Goal: Transaction & Acquisition: Purchase product/service

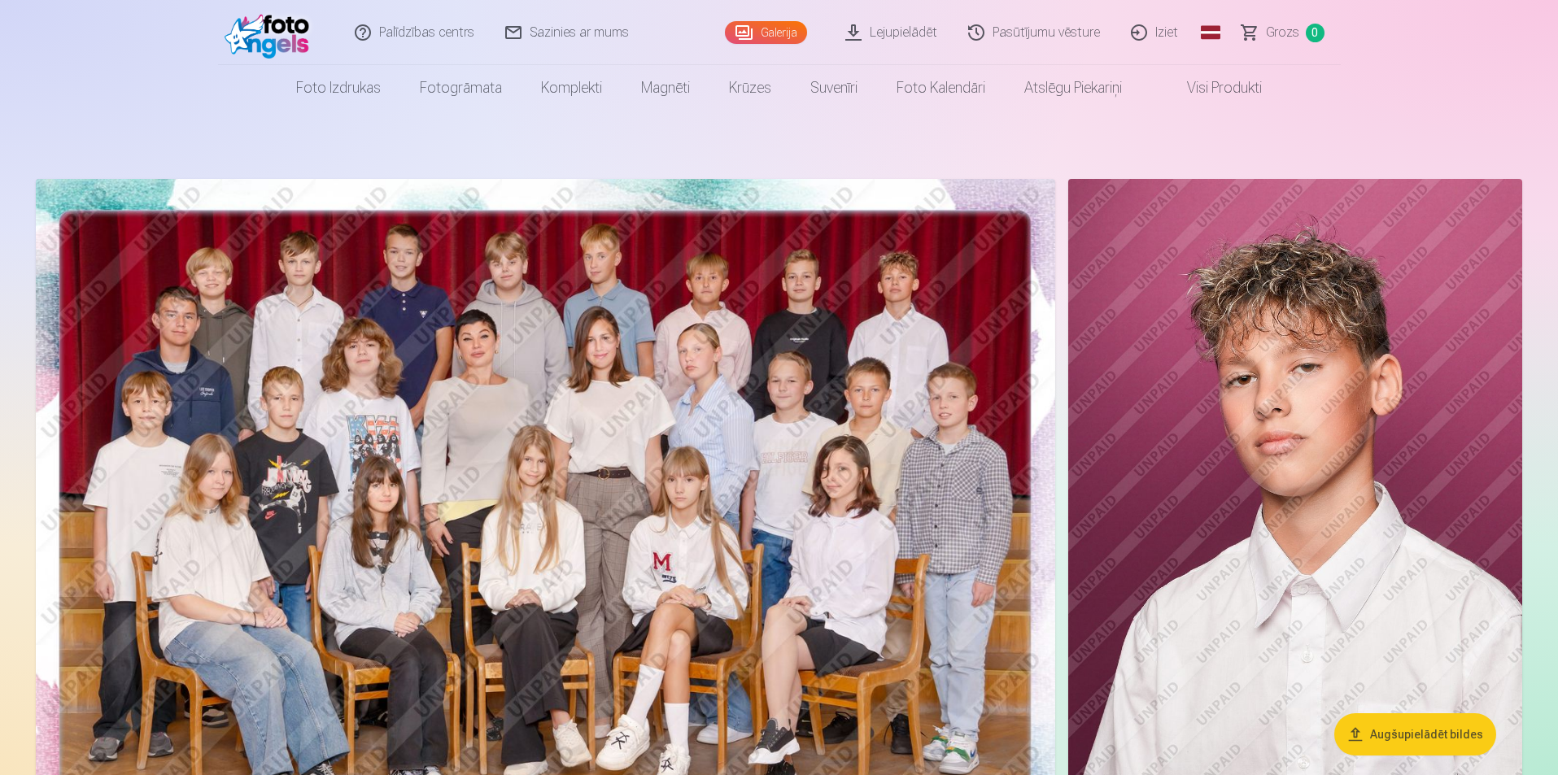
click at [1207, 77] on link "Visi produkti" at bounding box center [1212, 88] width 140 height 46
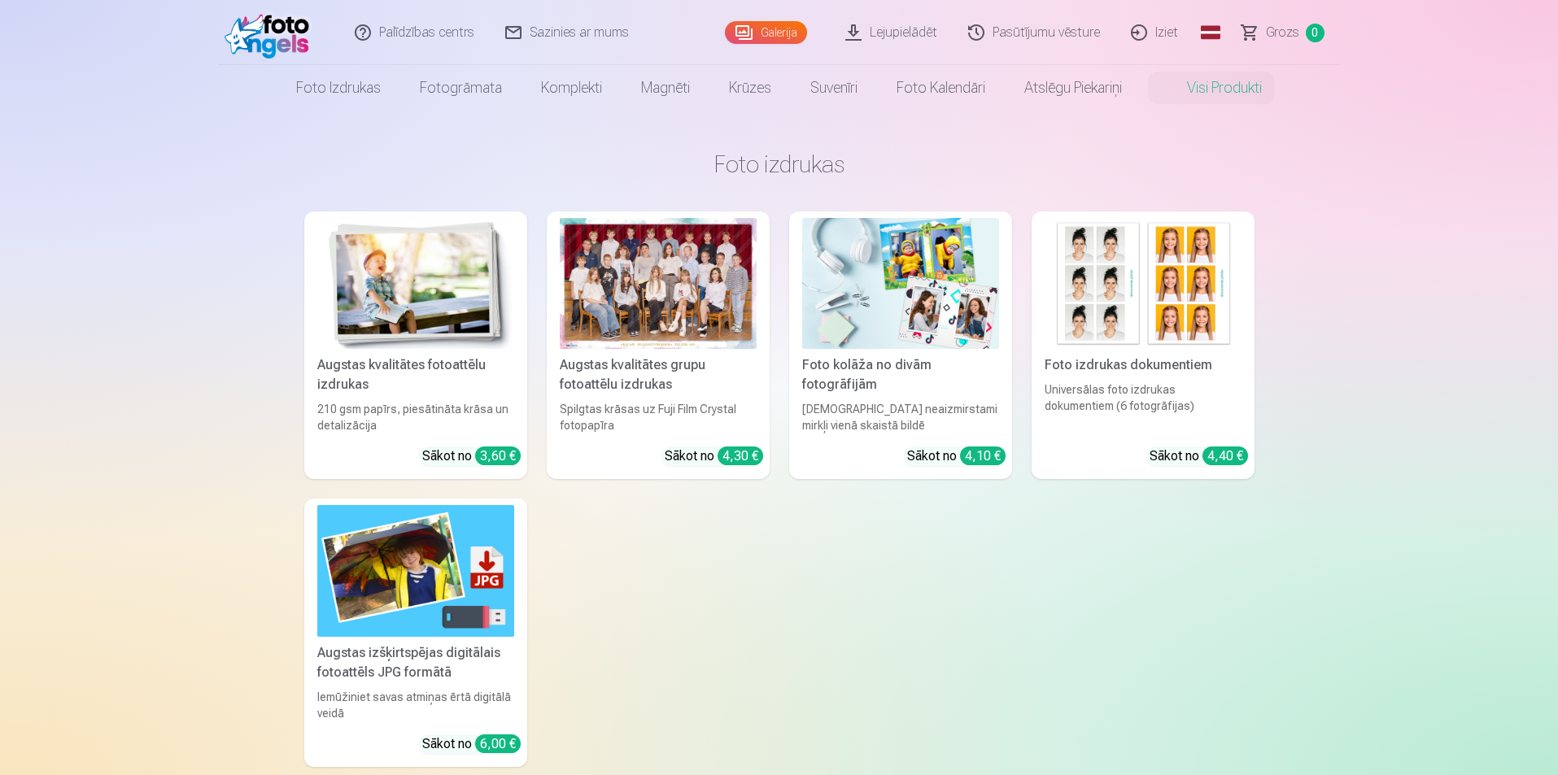
click at [660, 289] on div at bounding box center [658, 283] width 197 height 131
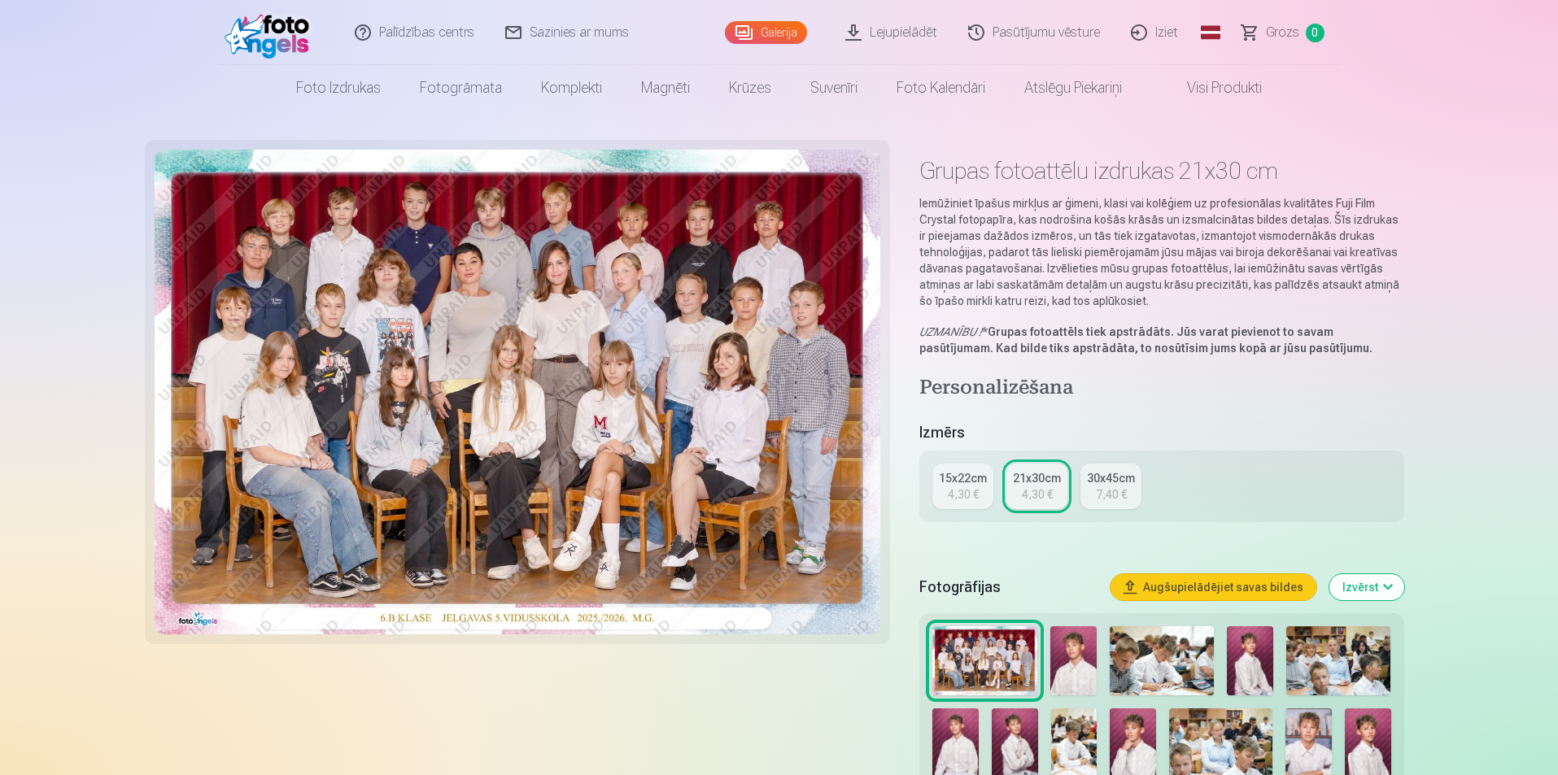
click at [970, 488] on div "4,30 €" at bounding box center [963, 495] width 31 height 16
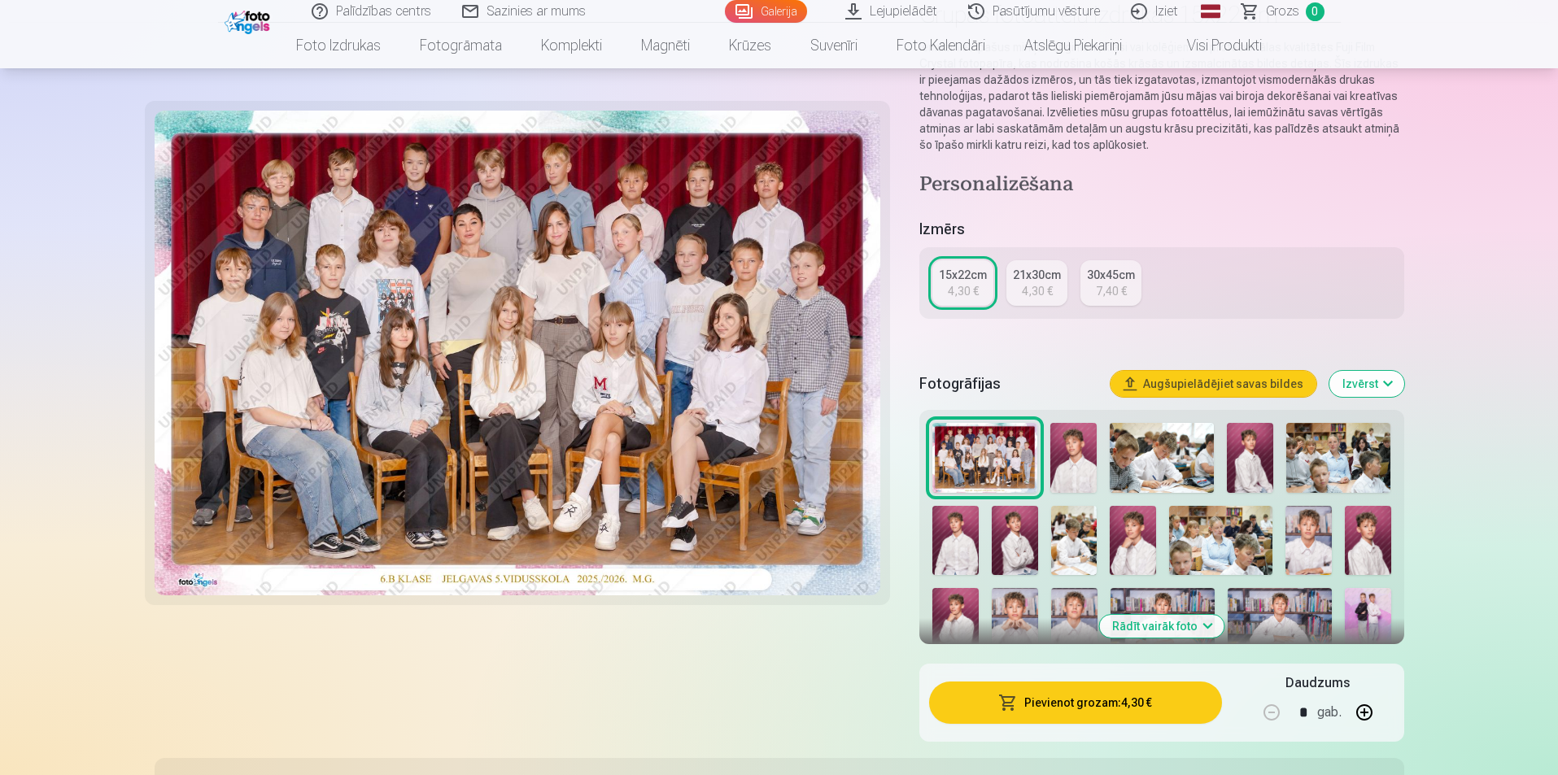
scroll to position [163, 0]
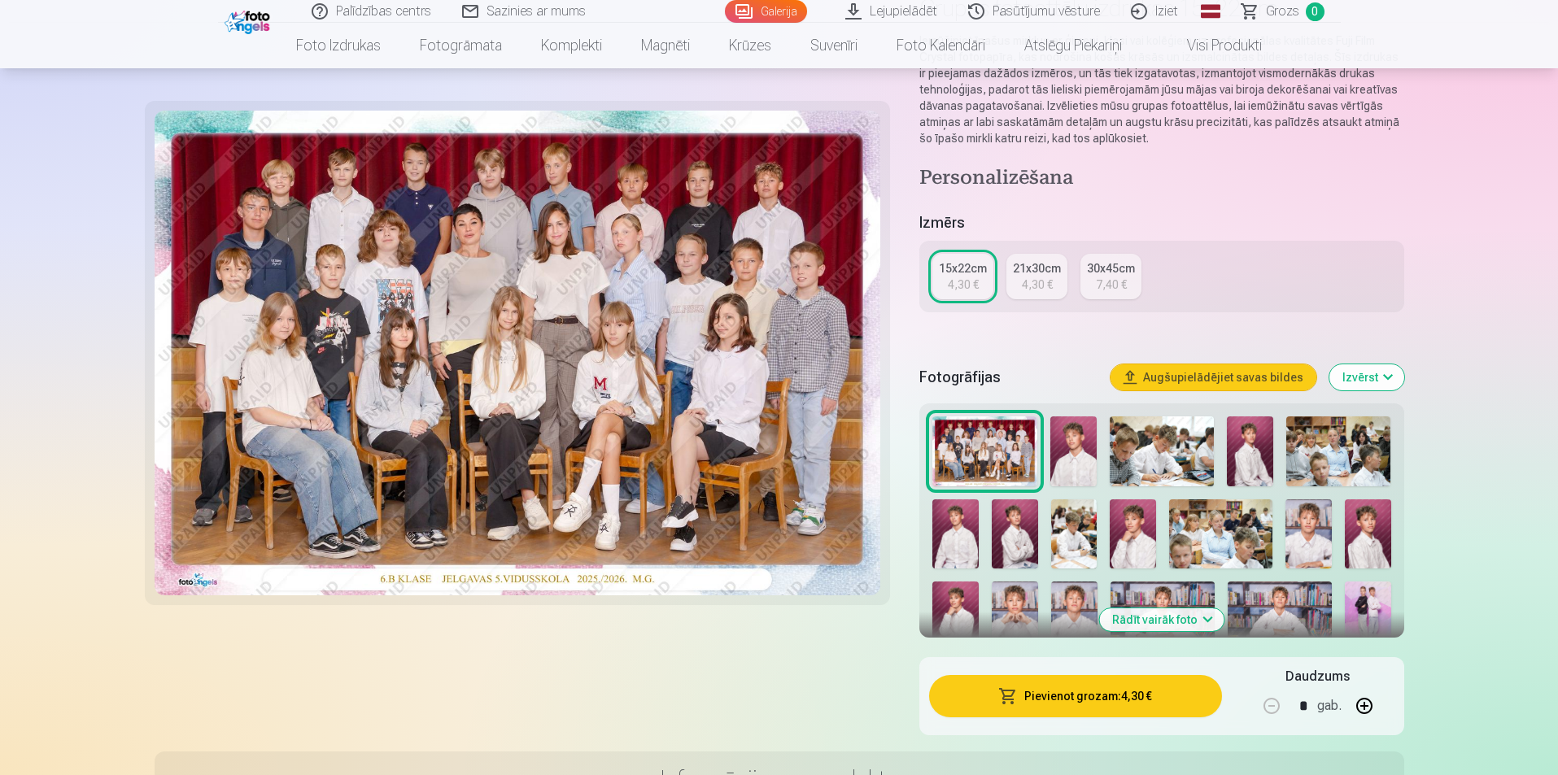
click at [1121, 697] on button "Pievienot grozam : 4,30 €" at bounding box center [1075, 696] width 292 height 42
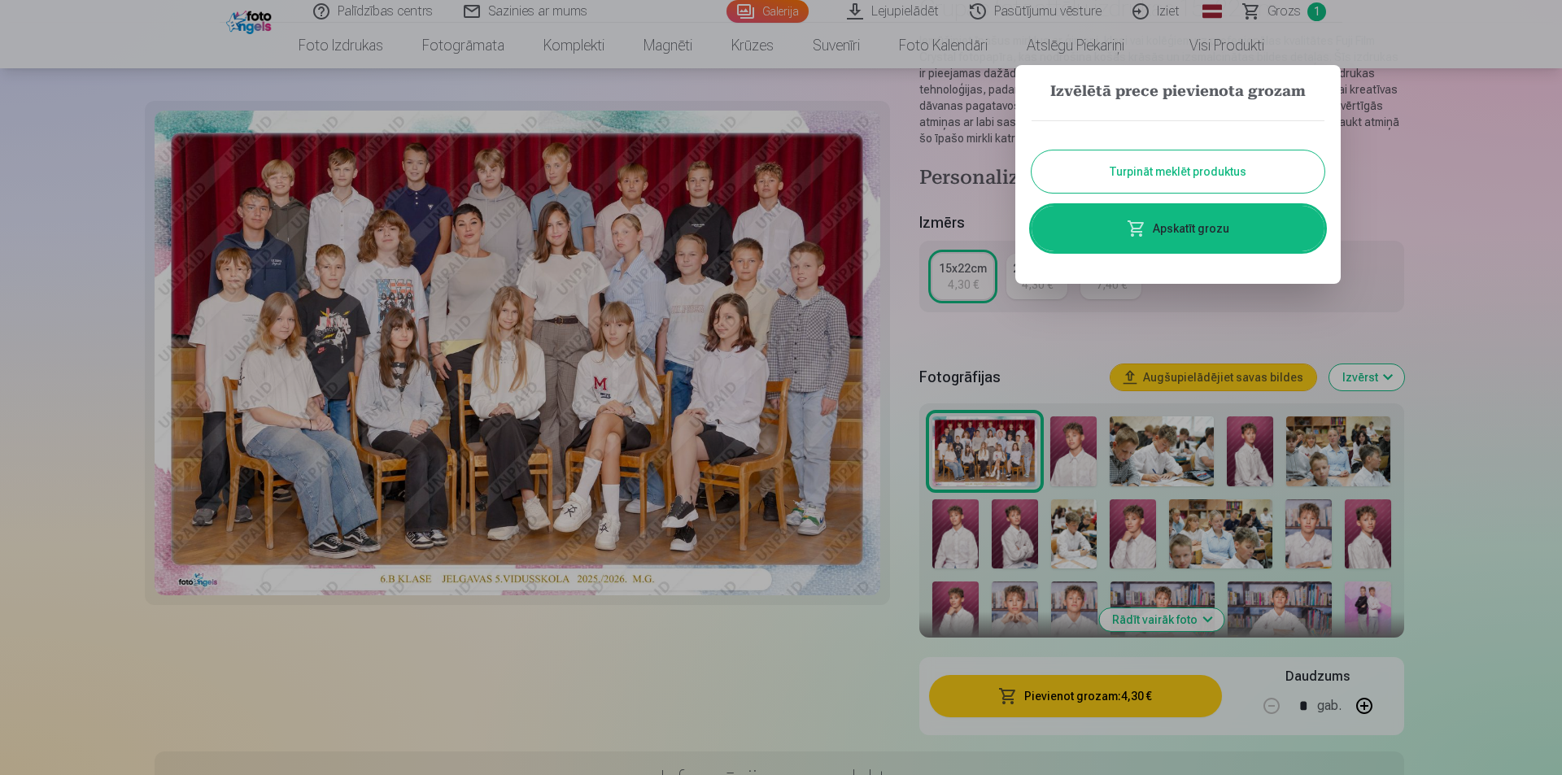
click at [1176, 171] on button "Turpināt meklēt produktus" at bounding box center [1178, 172] width 293 height 42
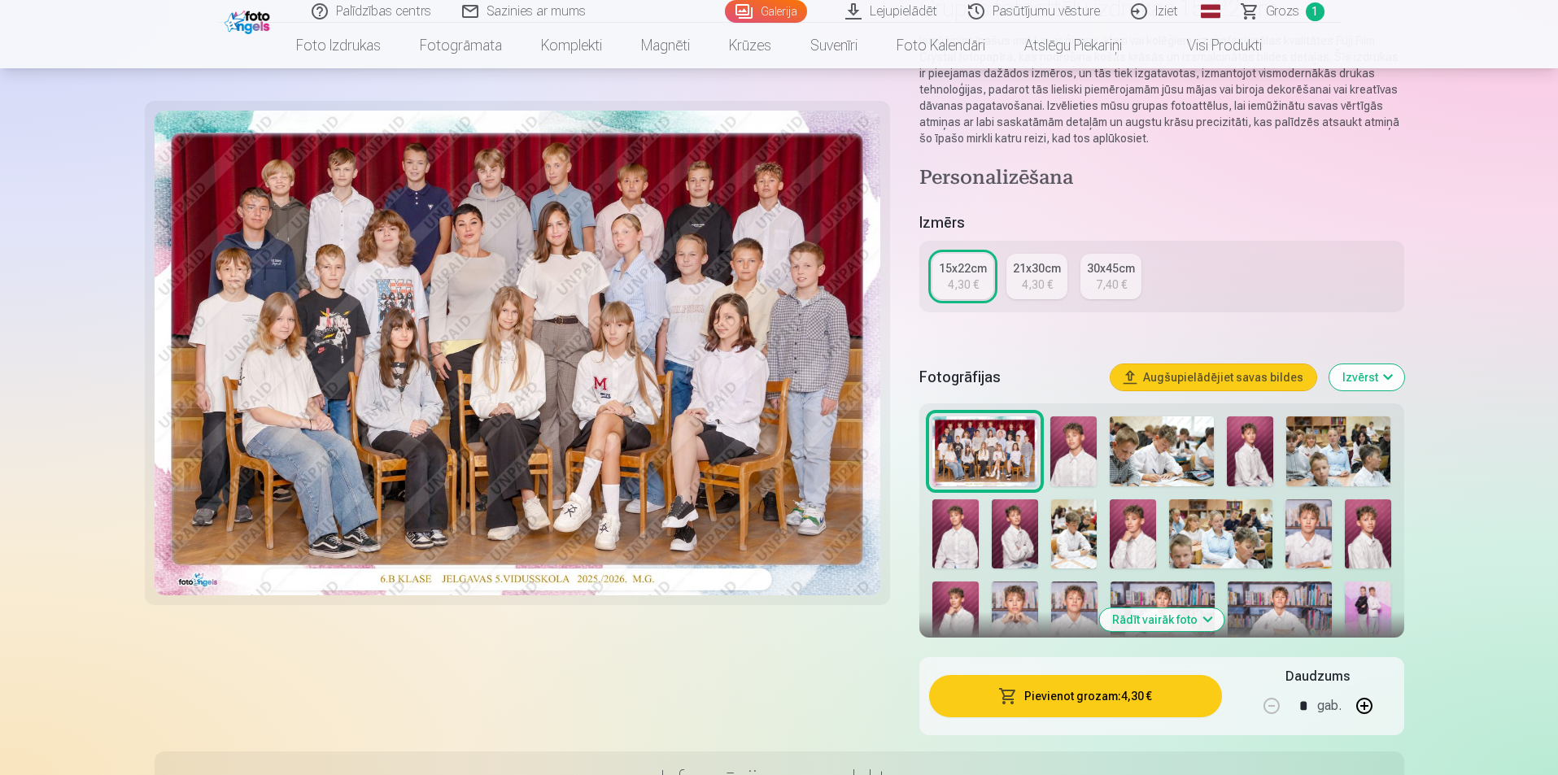
click at [1067, 462] on img at bounding box center [1073, 452] width 46 height 70
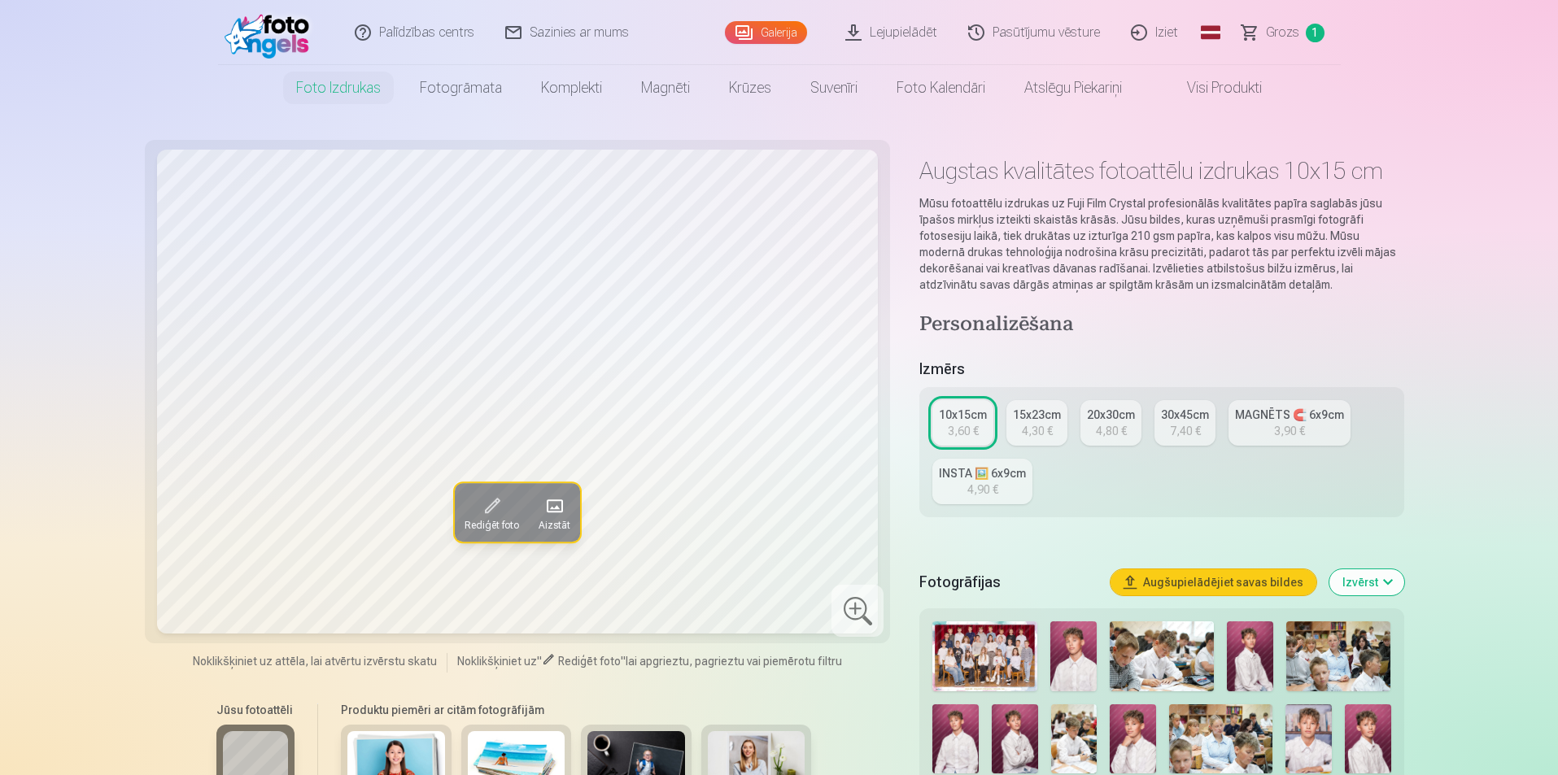
click at [1172, 656] on img at bounding box center [1162, 657] width 104 height 70
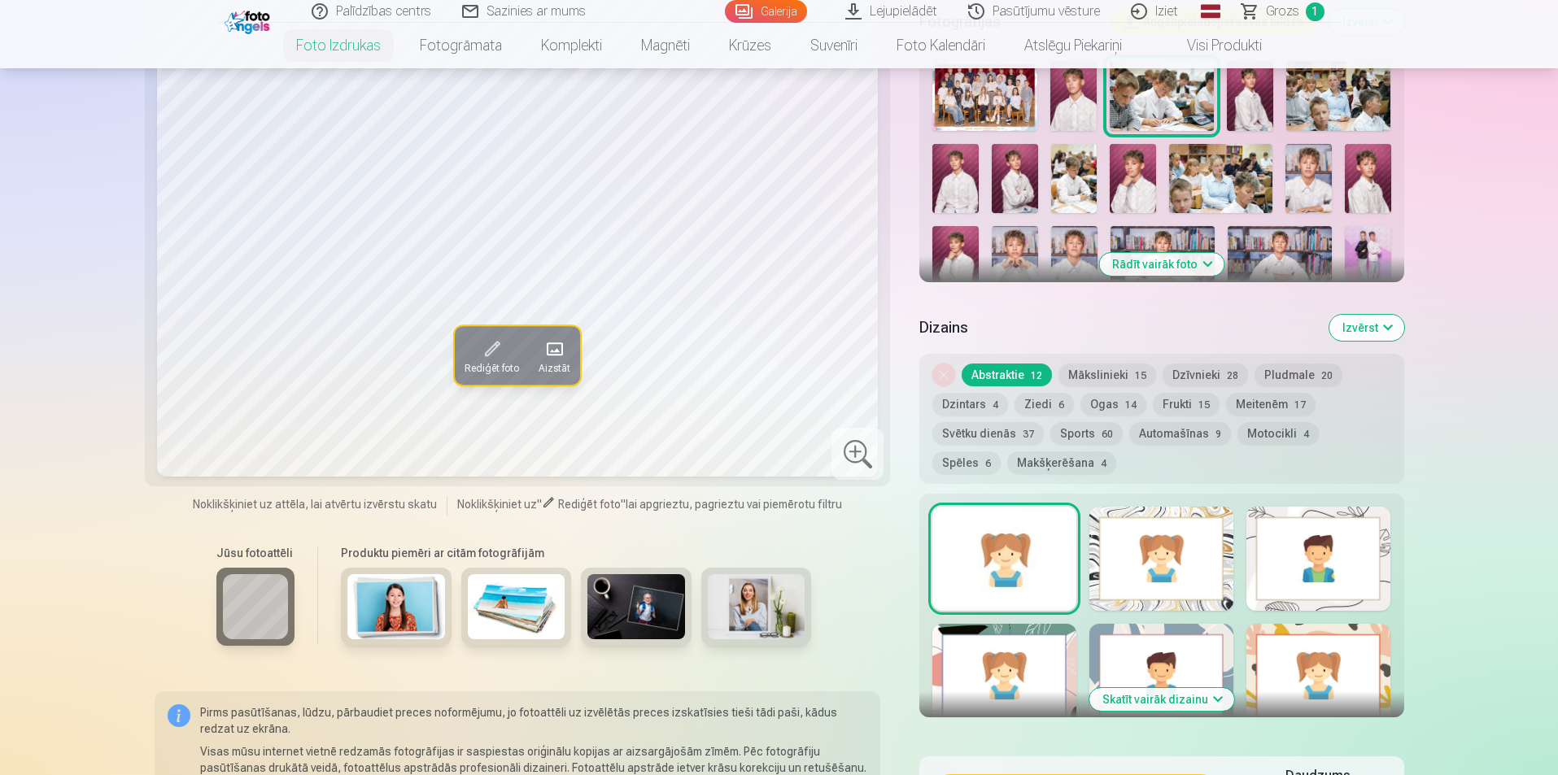
scroll to position [570, 0]
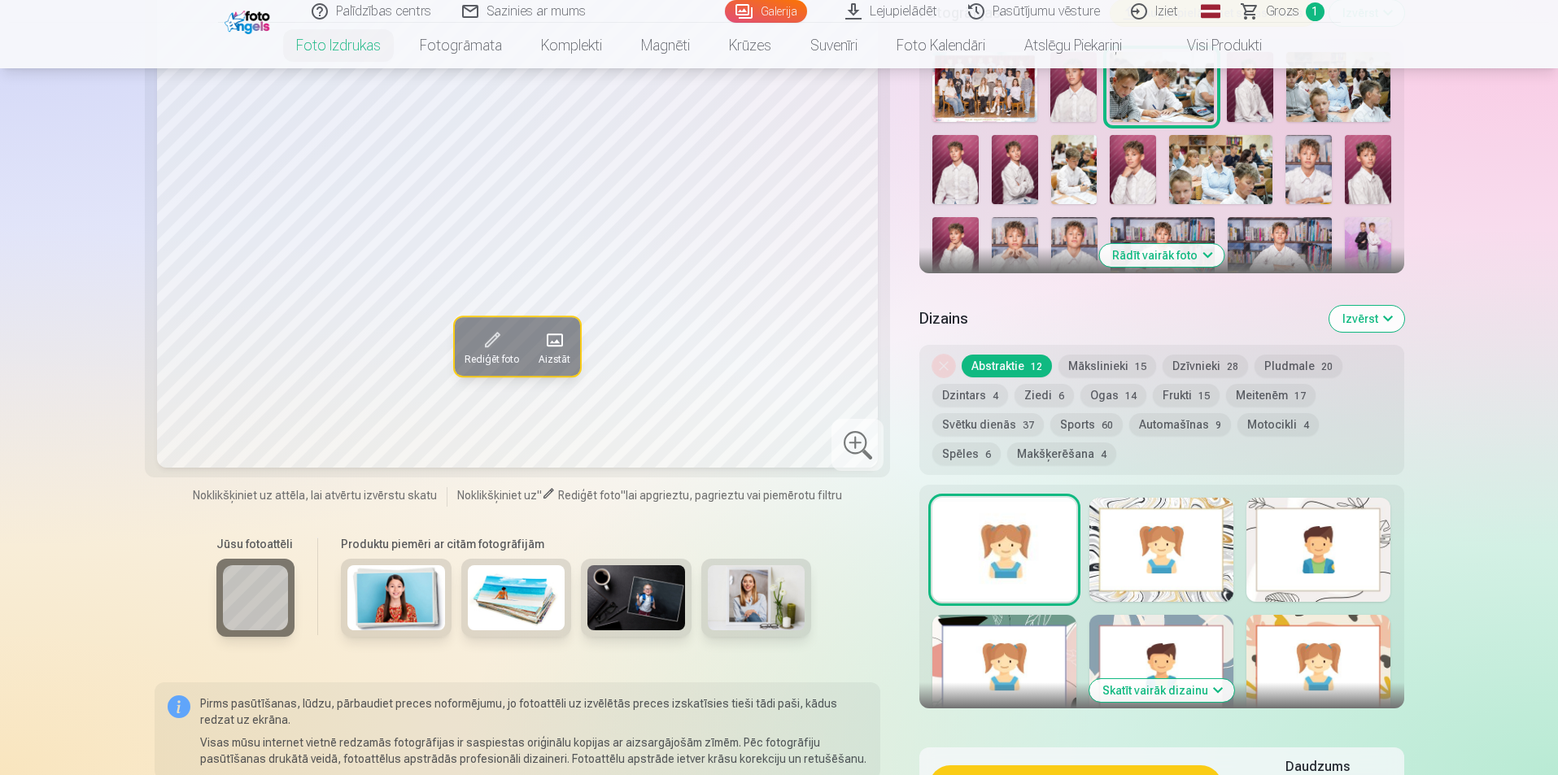
click at [1095, 360] on button "Mākslinieki 15" at bounding box center [1108, 366] width 98 height 23
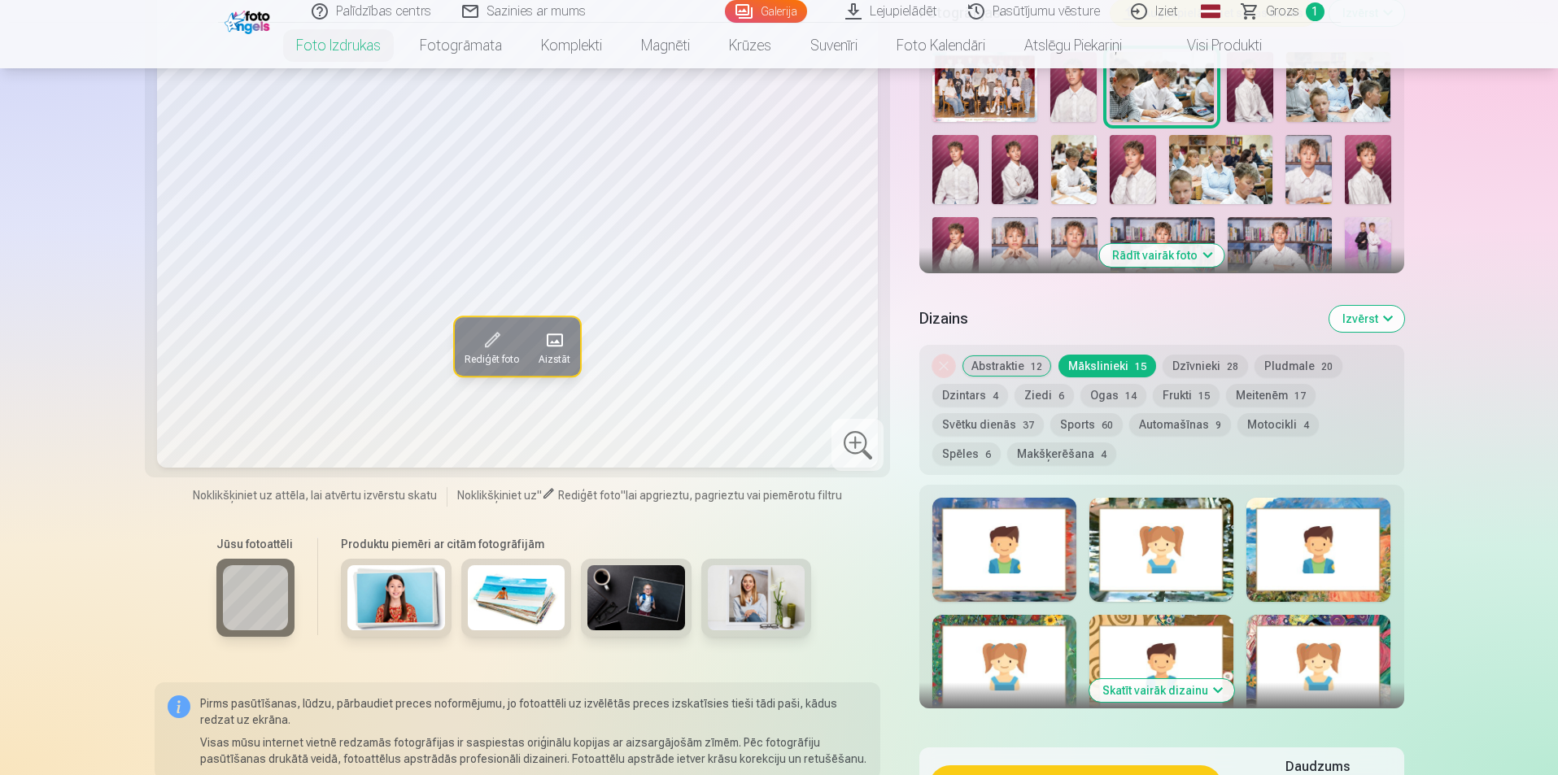
click at [976, 364] on button "Abstraktie 12" at bounding box center [1007, 366] width 90 height 23
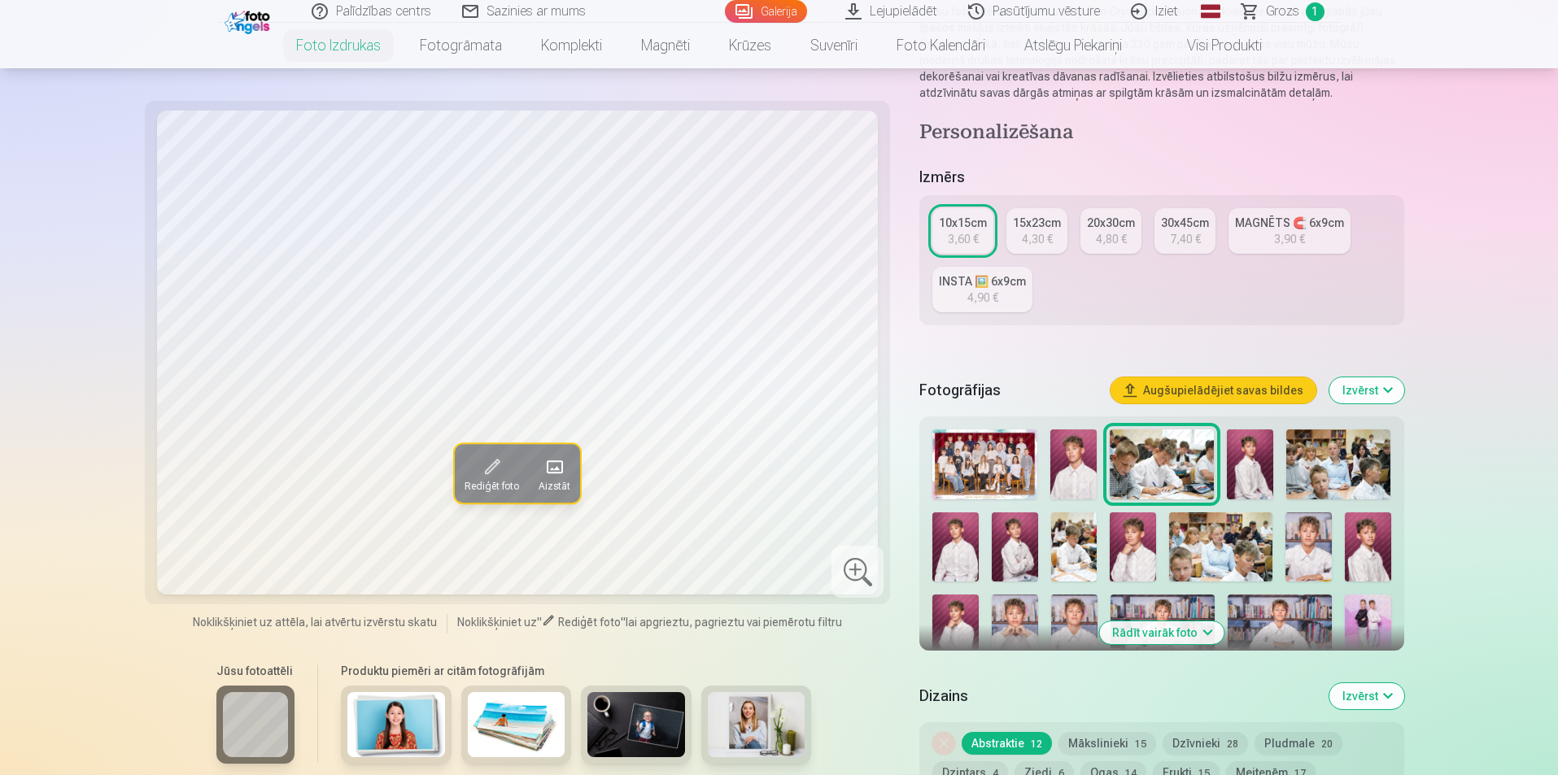
scroll to position [163, 0]
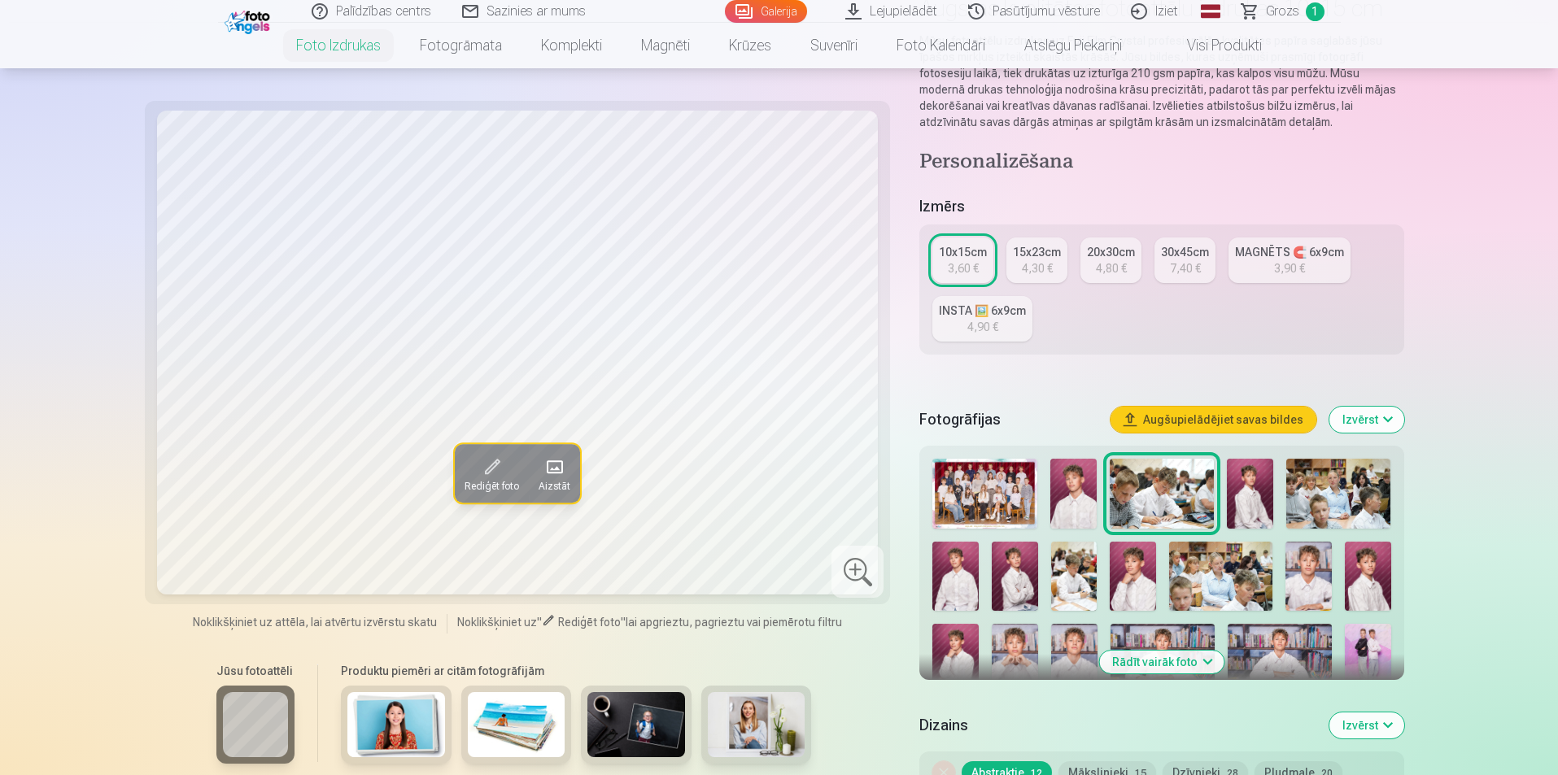
click at [953, 261] on div "3,60 €" at bounding box center [963, 268] width 31 height 16
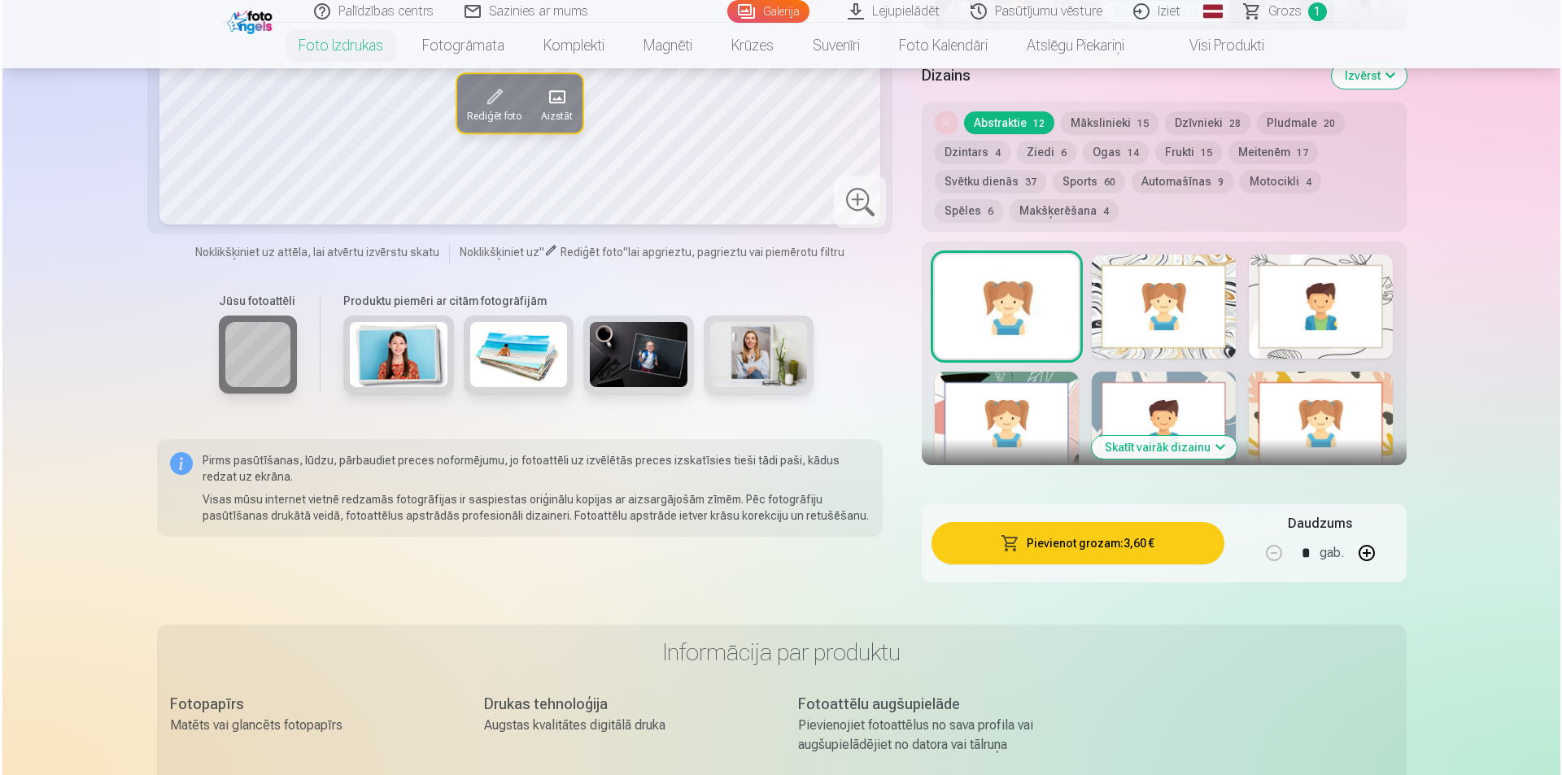
scroll to position [814, 0]
click at [1105, 543] on button "Pievienot grozam : 3,60 €" at bounding box center [1075, 543] width 292 height 42
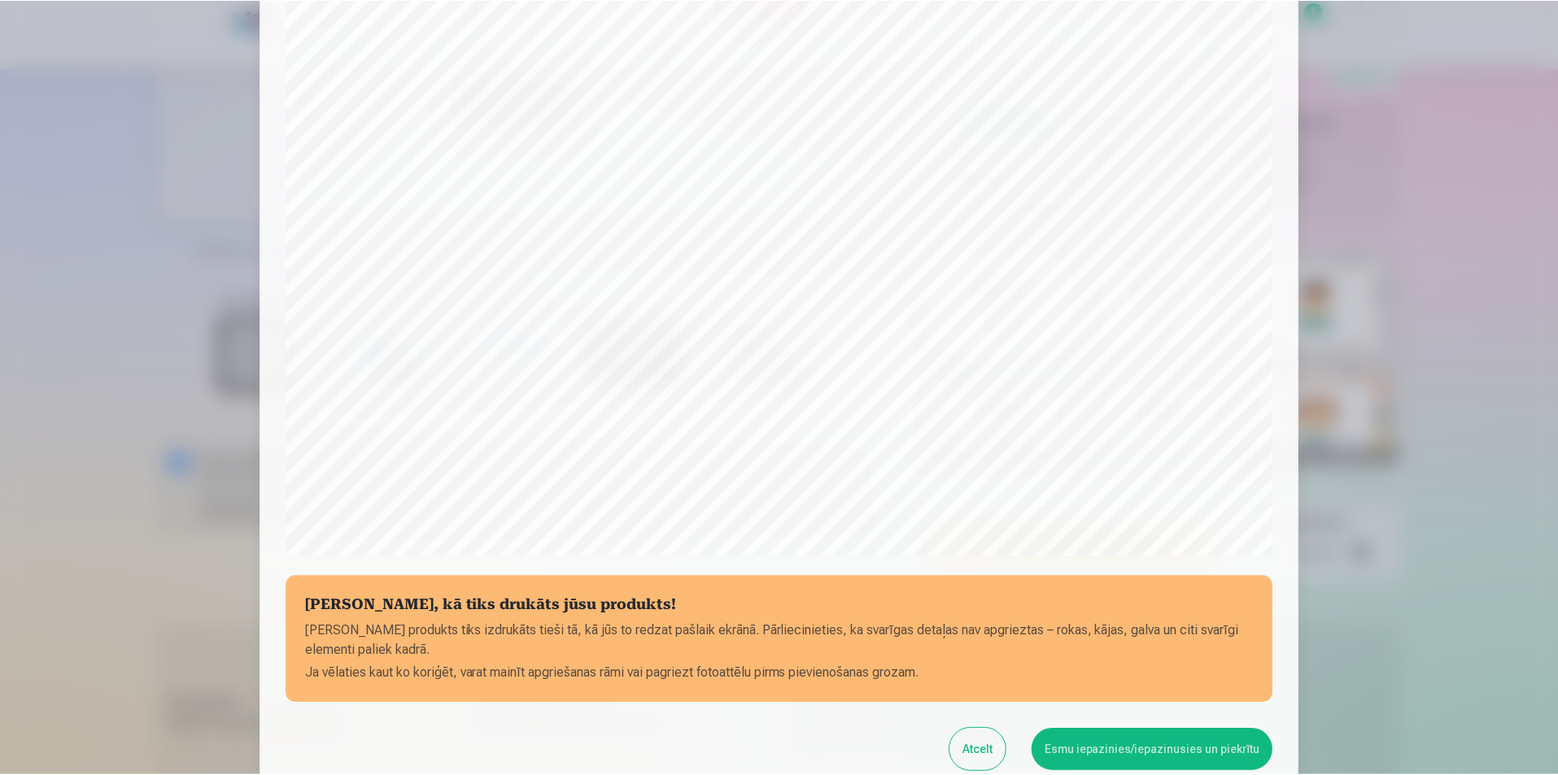
scroll to position [396, 0]
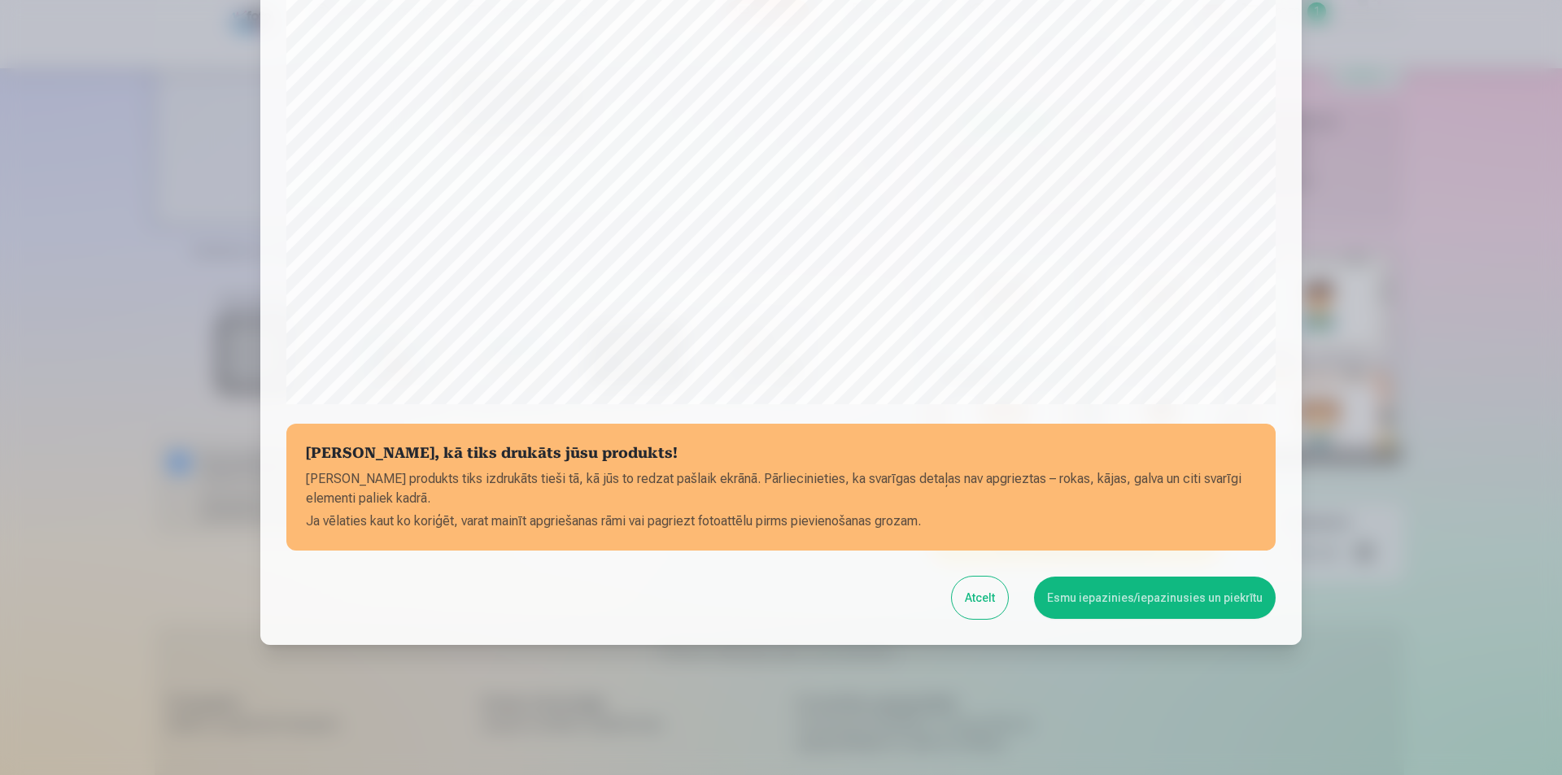
click at [1164, 598] on button "Esmu iepazinies/iepazinusies un piekrītu" at bounding box center [1155, 598] width 242 height 42
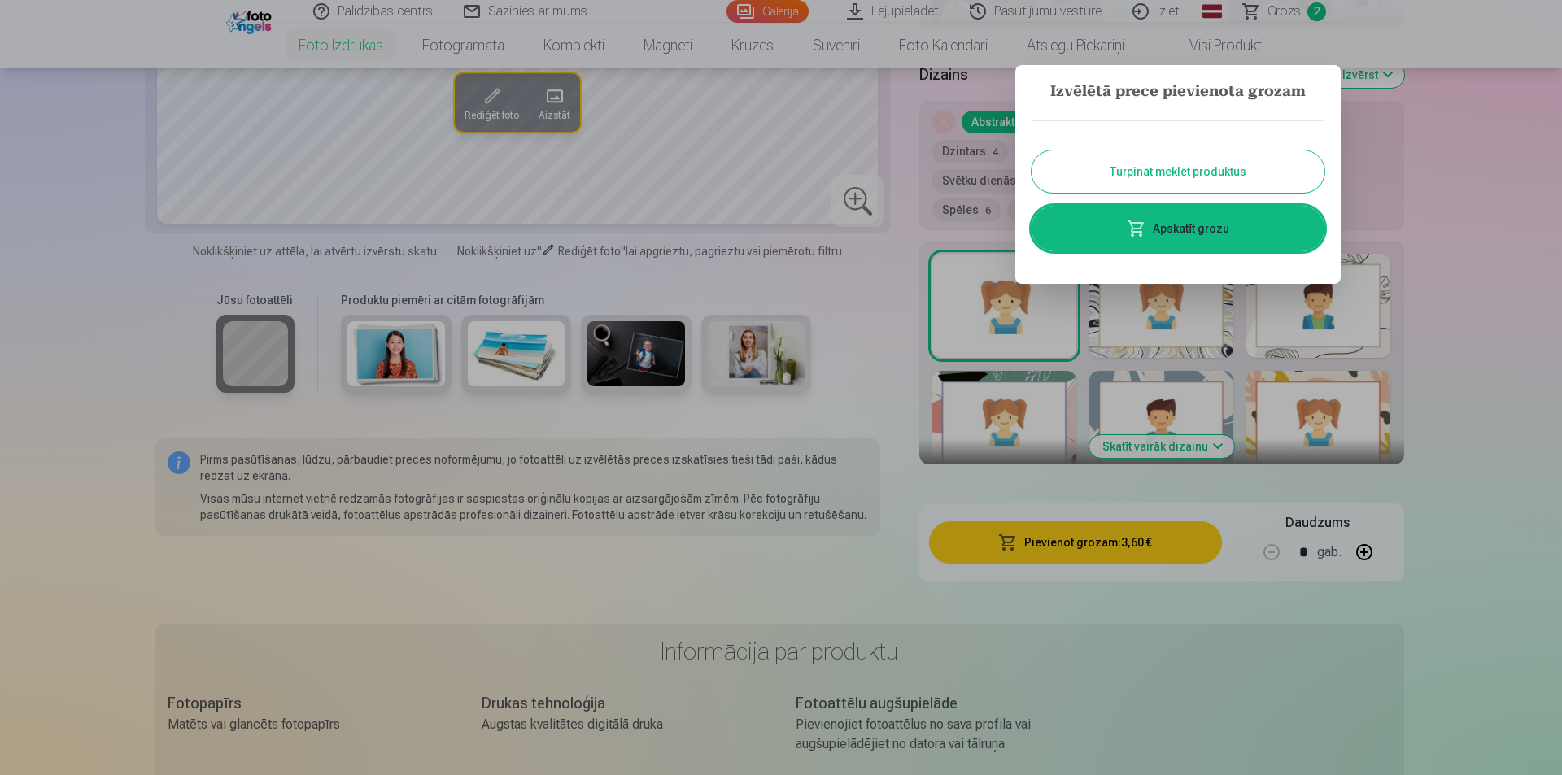
click at [1163, 177] on button "Turpināt meklēt produktus" at bounding box center [1178, 172] width 293 height 42
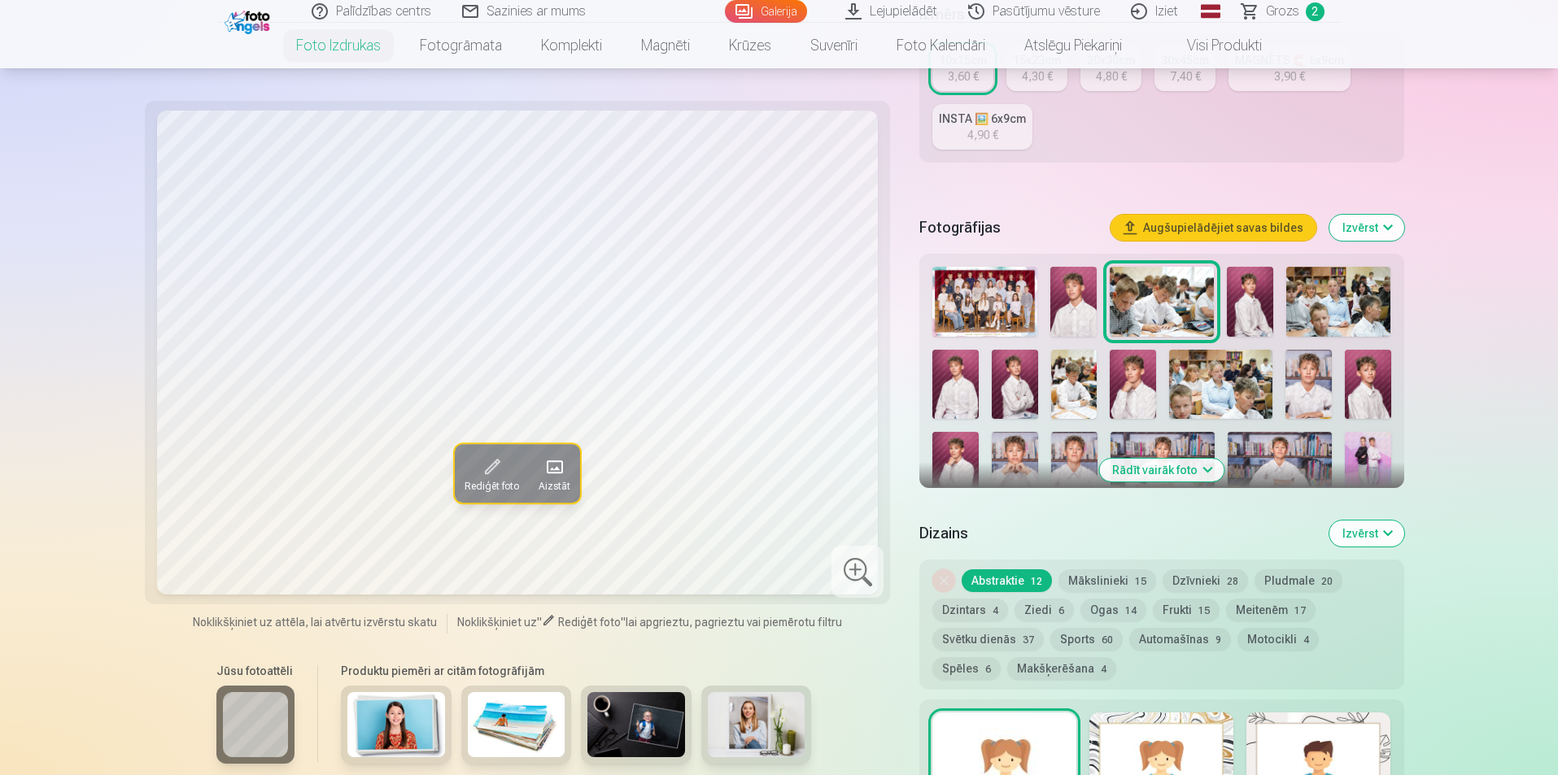
scroll to position [325, 0]
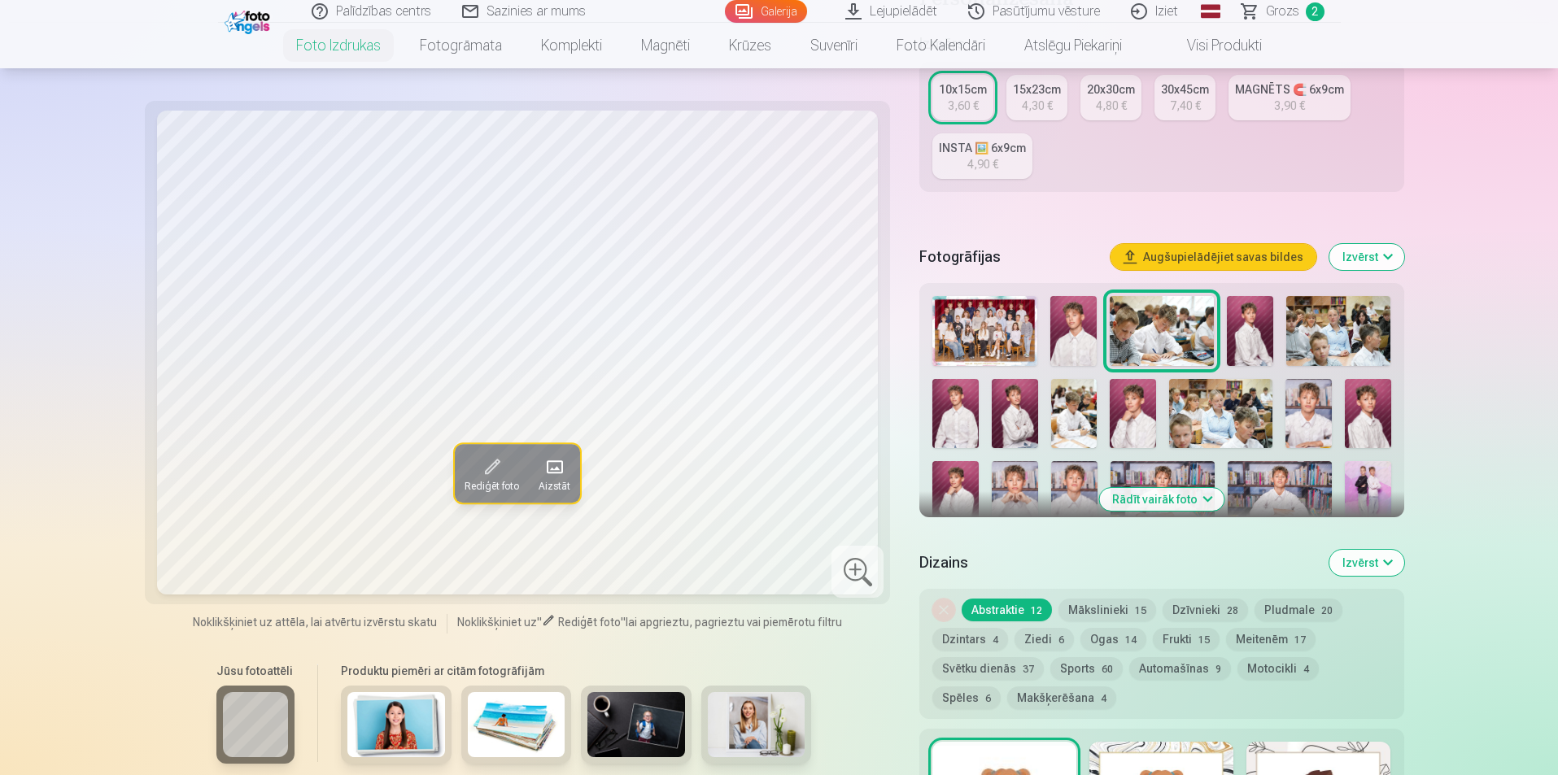
click at [1251, 318] on img at bounding box center [1250, 331] width 46 height 70
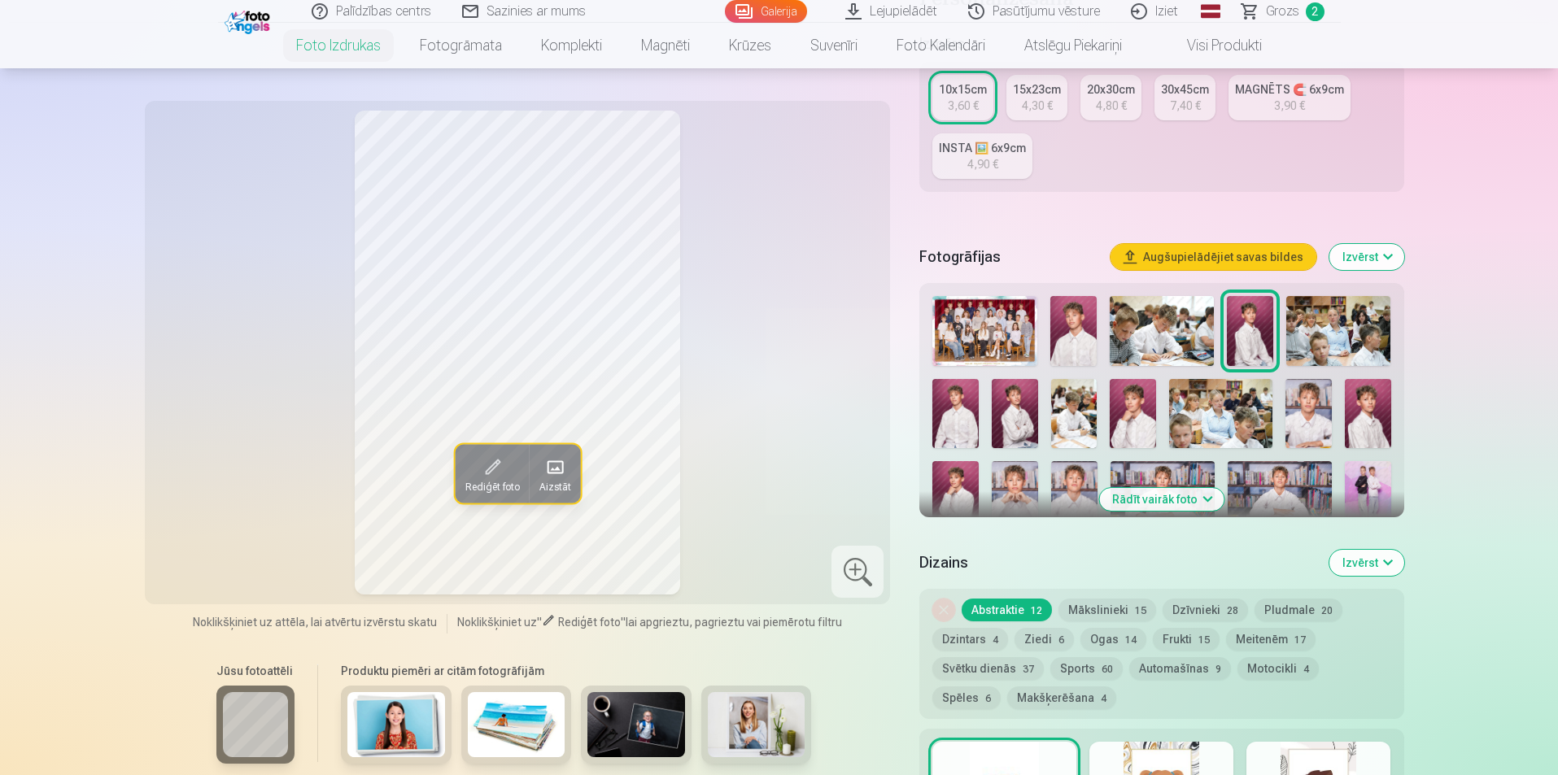
click at [1336, 319] on img at bounding box center [1338, 331] width 104 height 70
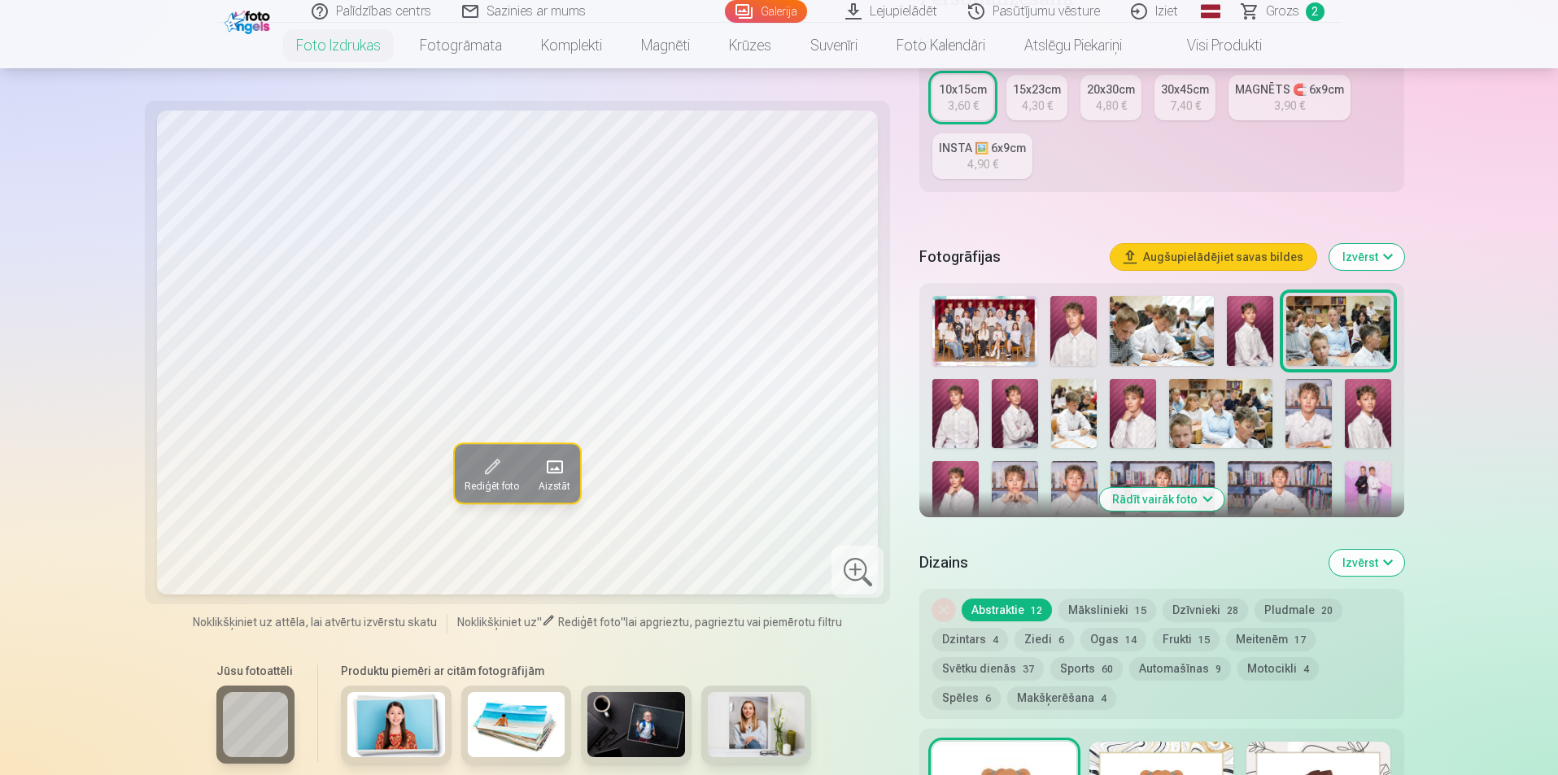
click at [967, 414] on img at bounding box center [955, 413] width 46 height 69
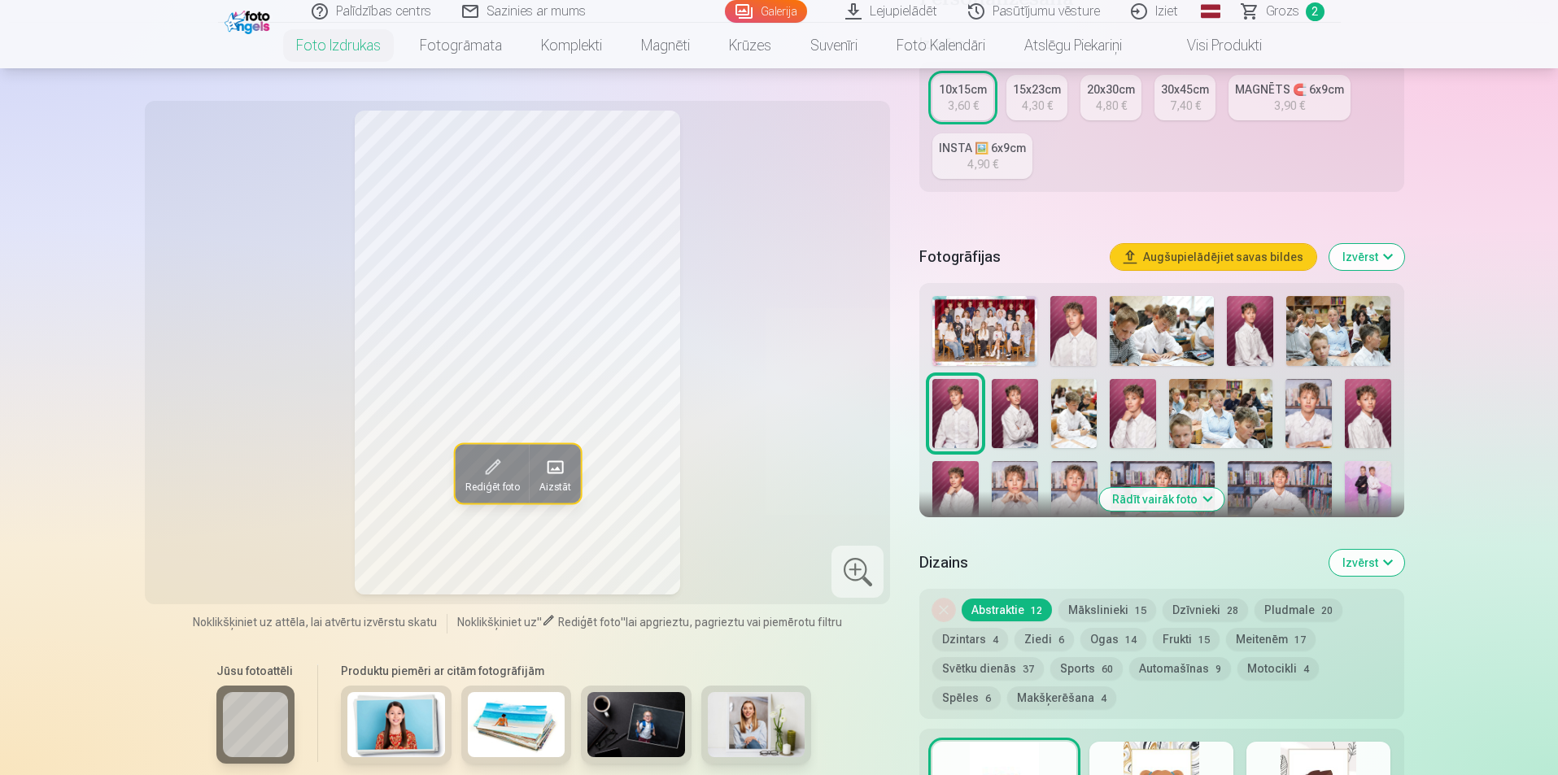
click at [1013, 417] on img at bounding box center [1015, 413] width 46 height 69
click at [1169, 675] on button "Automašīnas 9" at bounding box center [1180, 668] width 102 height 23
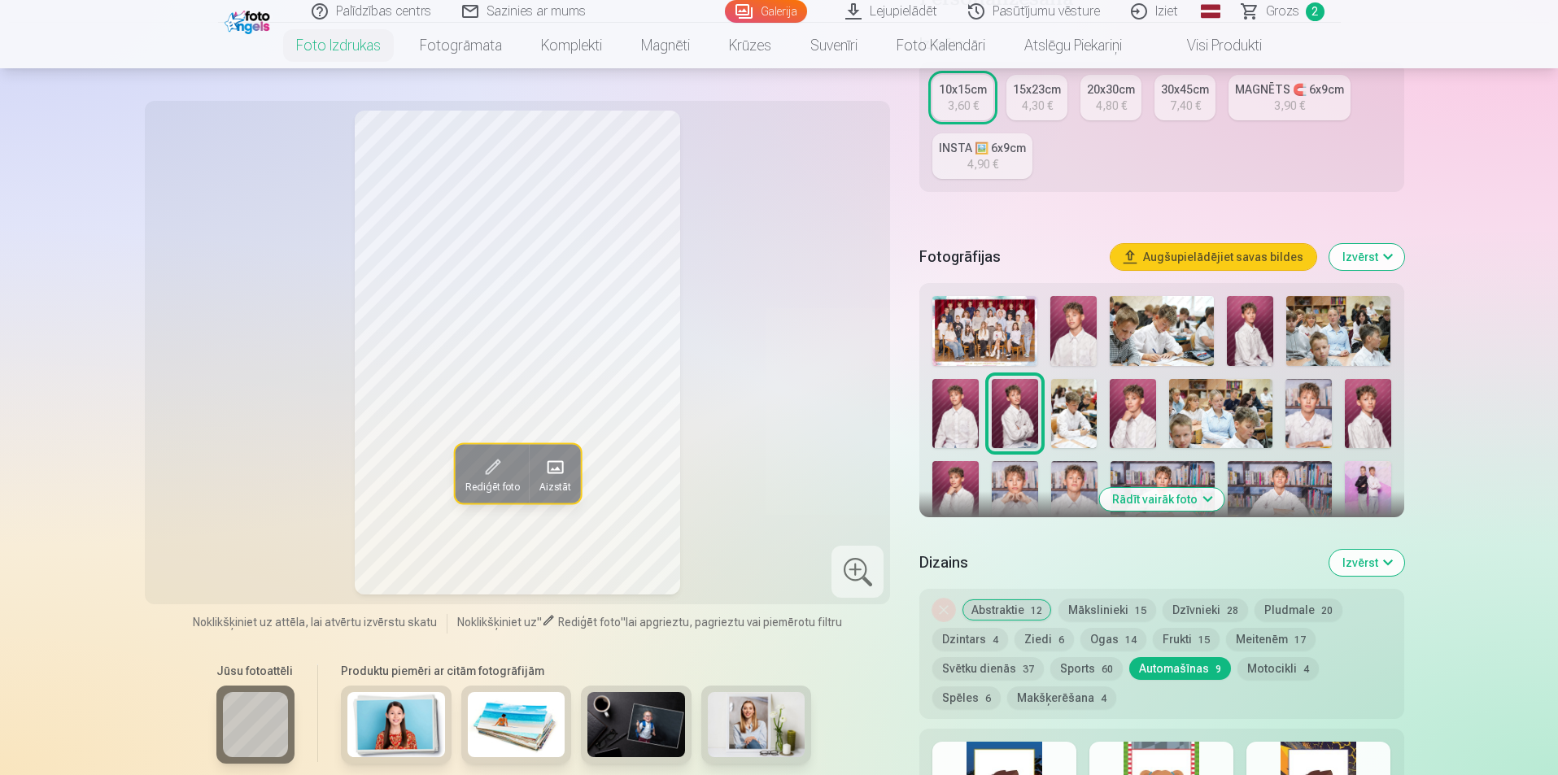
click at [1094, 614] on button "Mākslinieki 15" at bounding box center [1108, 610] width 98 height 23
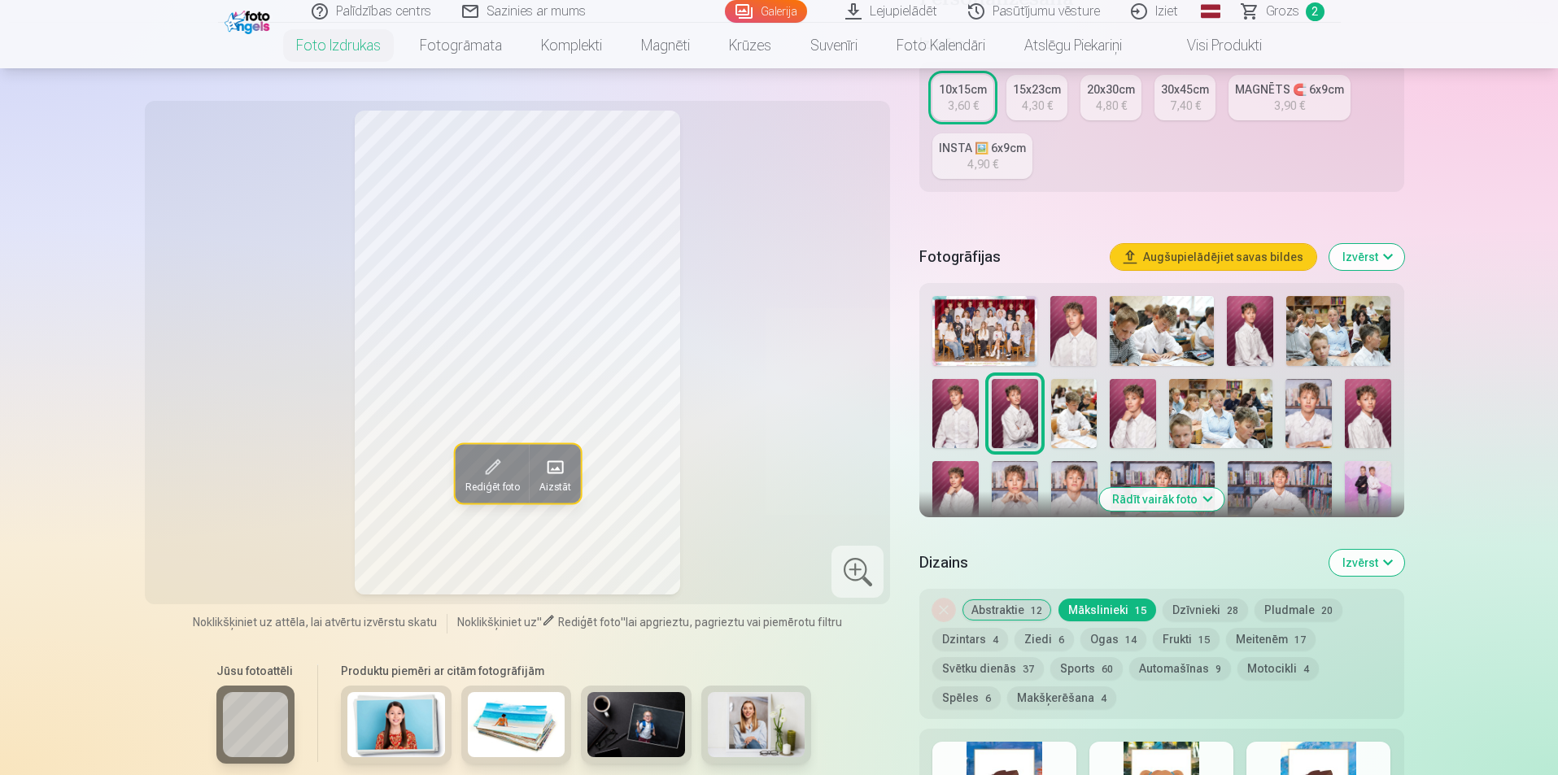
click at [1387, 254] on button "Izvērst" at bounding box center [1367, 257] width 75 height 26
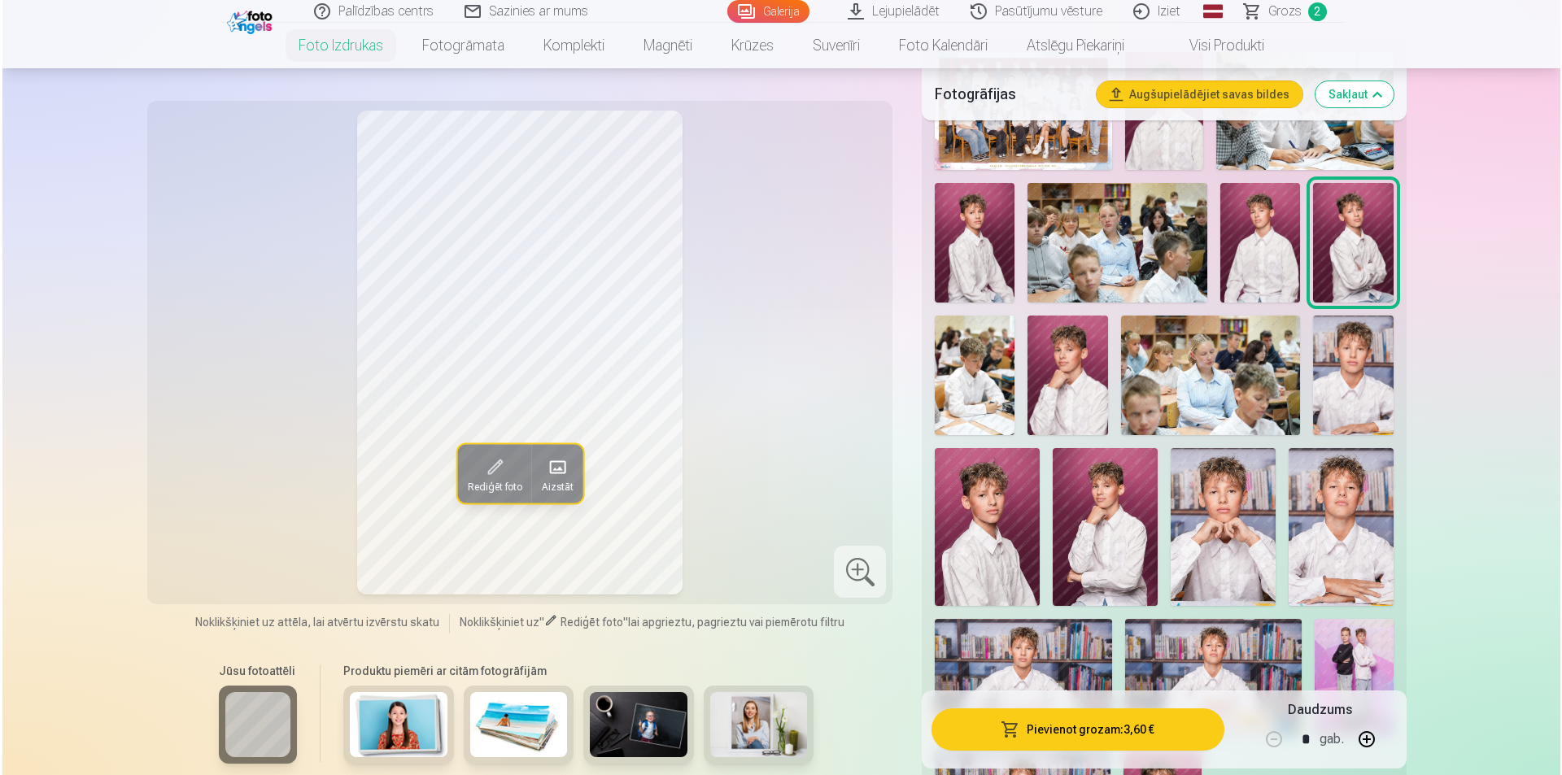
scroll to position [732, 0]
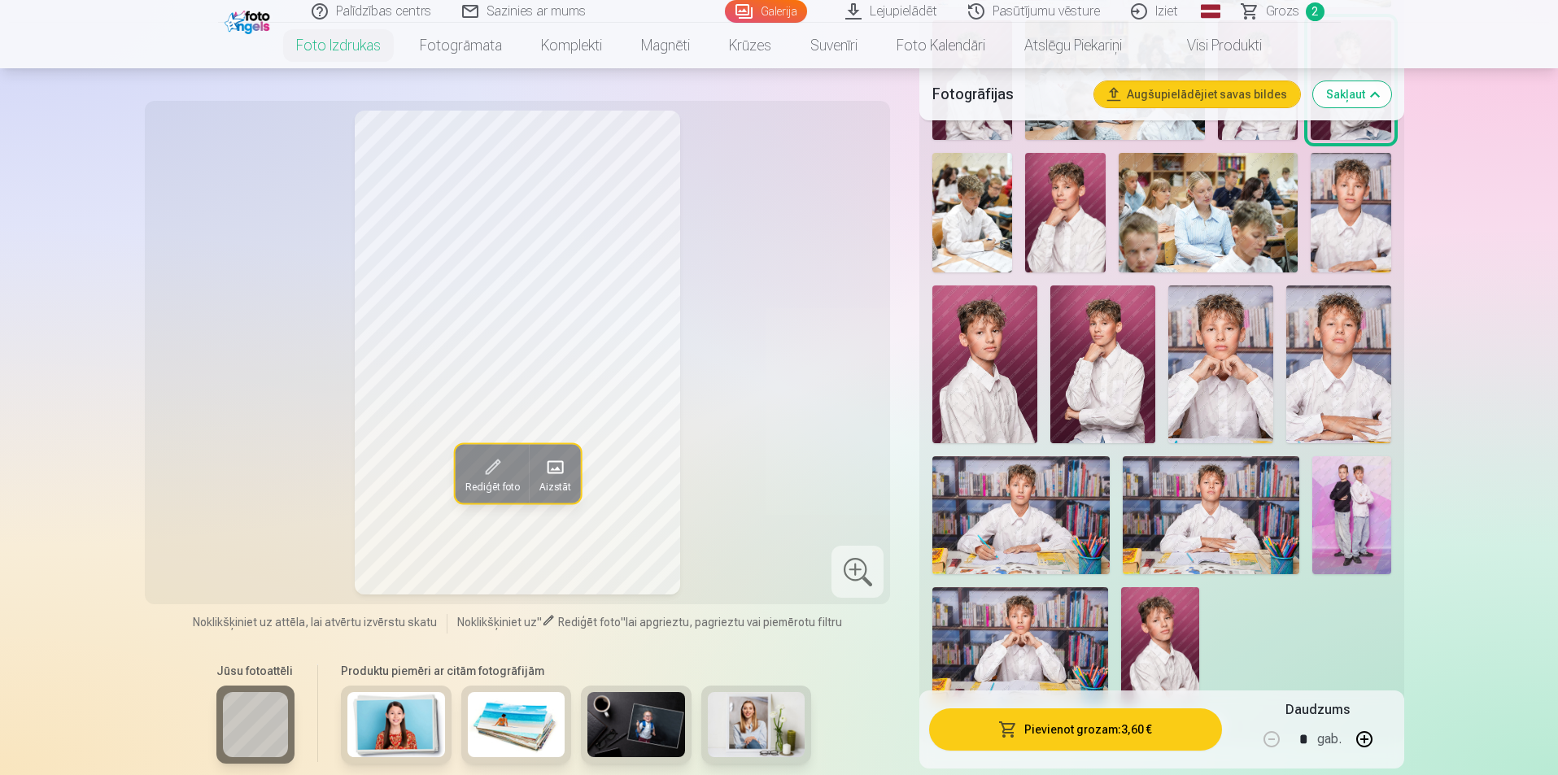
click at [1071, 737] on button "Pievienot grozam : 3,60 €" at bounding box center [1075, 730] width 292 height 42
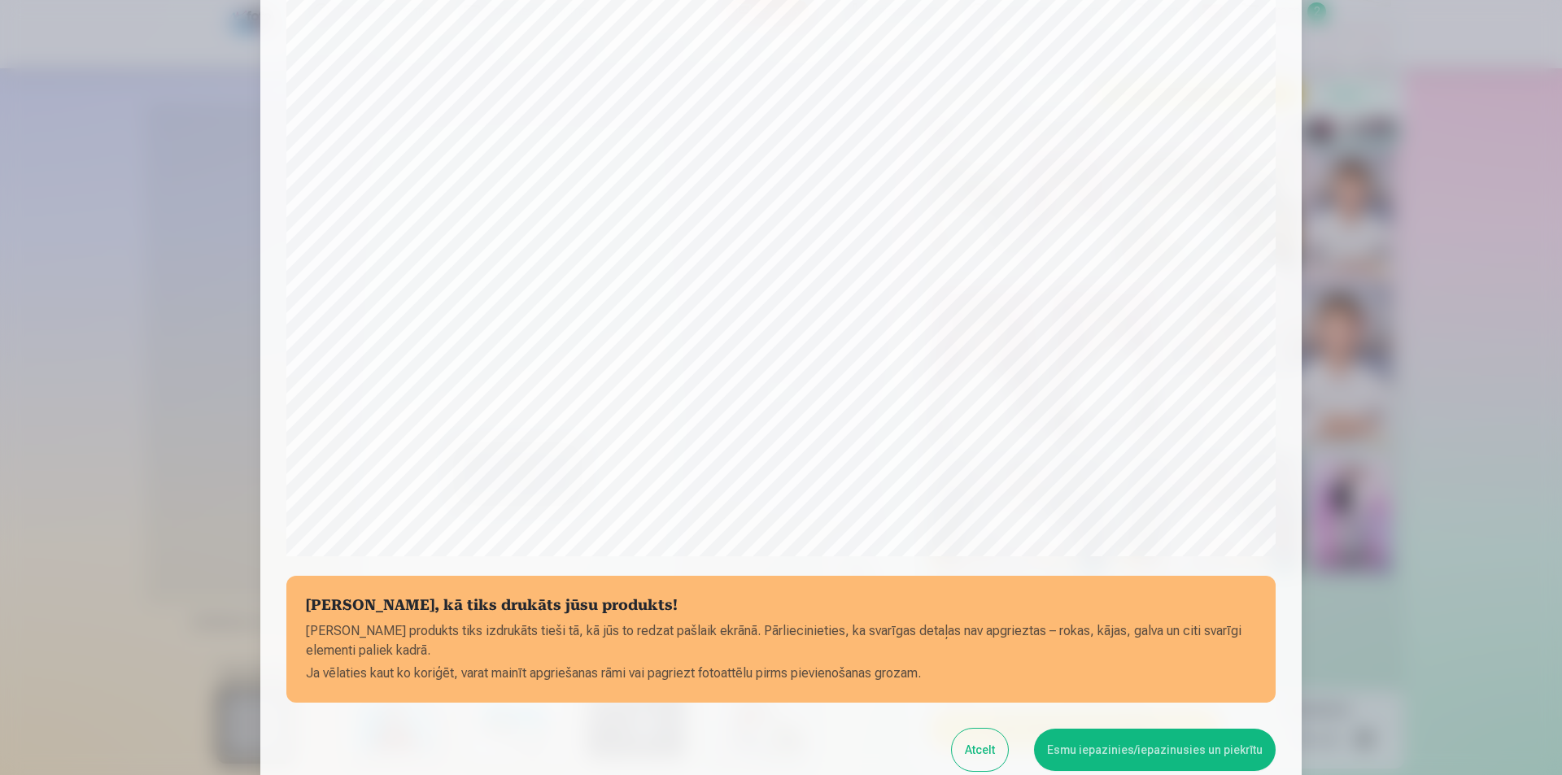
scroll to position [325, 0]
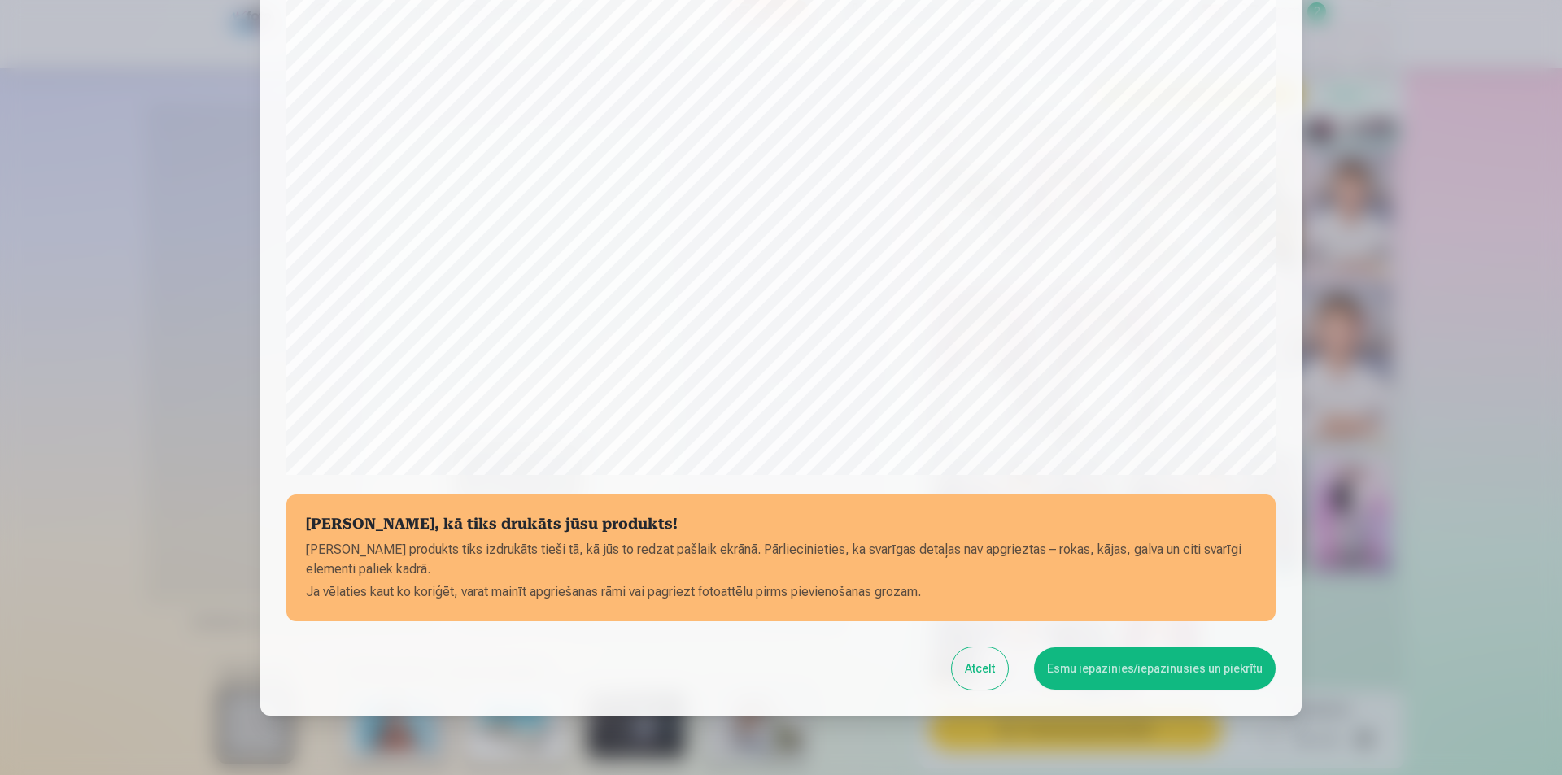
click at [1109, 663] on button "Esmu iepazinies/iepazinusies un piekrītu" at bounding box center [1155, 669] width 242 height 42
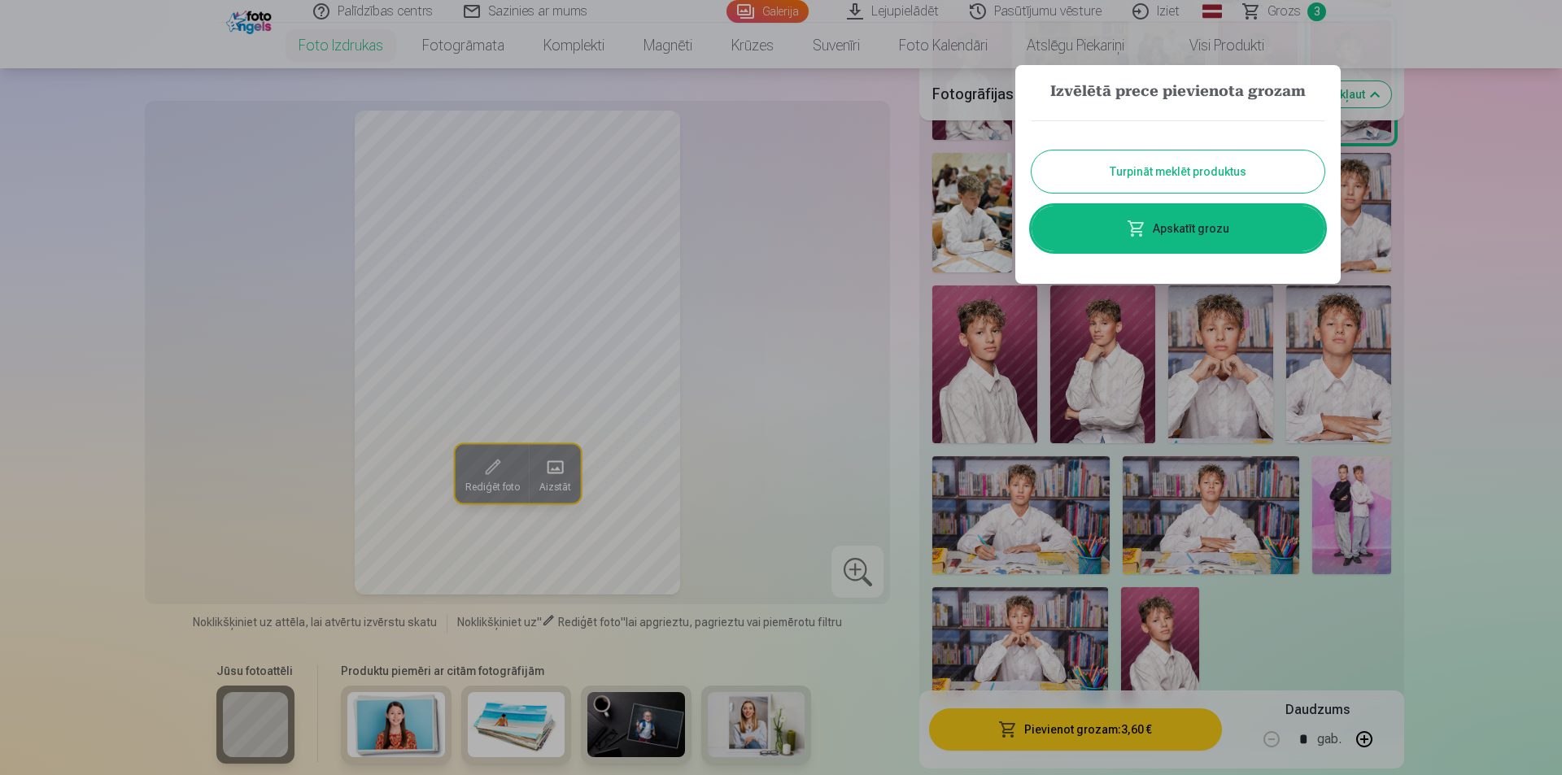
click at [1152, 168] on button "Turpināt meklēt produktus" at bounding box center [1178, 172] width 293 height 42
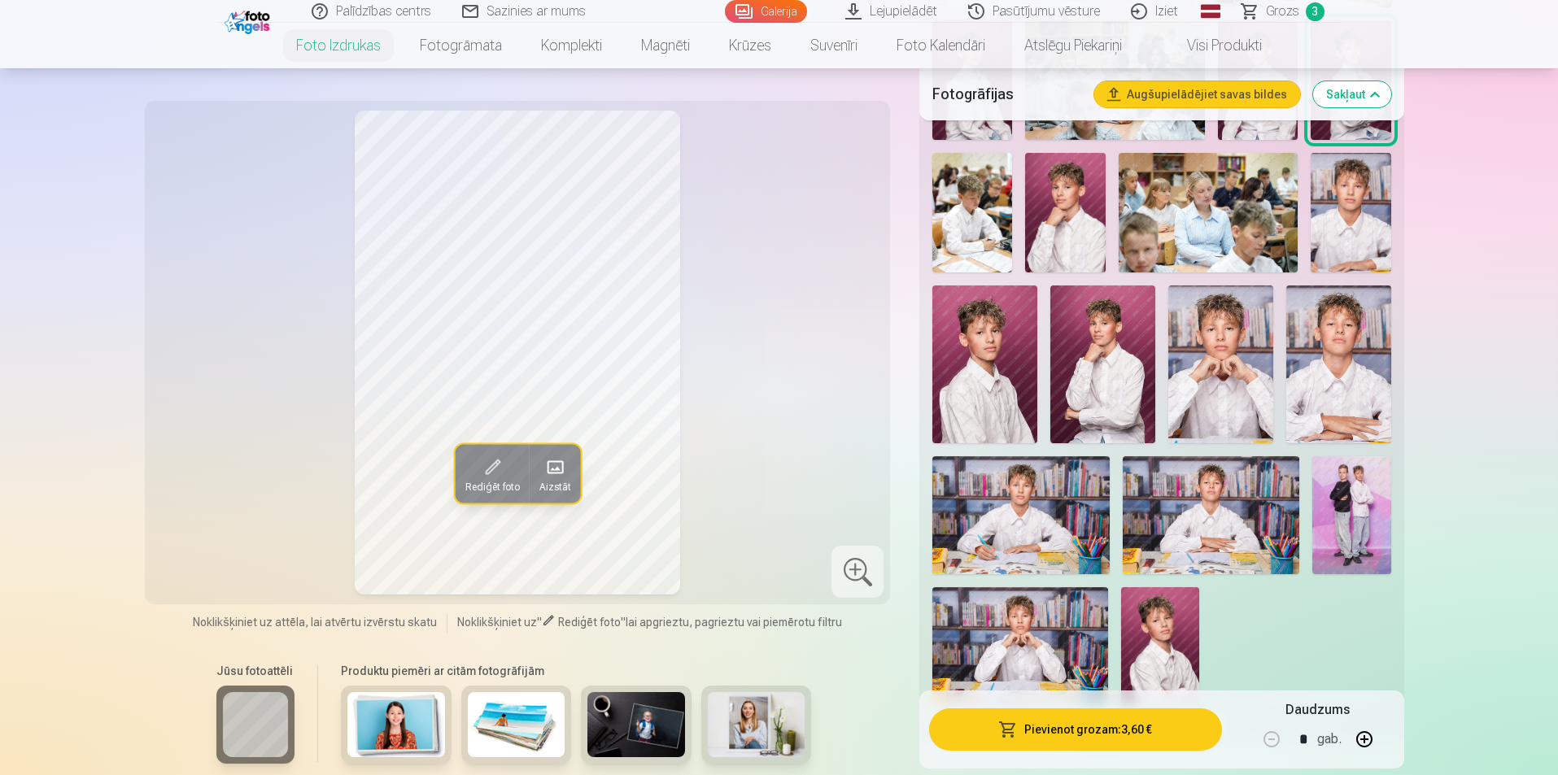
click at [1347, 232] on img at bounding box center [1351, 213] width 80 height 120
click at [1330, 379] on img at bounding box center [1338, 364] width 105 height 157
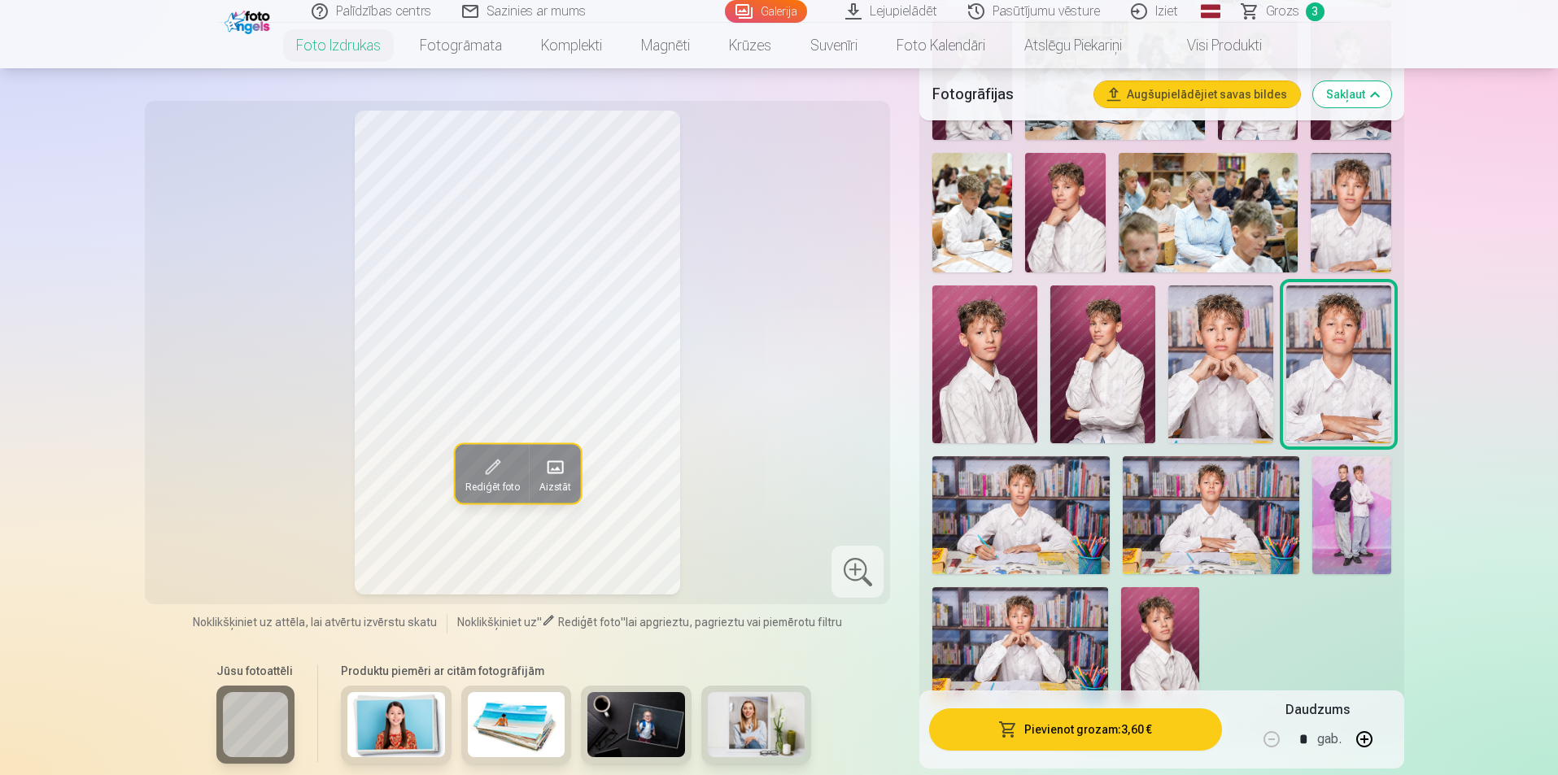
click at [1242, 378] on img at bounding box center [1220, 364] width 105 height 157
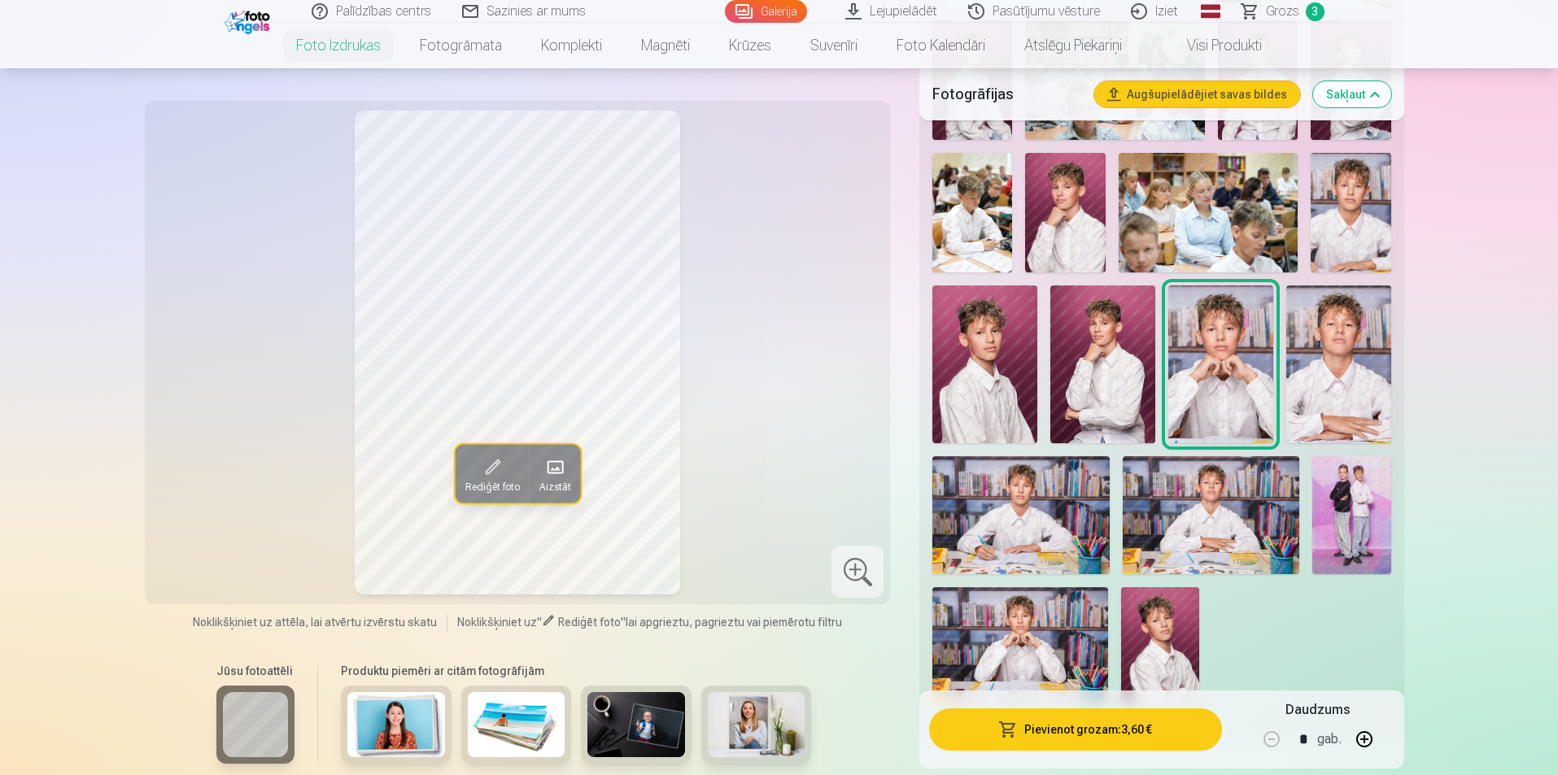
click at [1037, 637] on img at bounding box center [1020, 645] width 176 height 117
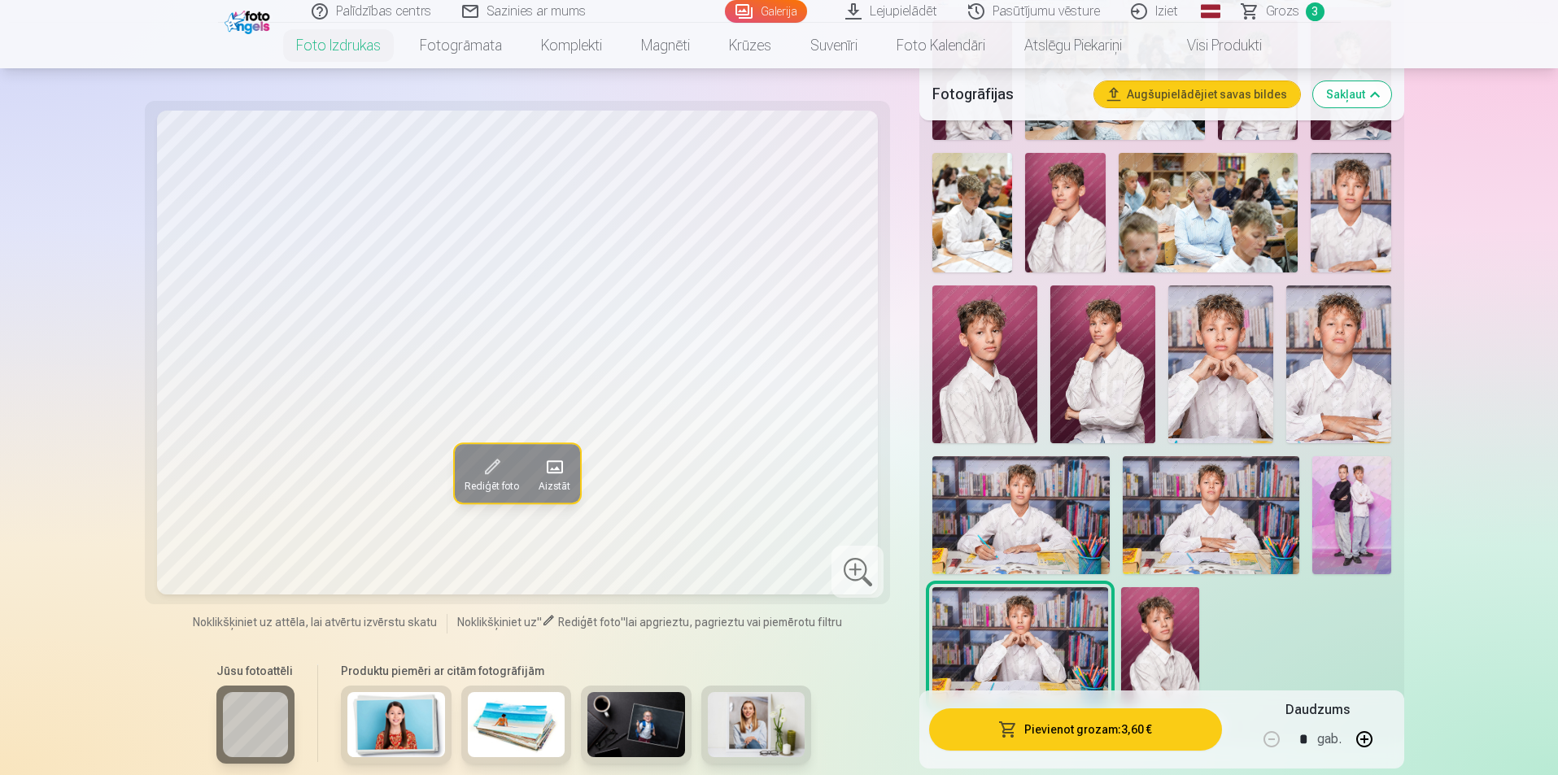
click at [1078, 732] on button "Pievienot grozam : 3,60 €" at bounding box center [1075, 730] width 292 height 42
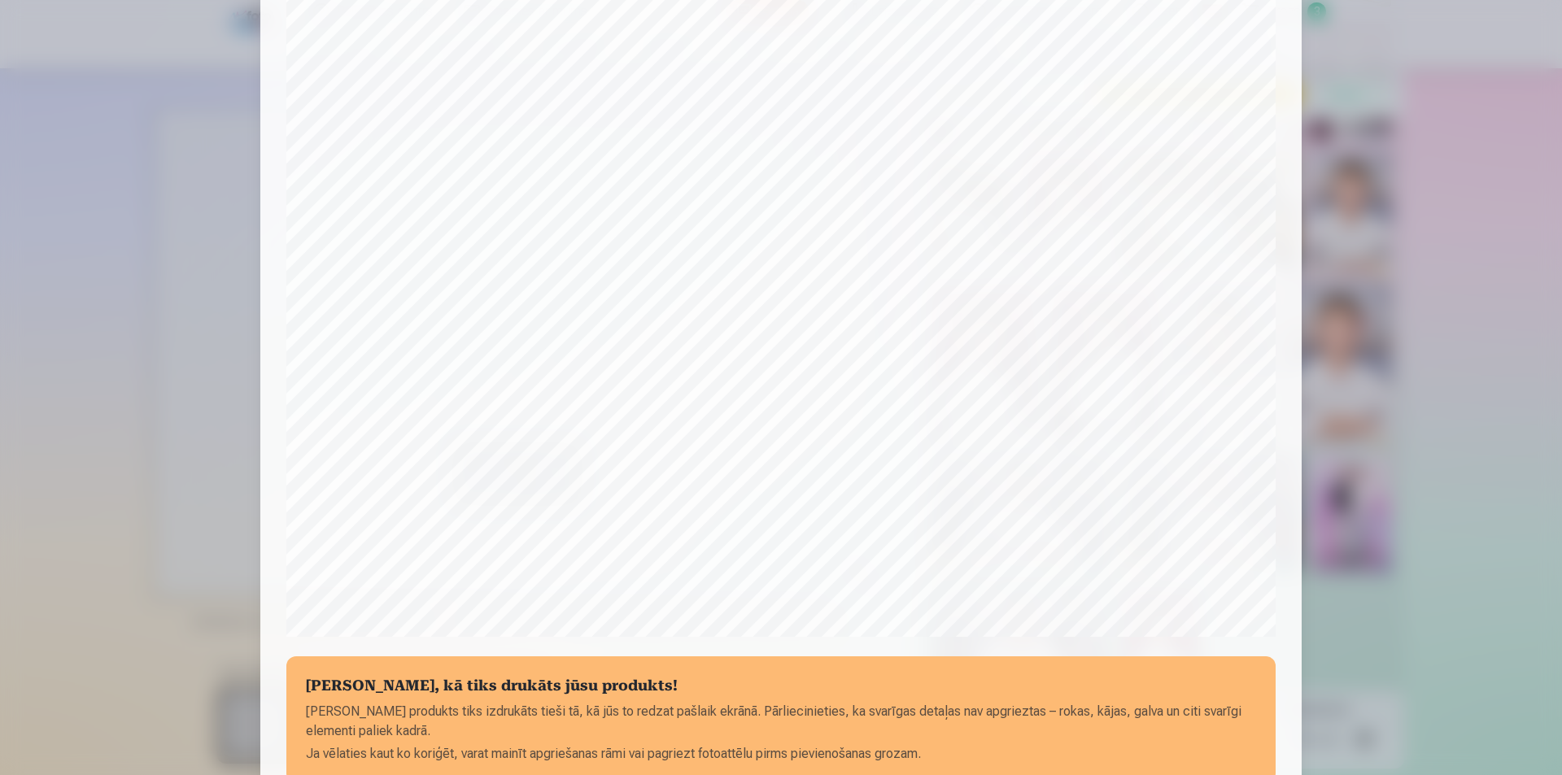
scroll to position [315, 0]
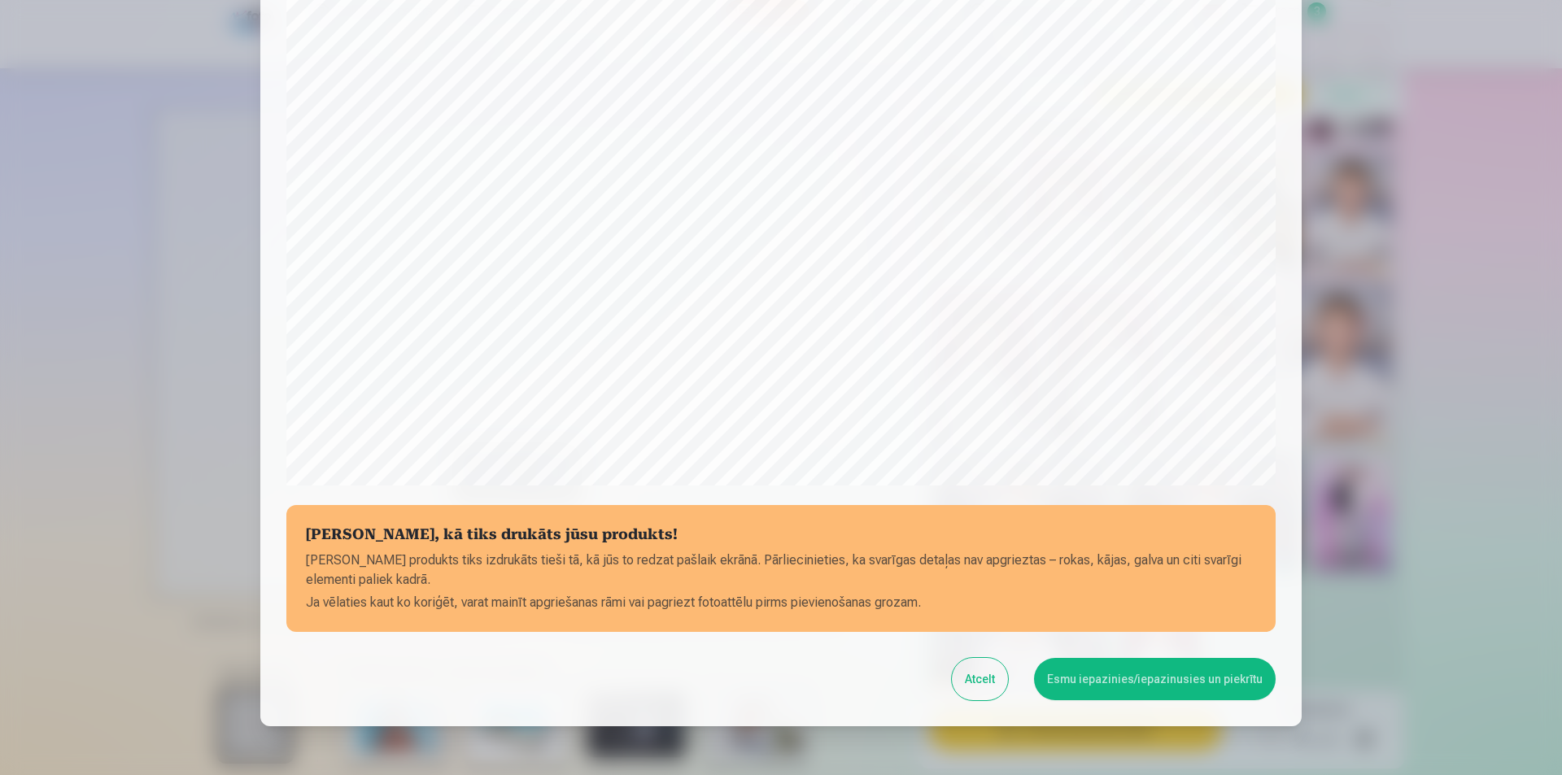
click at [1093, 675] on button "Esmu iepazinies/iepazinusies un piekrītu" at bounding box center [1155, 679] width 242 height 42
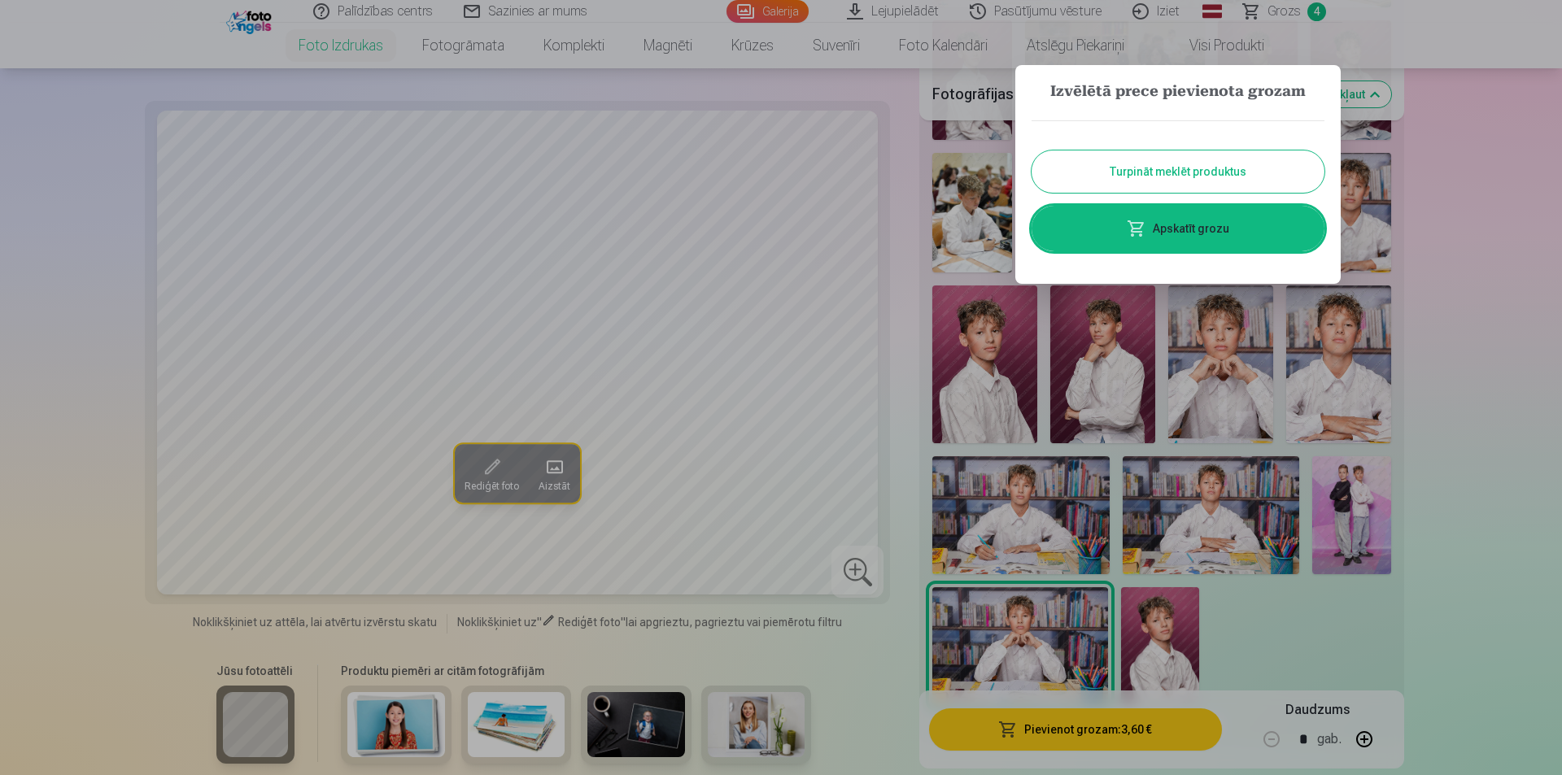
click at [1166, 165] on button "Turpināt meklēt produktus" at bounding box center [1178, 172] width 293 height 42
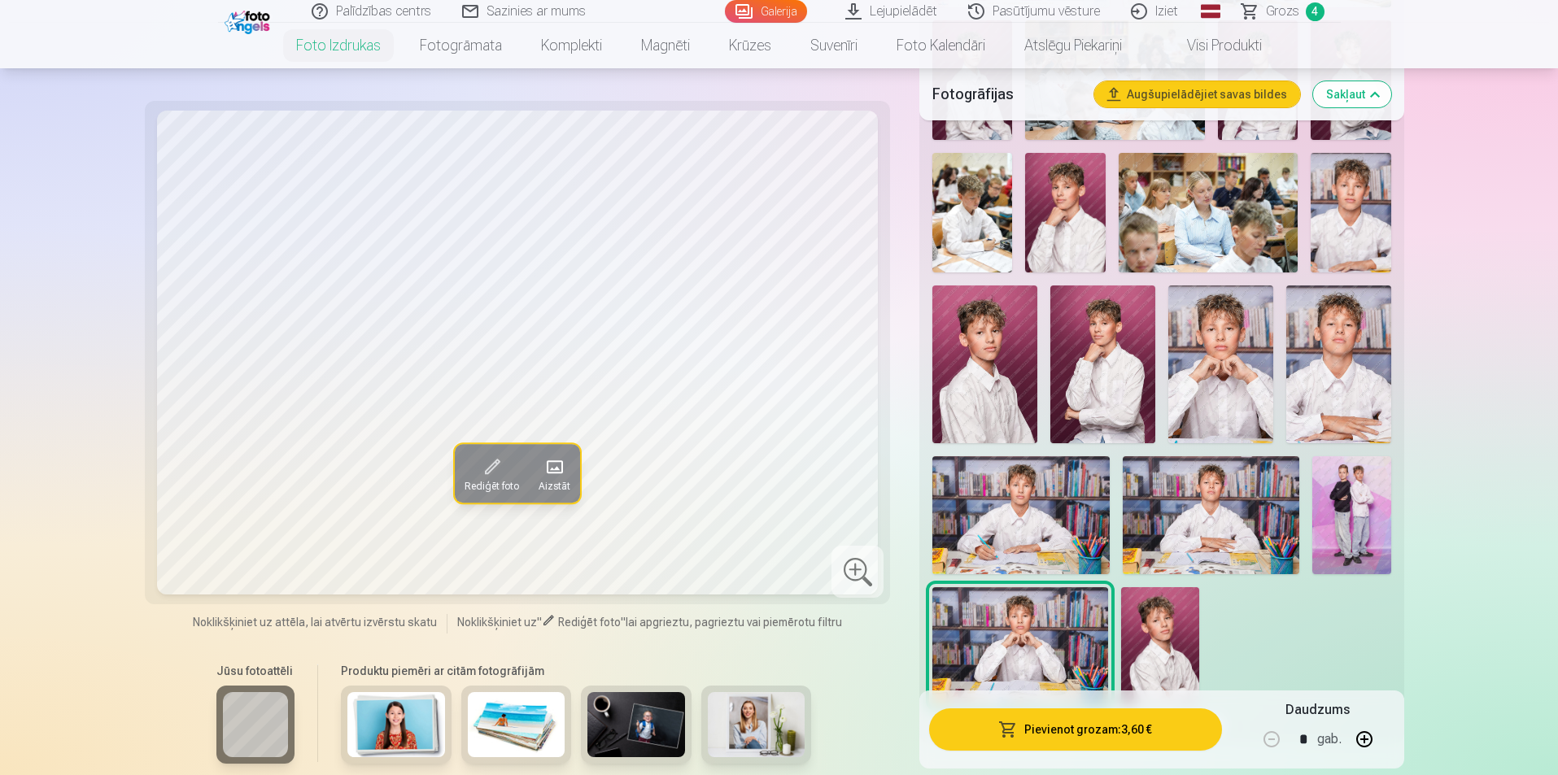
click at [1356, 529] on img at bounding box center [1351, 515] width 79 height 118
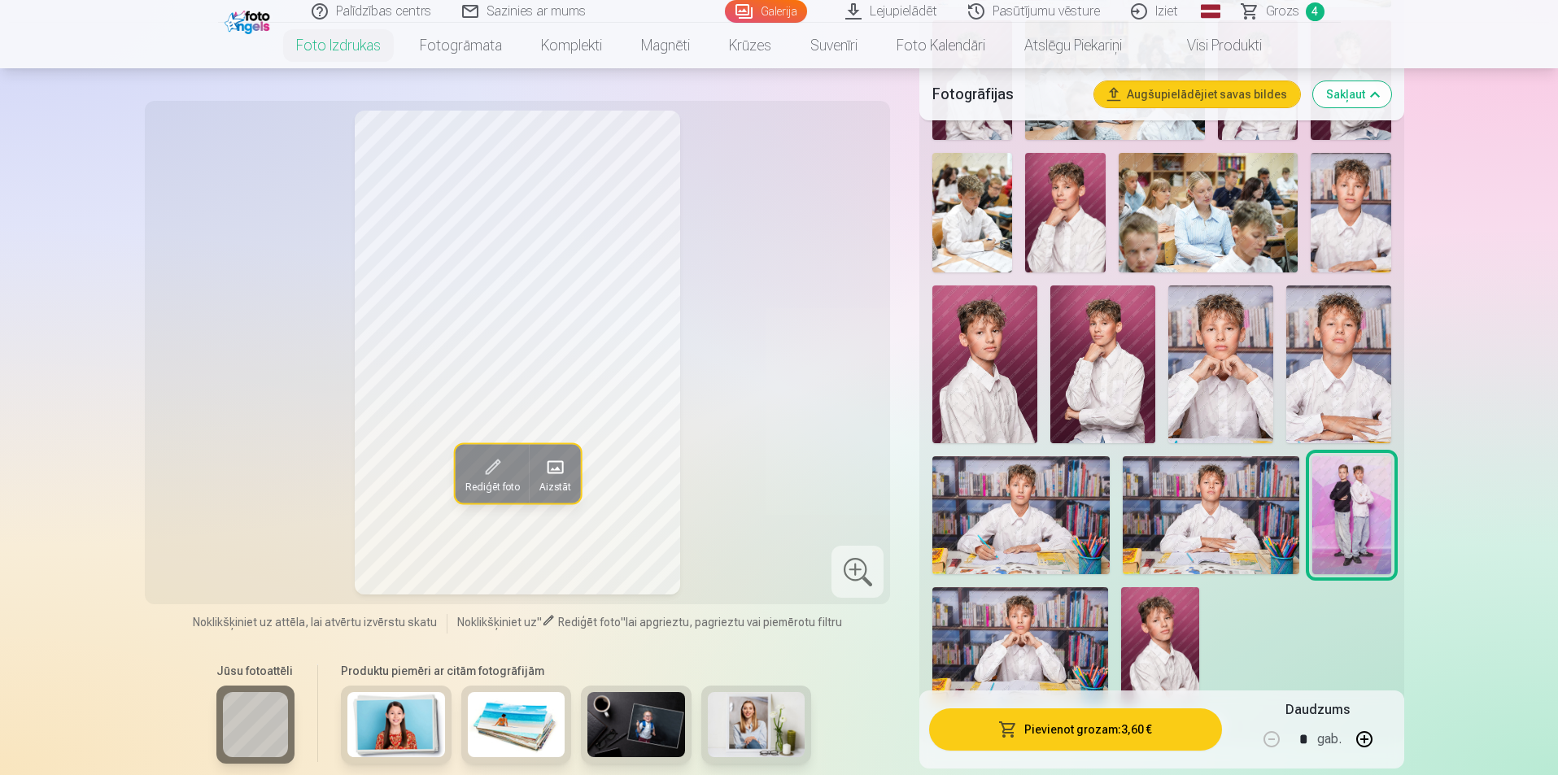
click at [1007, 727] on span "button" at bounding box center [1008, 730] width 20 height 16
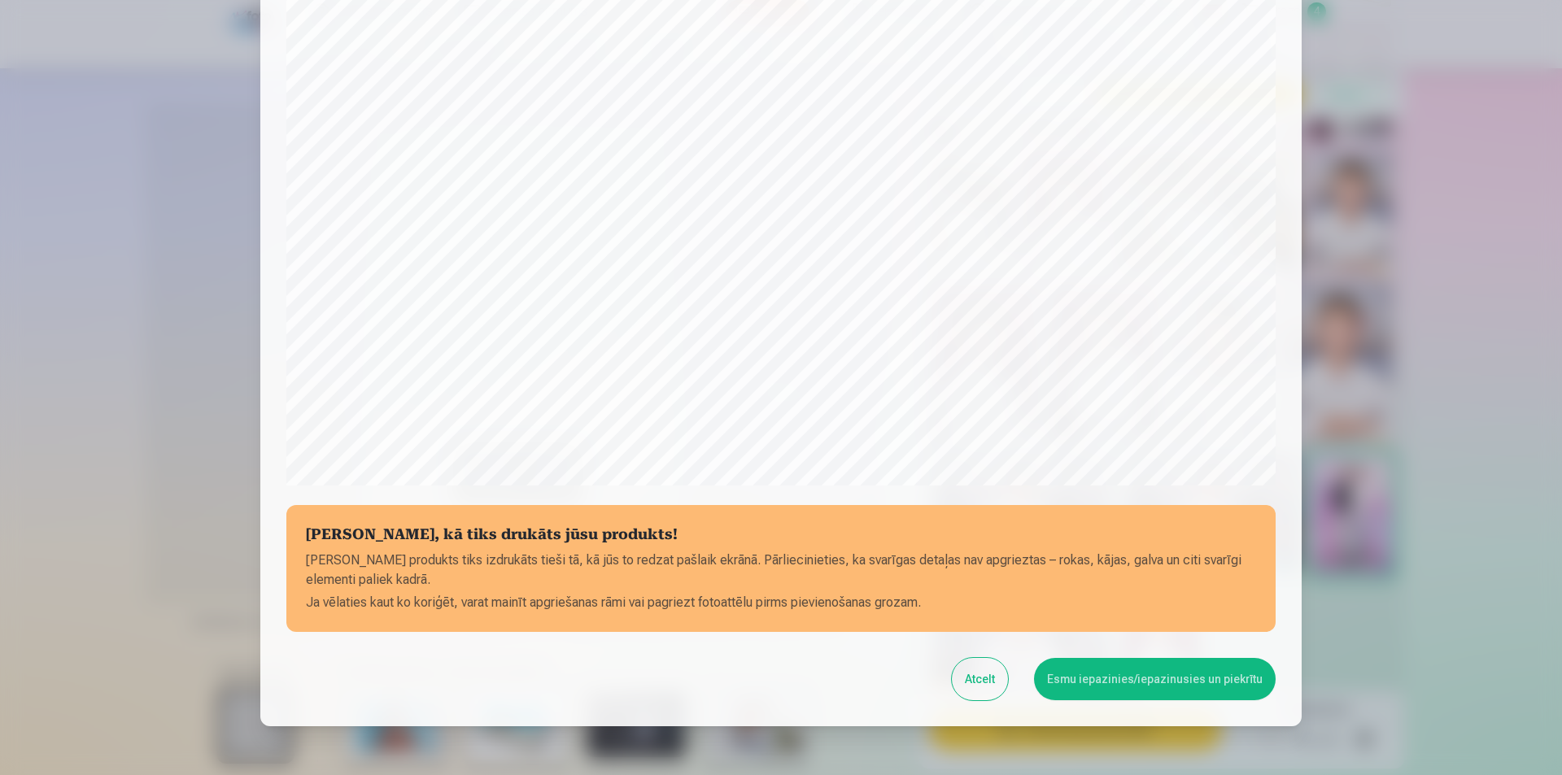
click at [1115, 689] on button "Esmu iepazinies/iepazinusies un piekrītu" at bounding box center [1155, 679] width 242 height 42
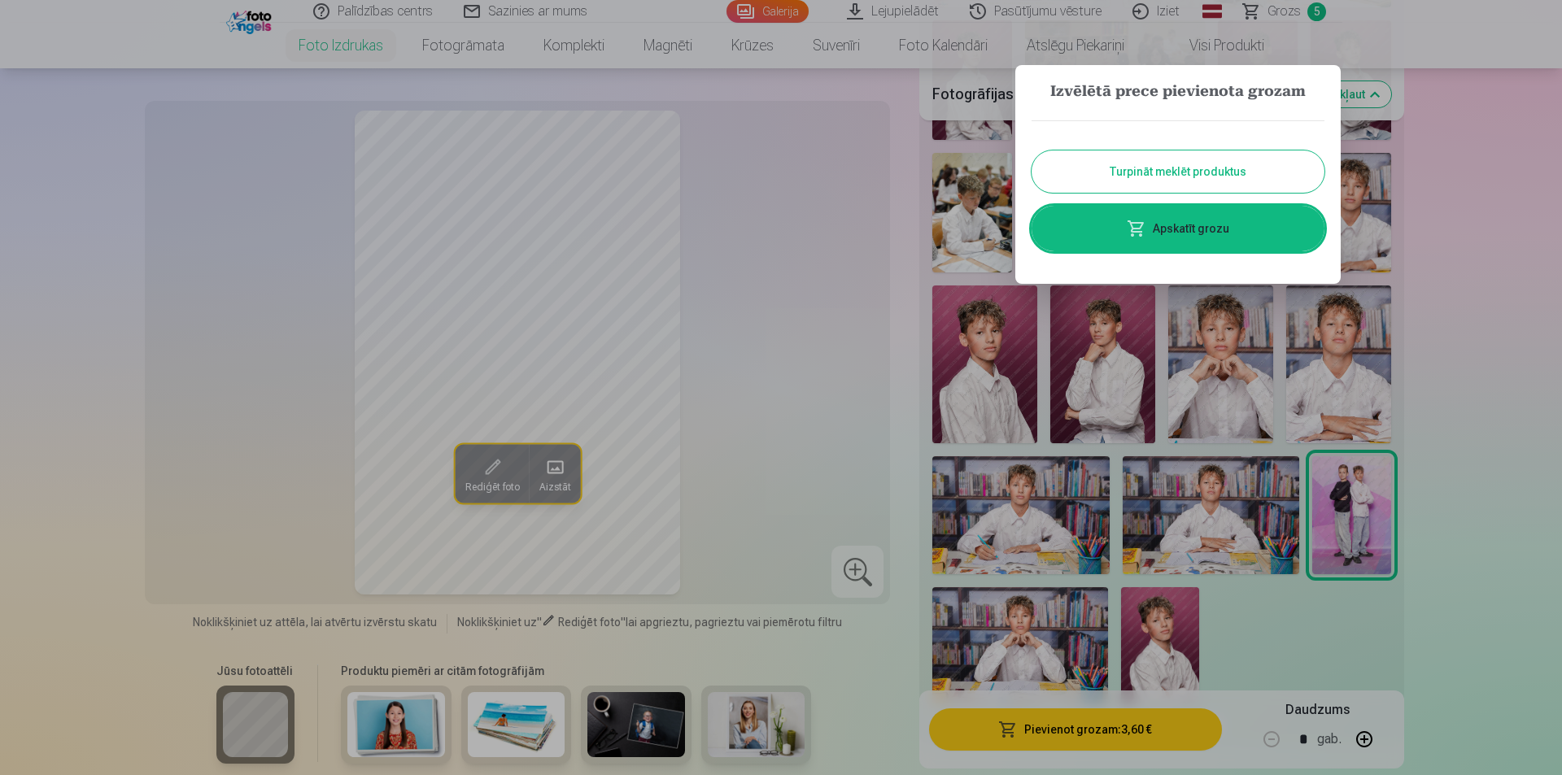
click at [1169, 163] on button "Turpināt meklēt produktus" at bounding box center [1178, 172] width 293 height 42
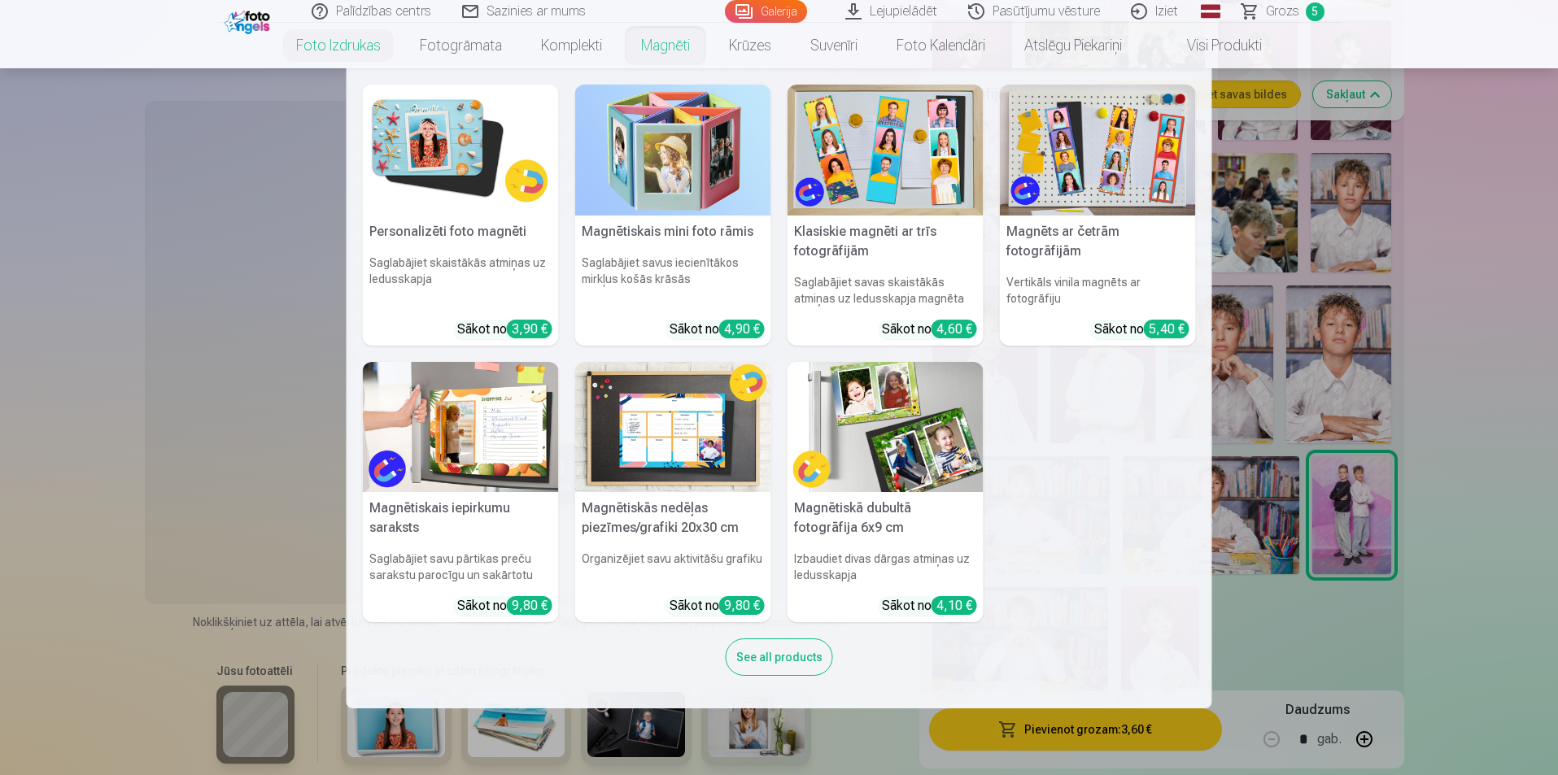
click at [663, 46] on link "Magnēti" at bounding box center [666, 46] width 88 height 46
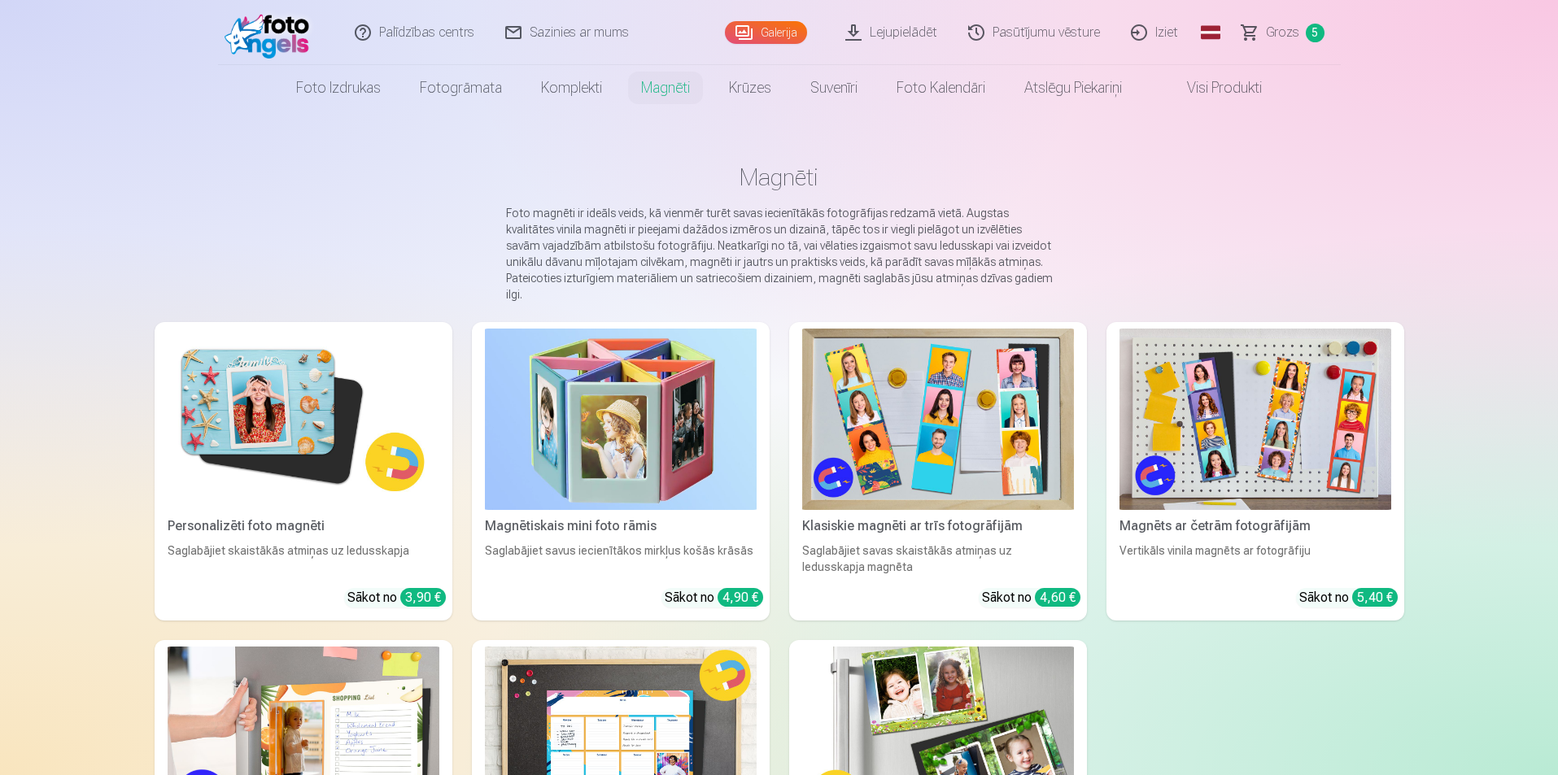
click at [1260, 86] on link "Visi produkti" at bounding box center [1212, 88] width 140 height 46
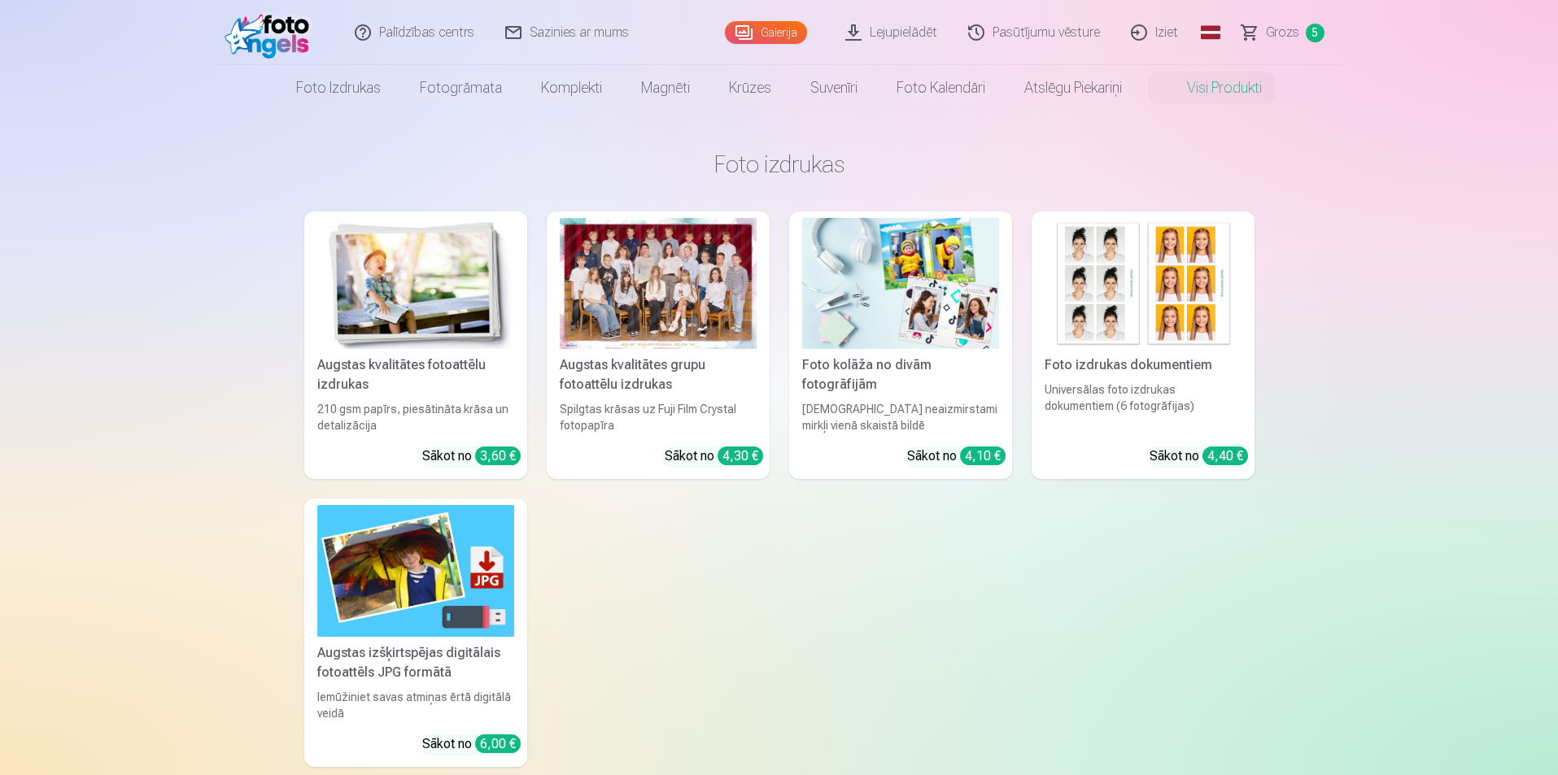
click at [930, 388] on div "Foto kolāža no divām fotogrāfijām" at bounding box center [901, 375] width 210 height 39
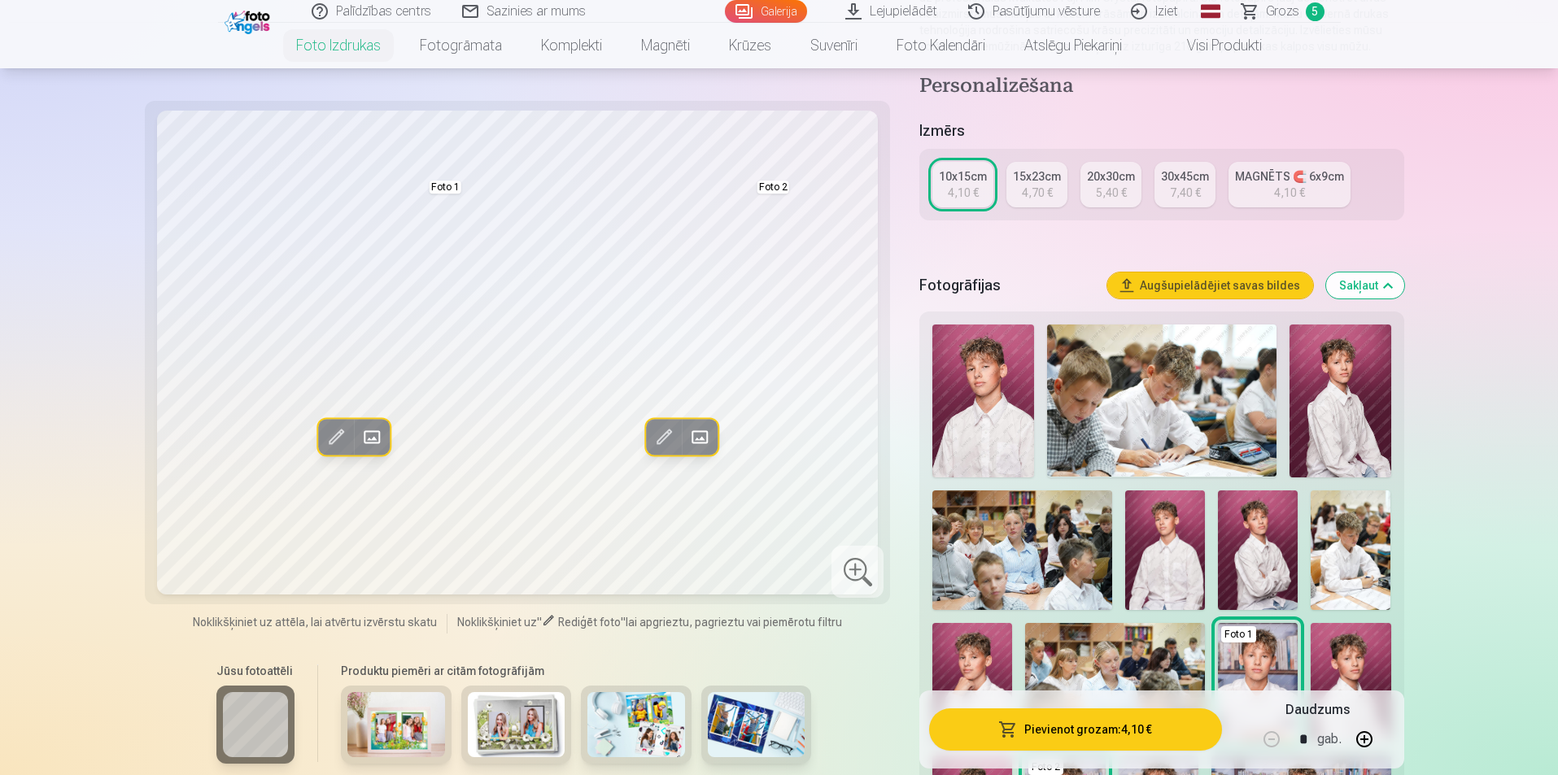
scroll to position [407, 0]
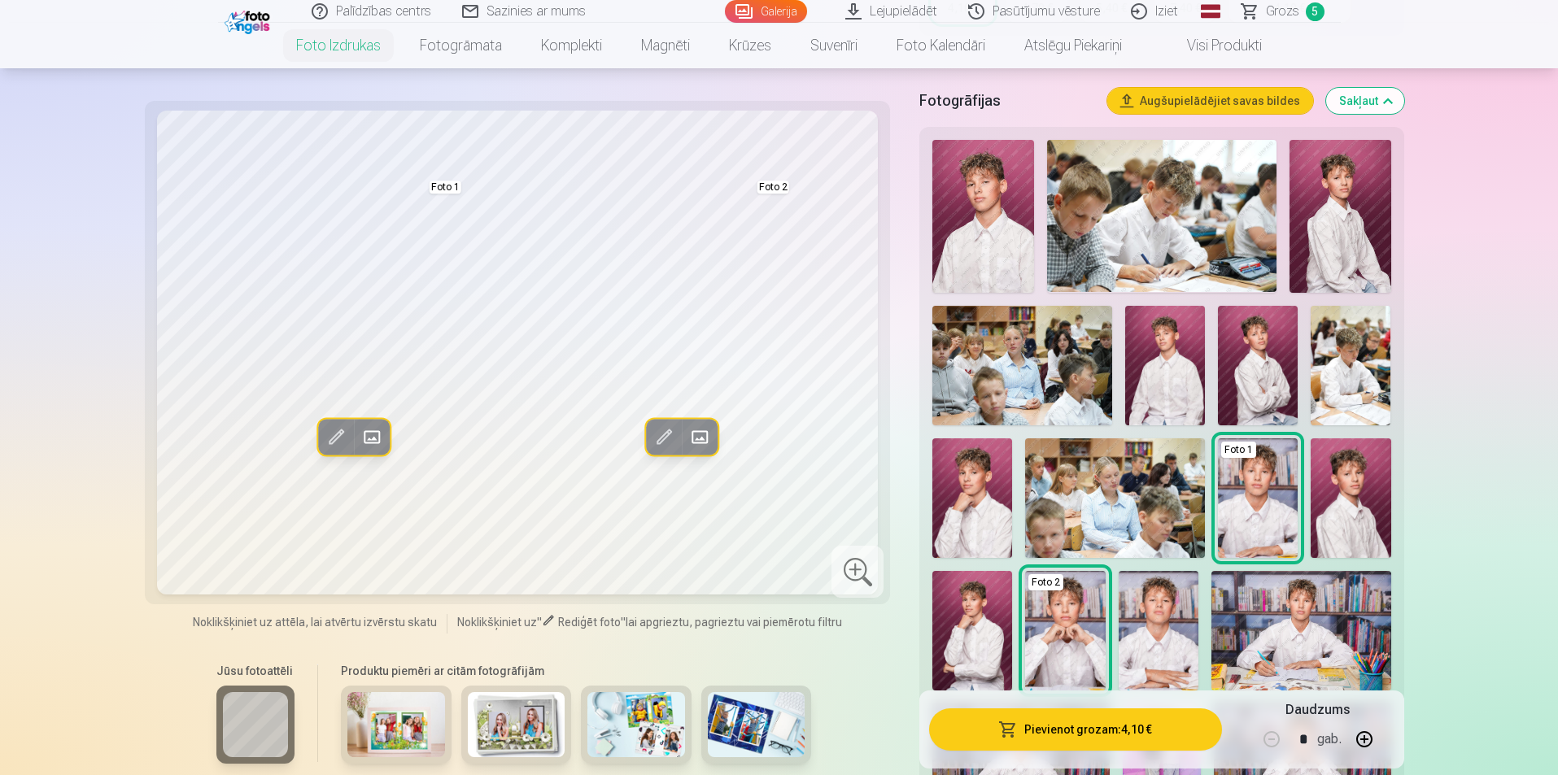
click at [1353, 508] on img at bounding box center [1351, 499] width 80 height 120
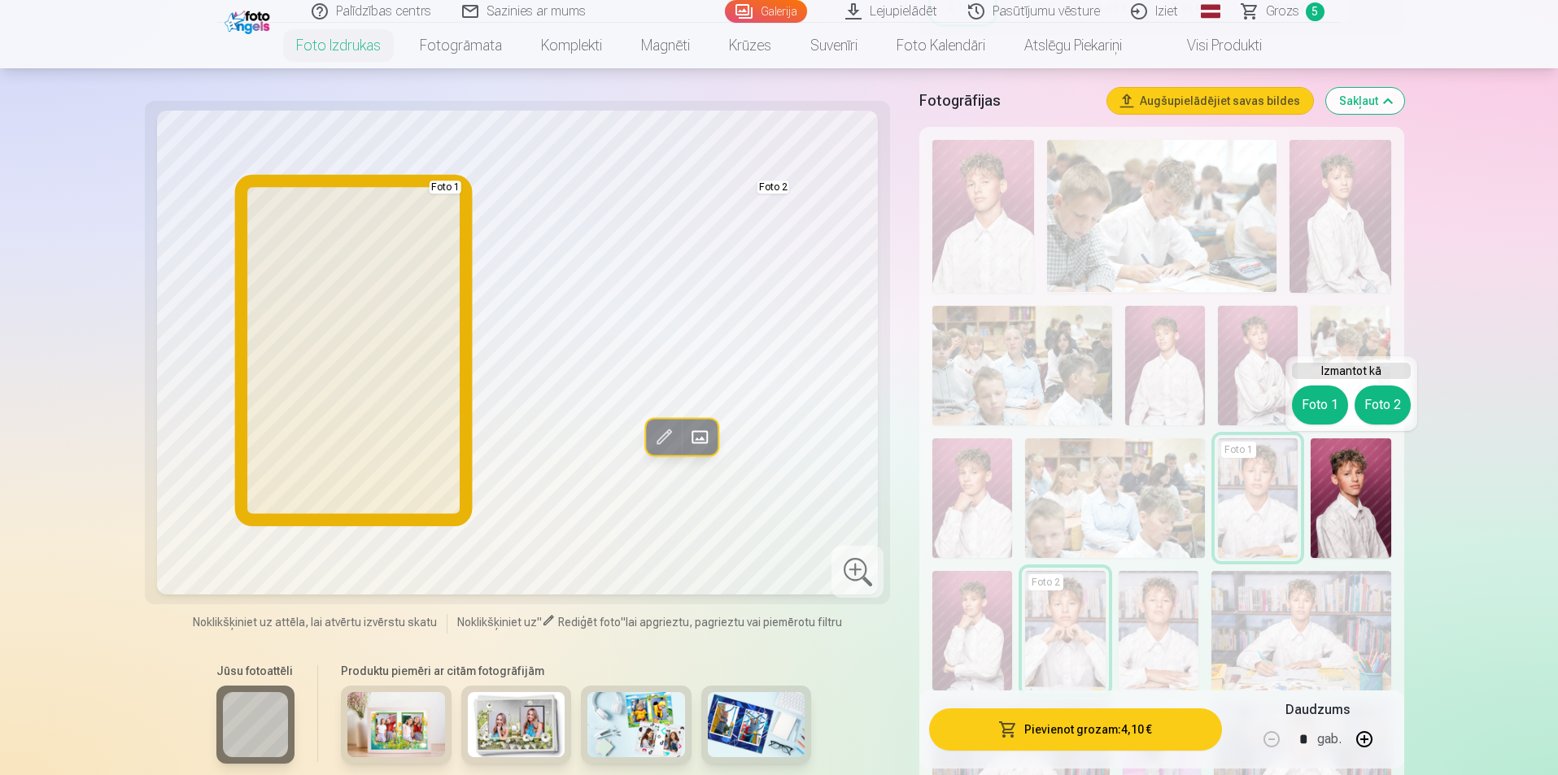
click at [1320, 405] on button "Foto 1" at bounding box center [1320, 405] width 56 height 39
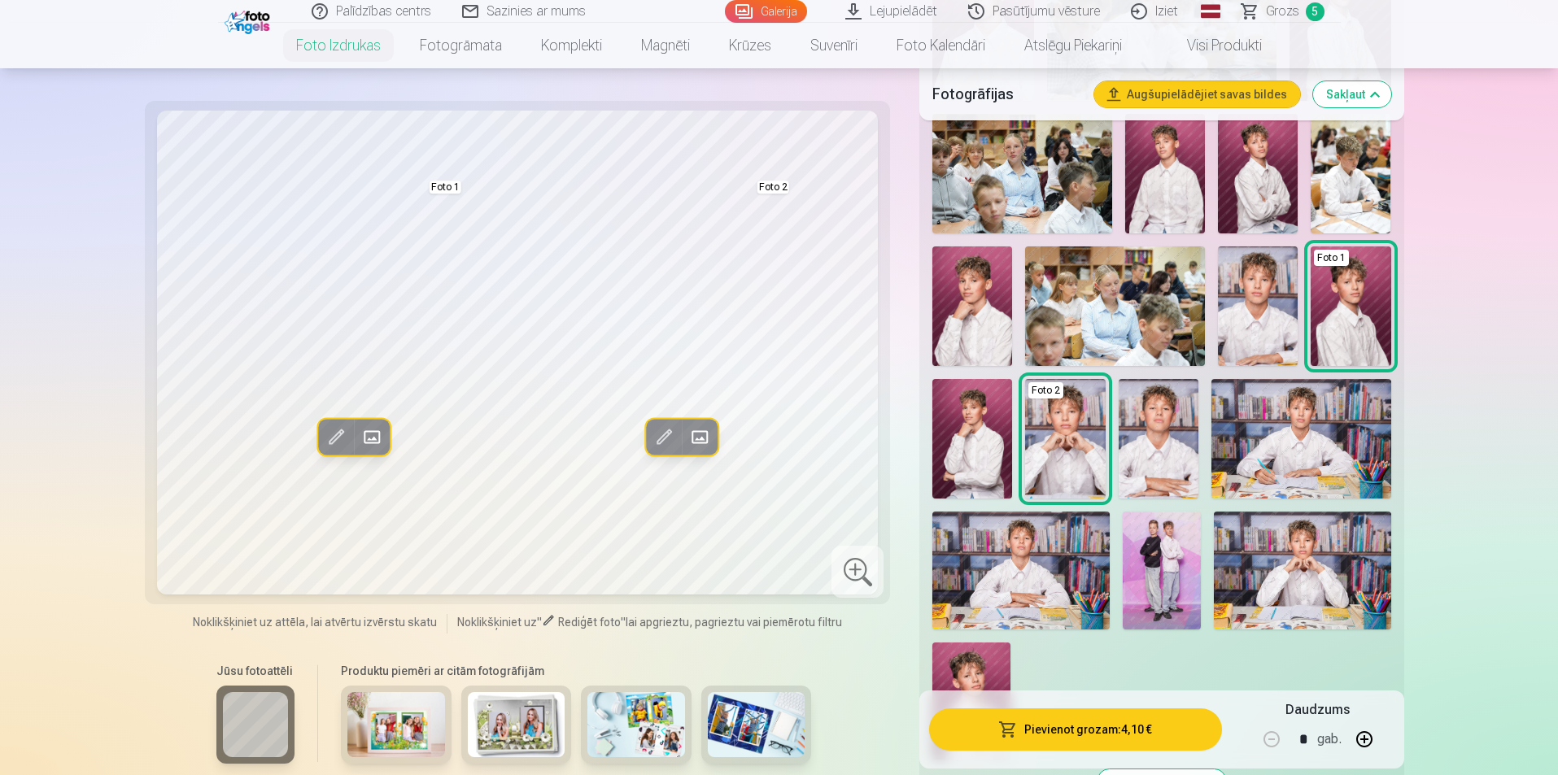
scroll to position [570, 0]
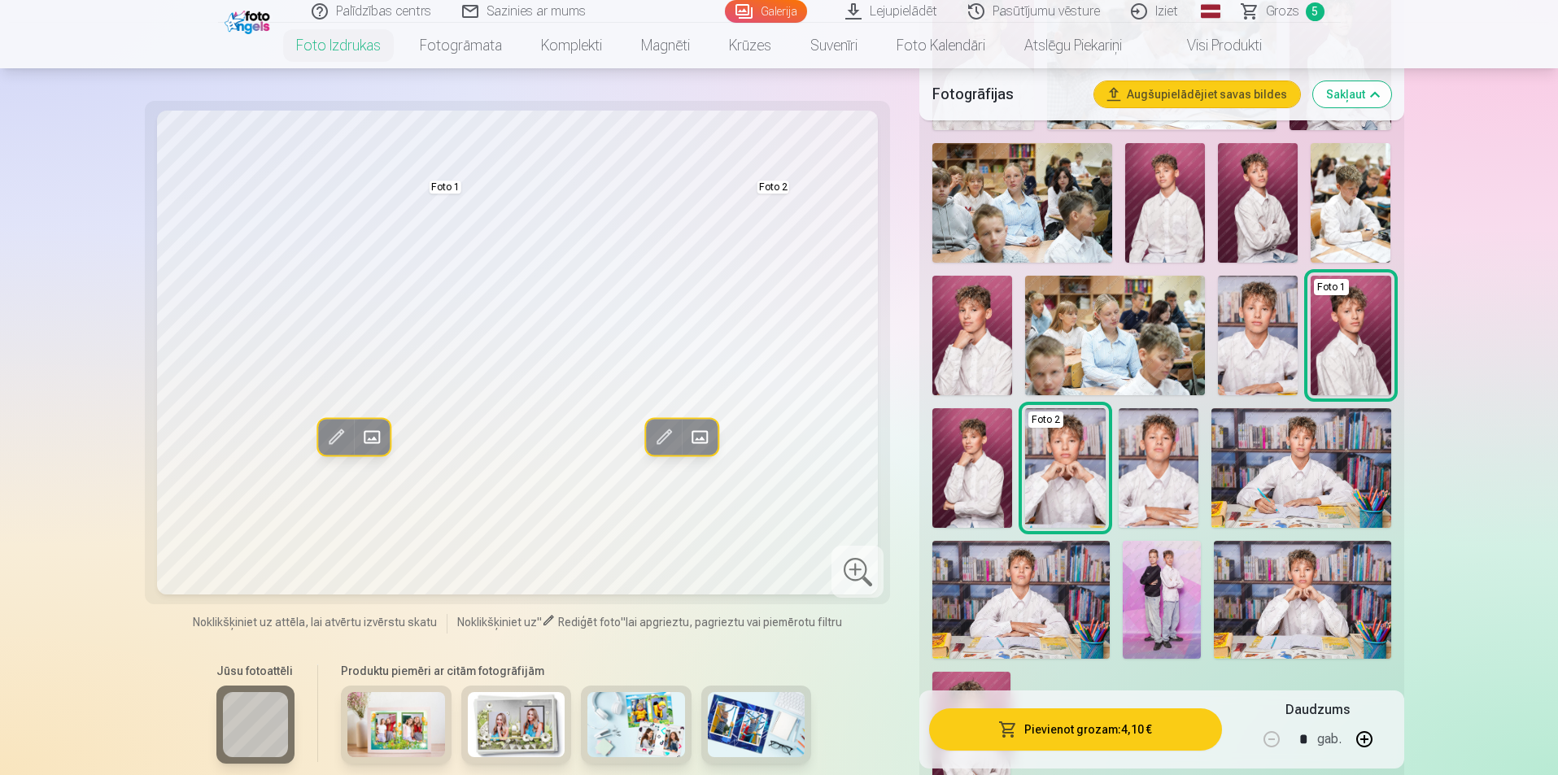
click at [1255, 352] on img at bounding box center [1258, 336] width 80 height 120
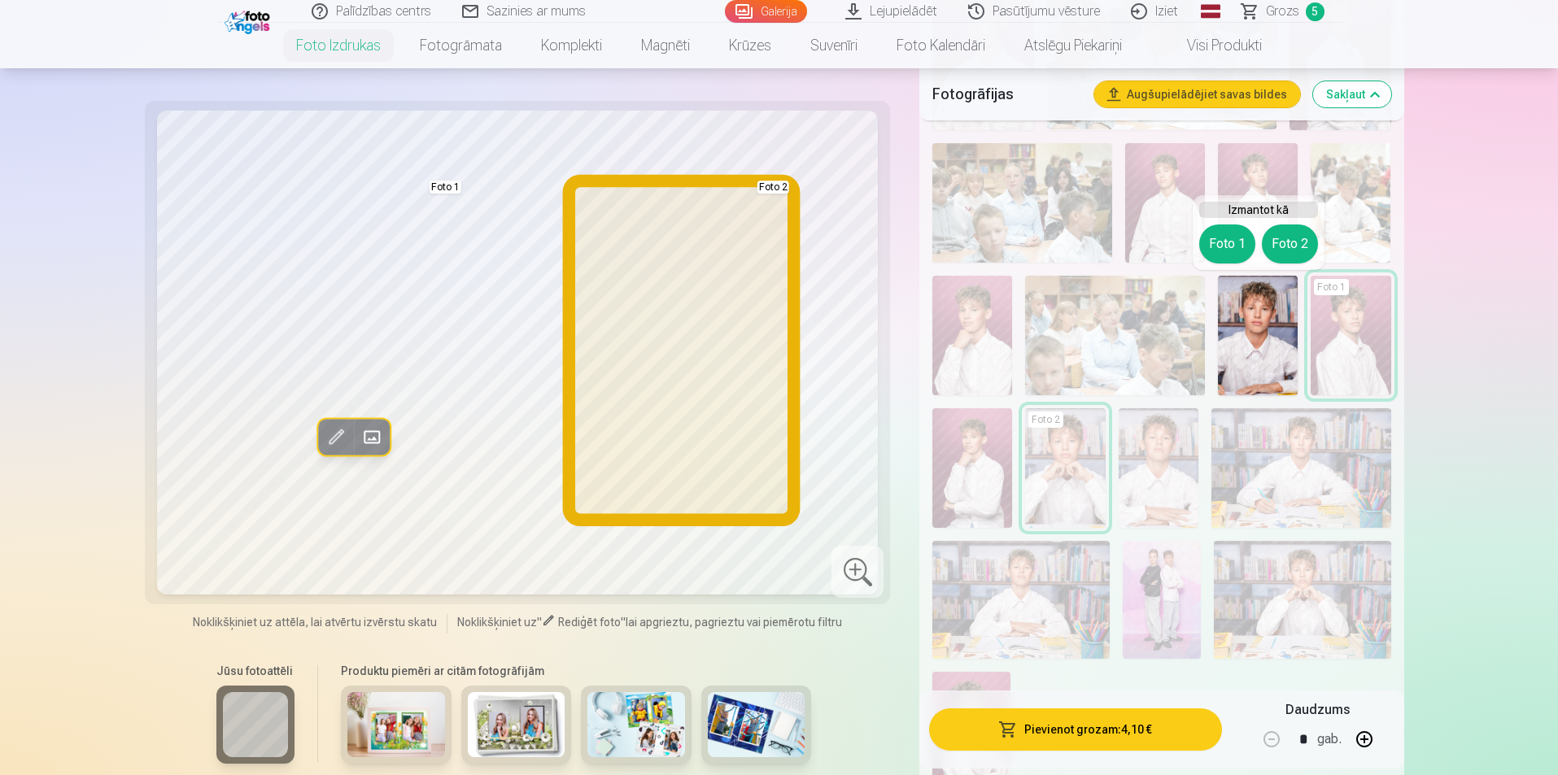
click at [1290, 237] on button "Foto 2" at bounding box center [1290, 244] width 56 height 39
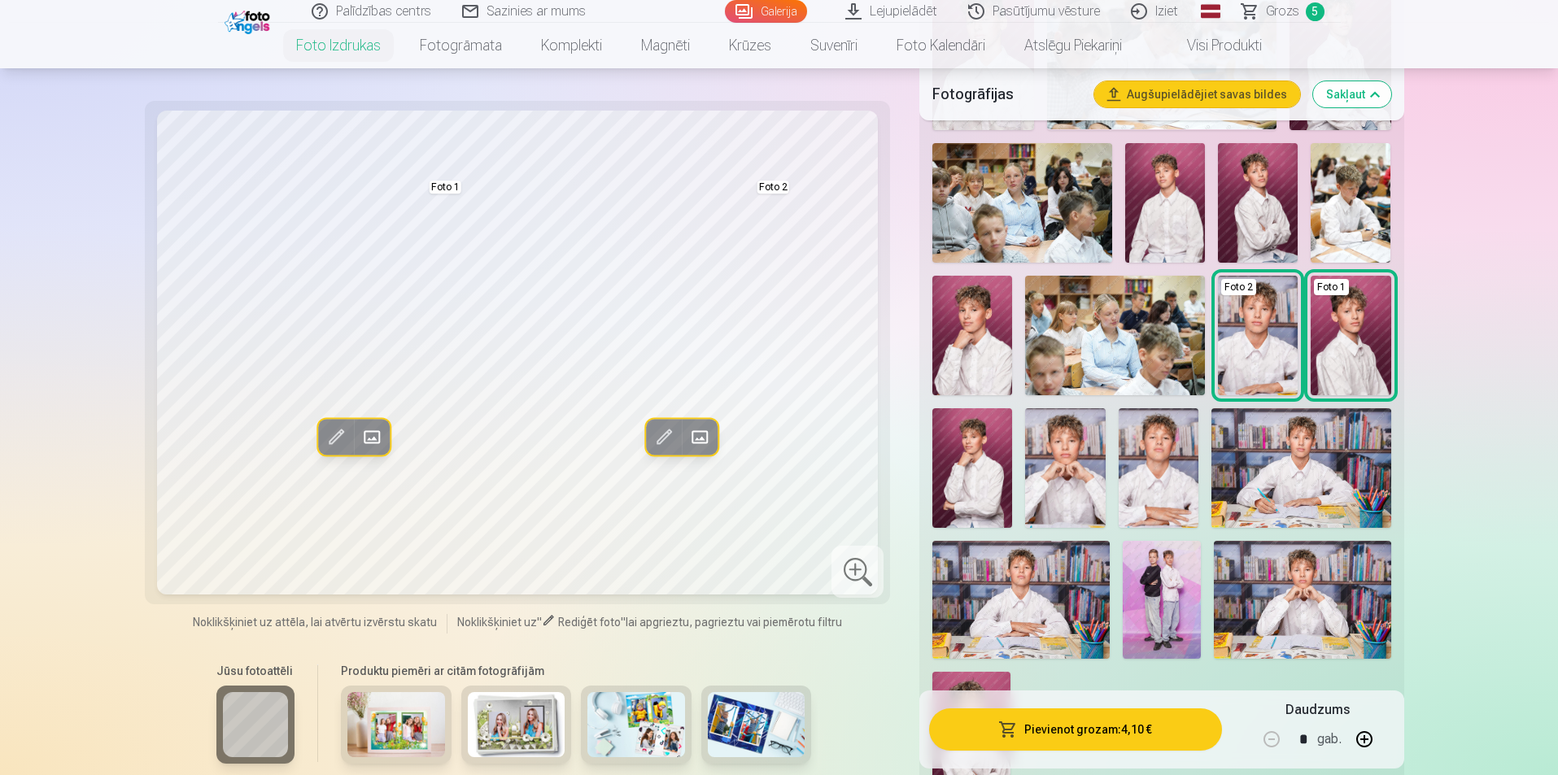
click at [976, 344] on img at bounding box center [972, 336] width 80 height 120
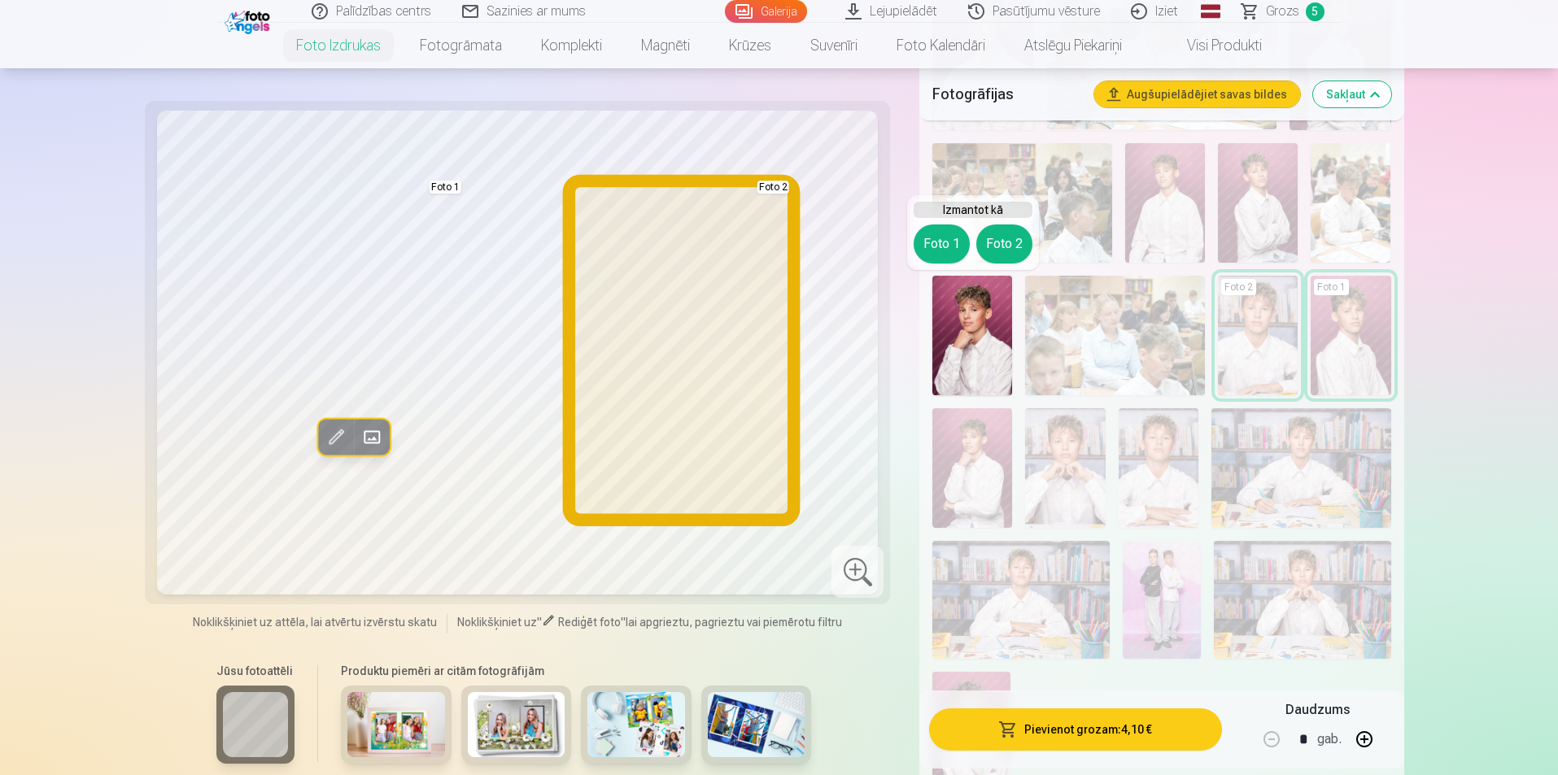
click at [1006, 242] on button "Foto 2" at bounding box center [1004, 244] width 56 height 39
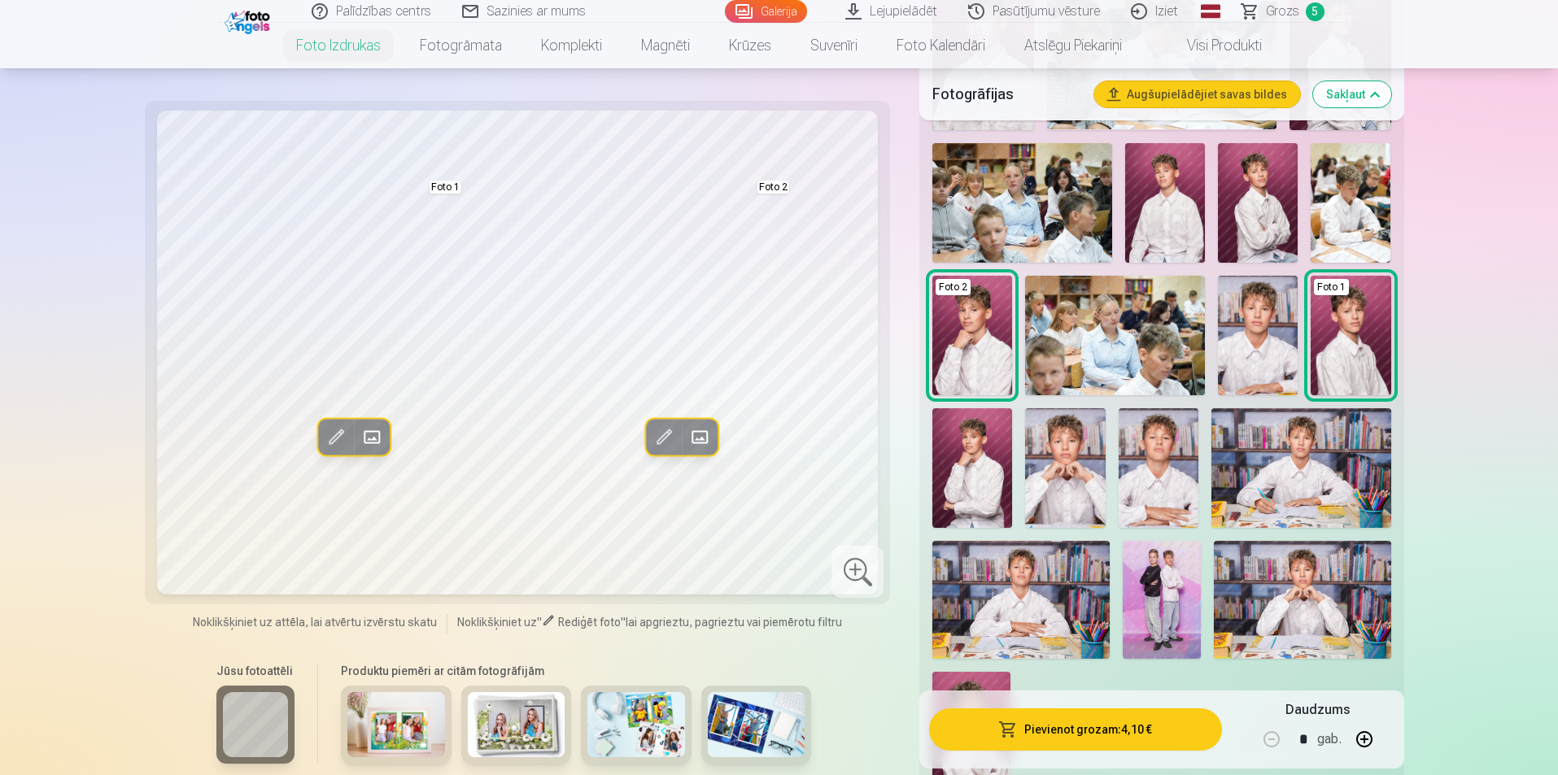
click at [1243, 190] on img at bounding box center [1258, 203] width 80 height 120
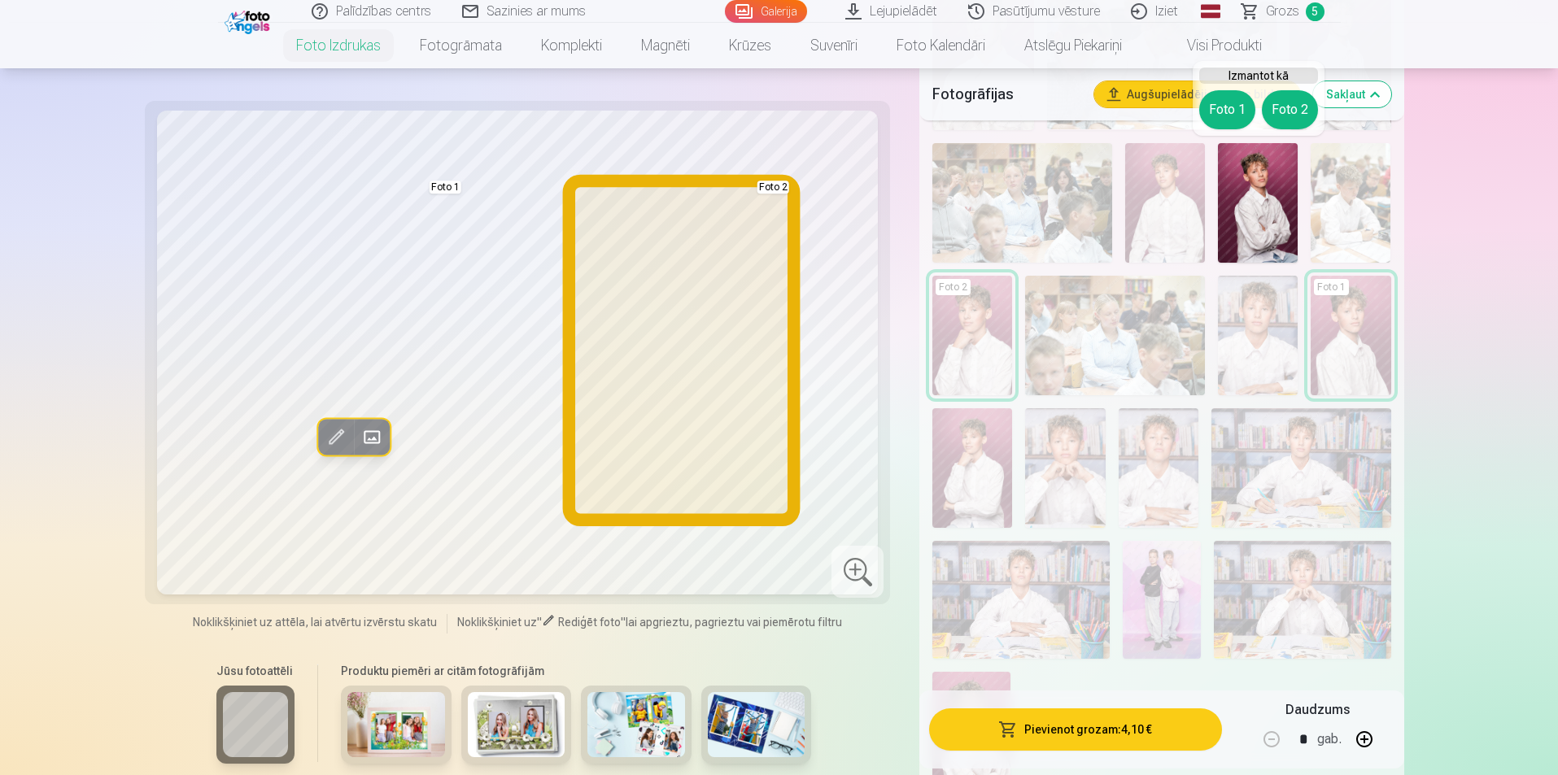
click at [1293, 106] on button "Foto 2" at bounding box center [1290, 109] width 56 height 39
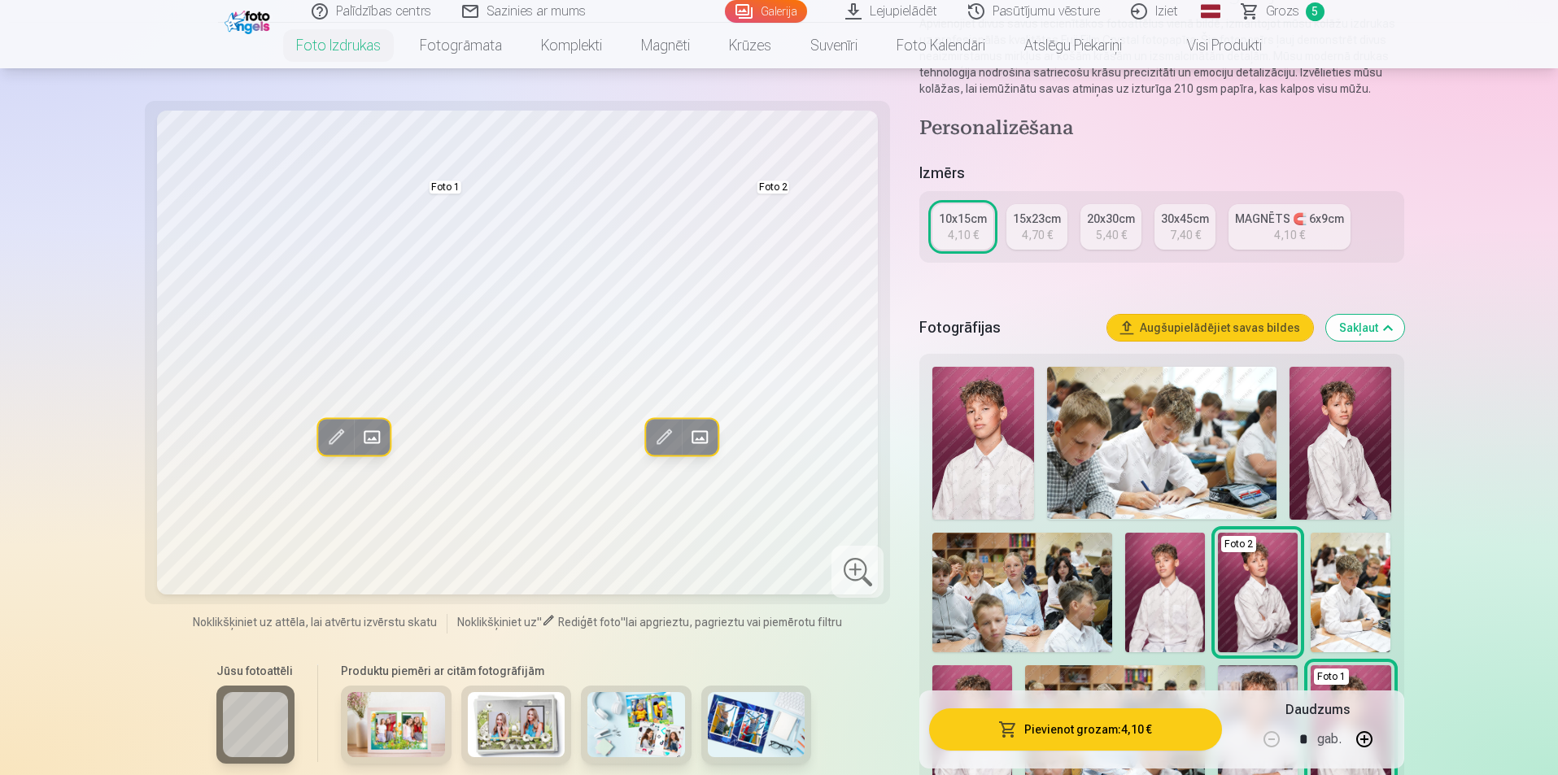
scroll to position [0, 0]
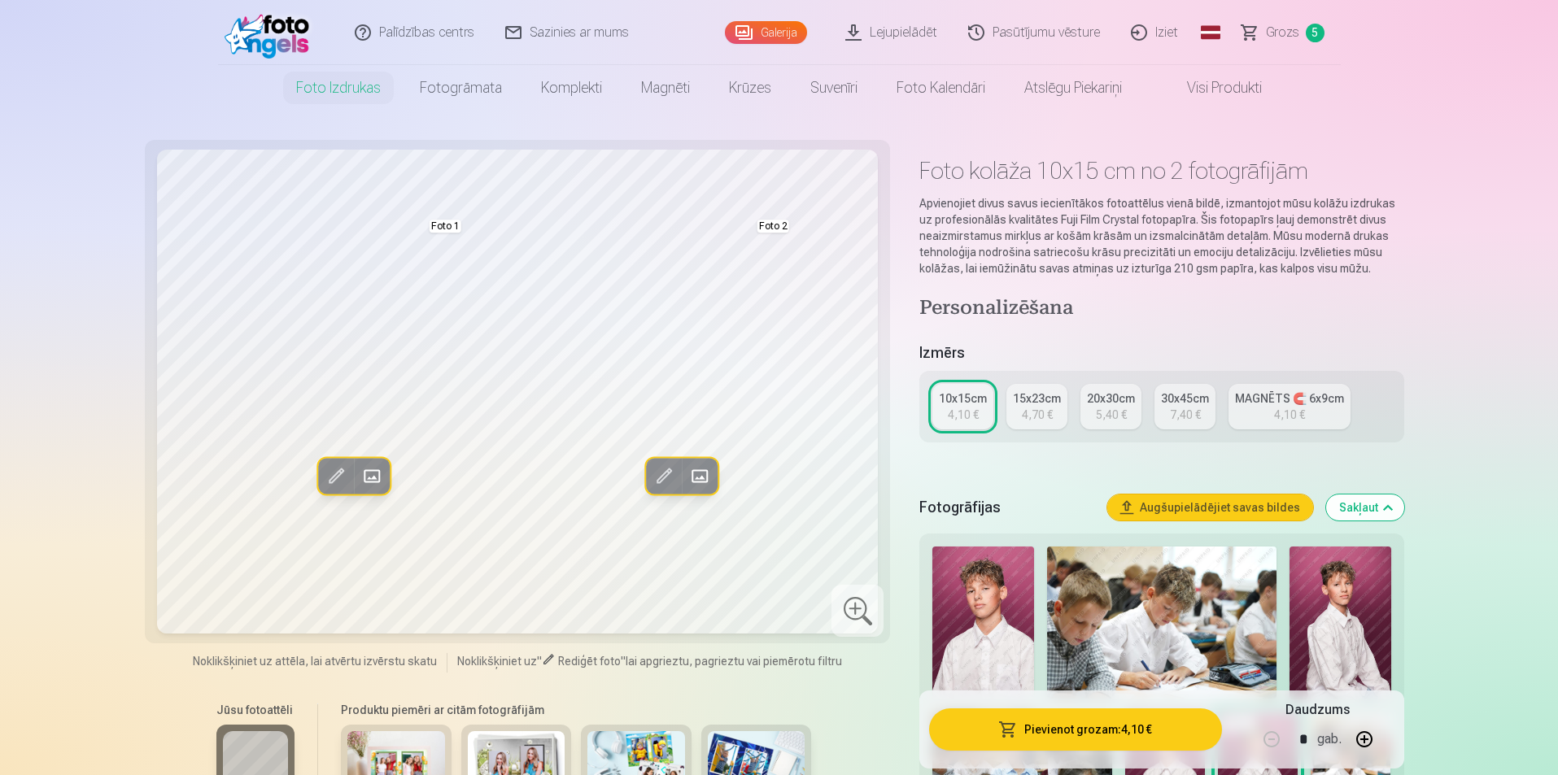
click at [1274, 404] on div "MAGNĒTS 🧲 6x9cm" at bounding box center [1289, 399] width 109 height 16
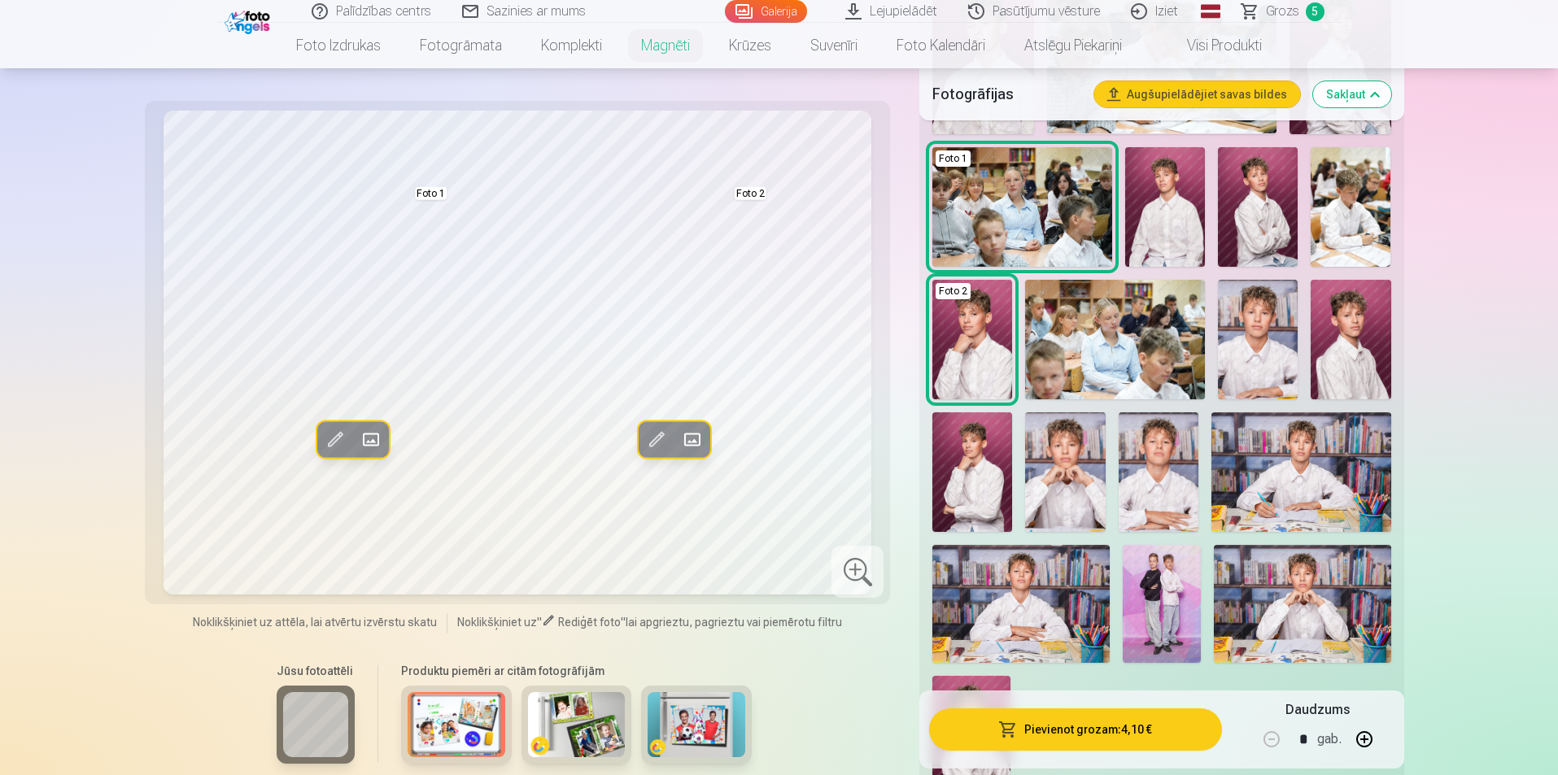
scroll to position [570, 0]
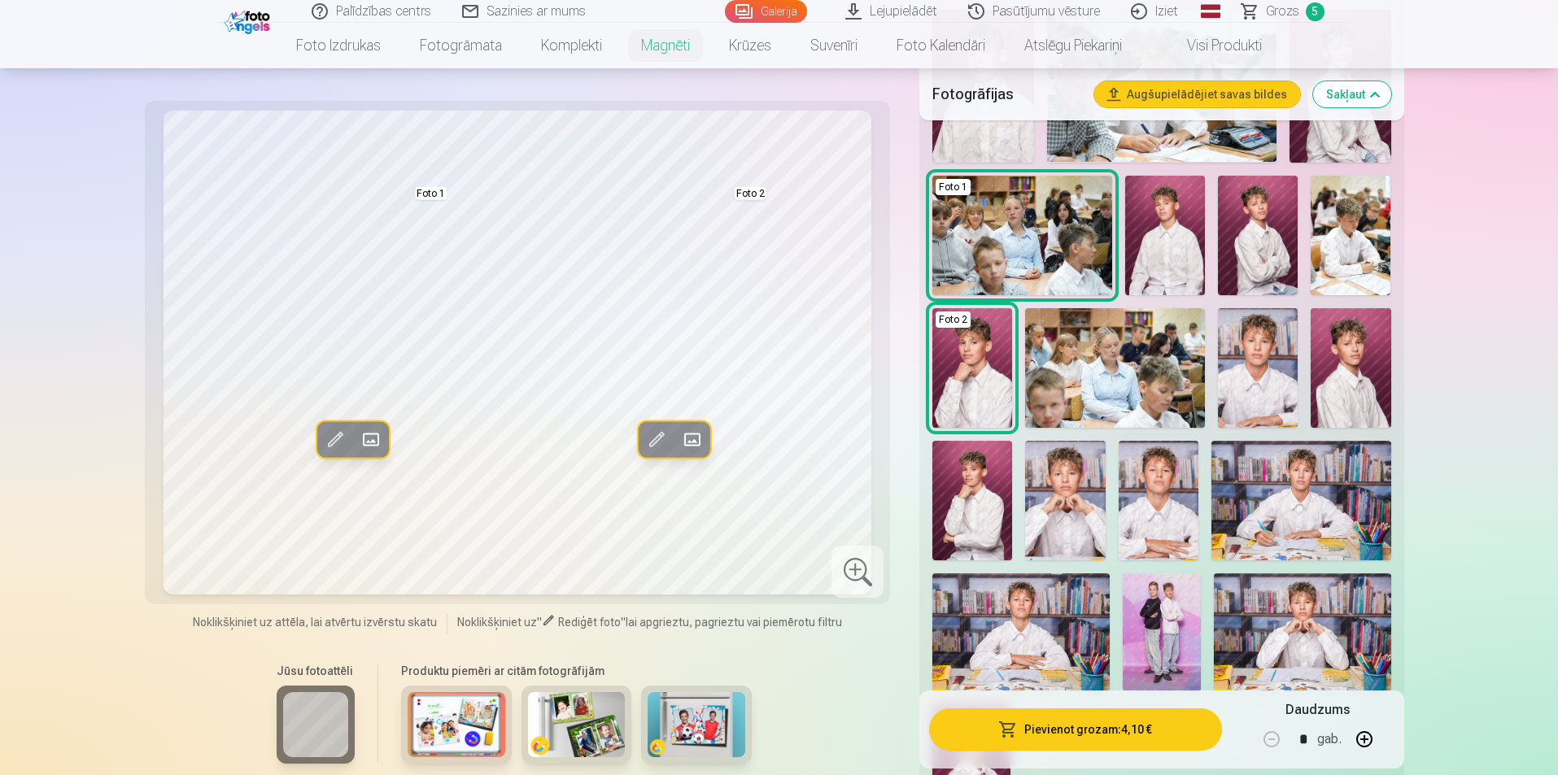
click at [1287, 324] on img at bounding box center [1258, 368] width 80 height 120
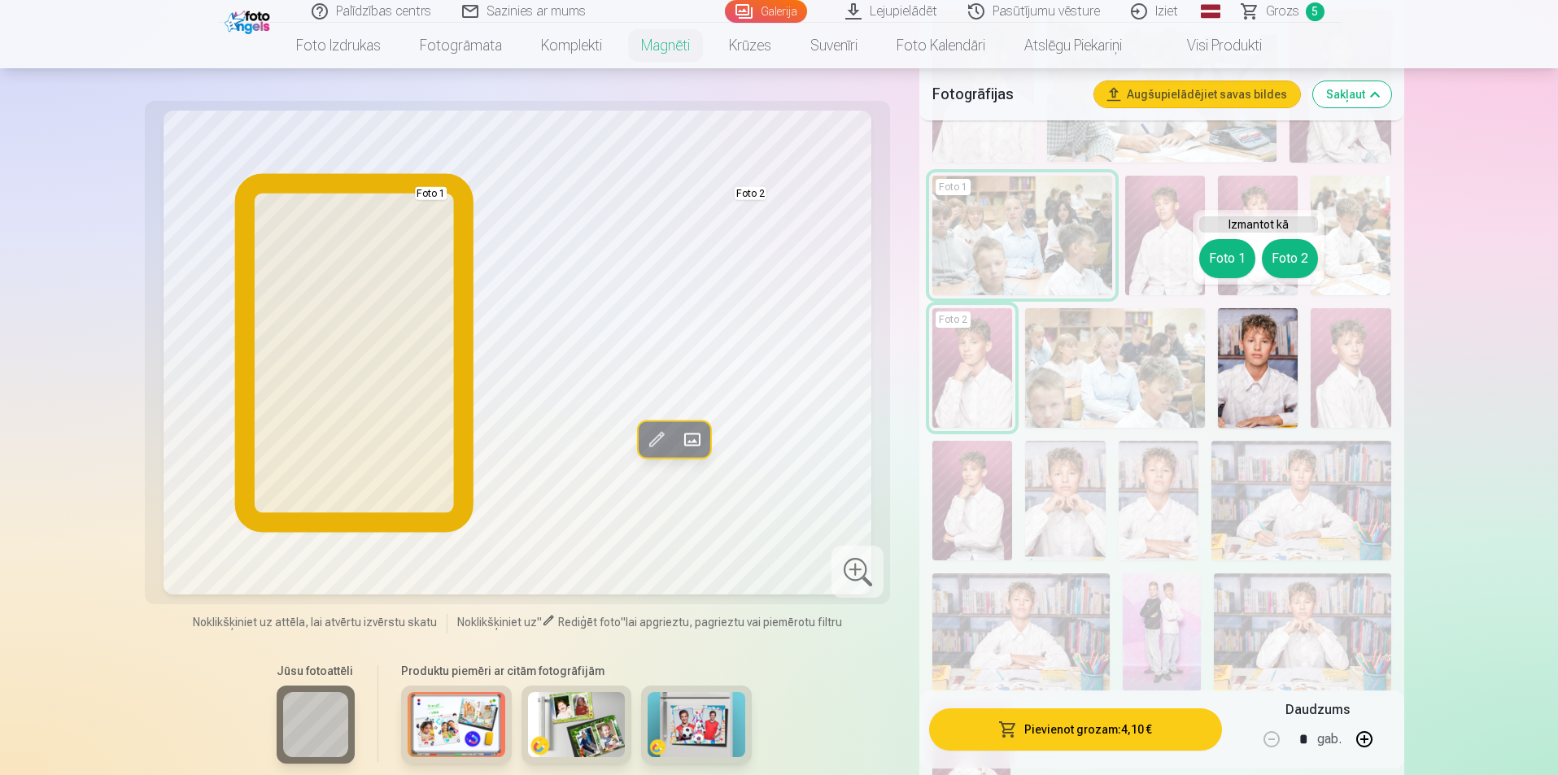
click at [1225, 250] on button "Foto 1" at bounding box center [1227, 258] width 56 height 39
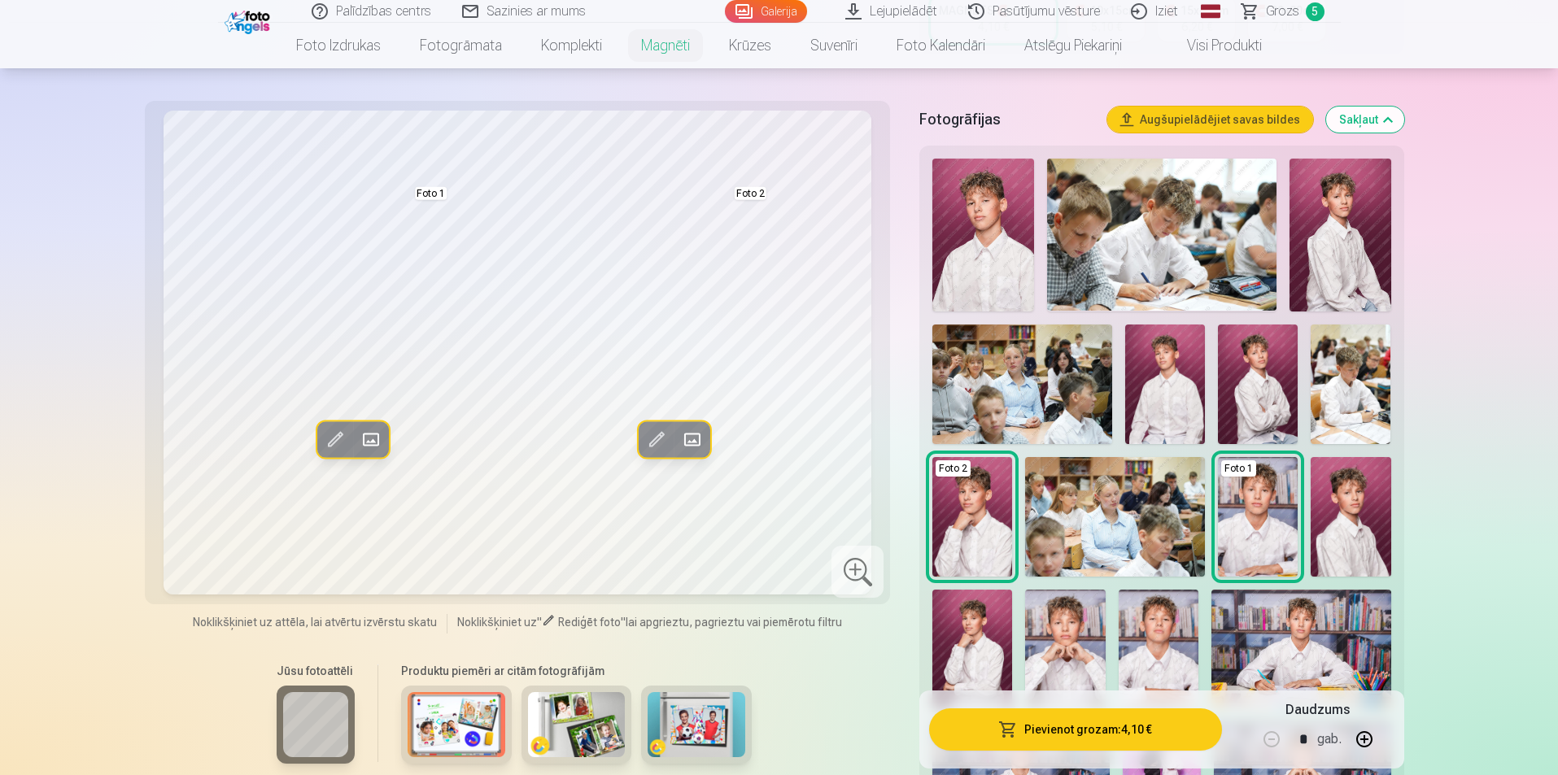
scroll to position [407, 0]
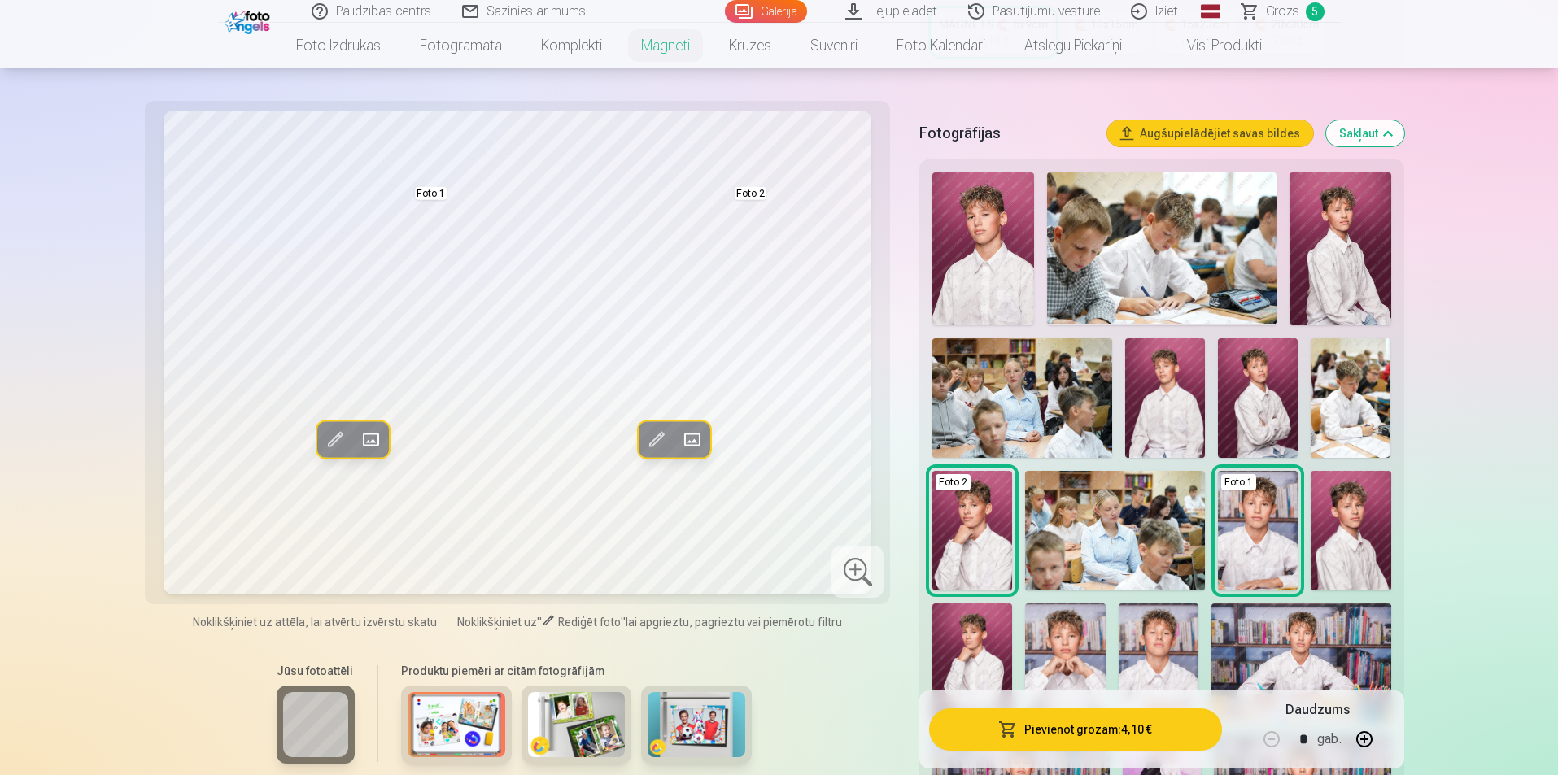
click at [974, 231] on img at bounding box center [983, 248] width 102 height 153
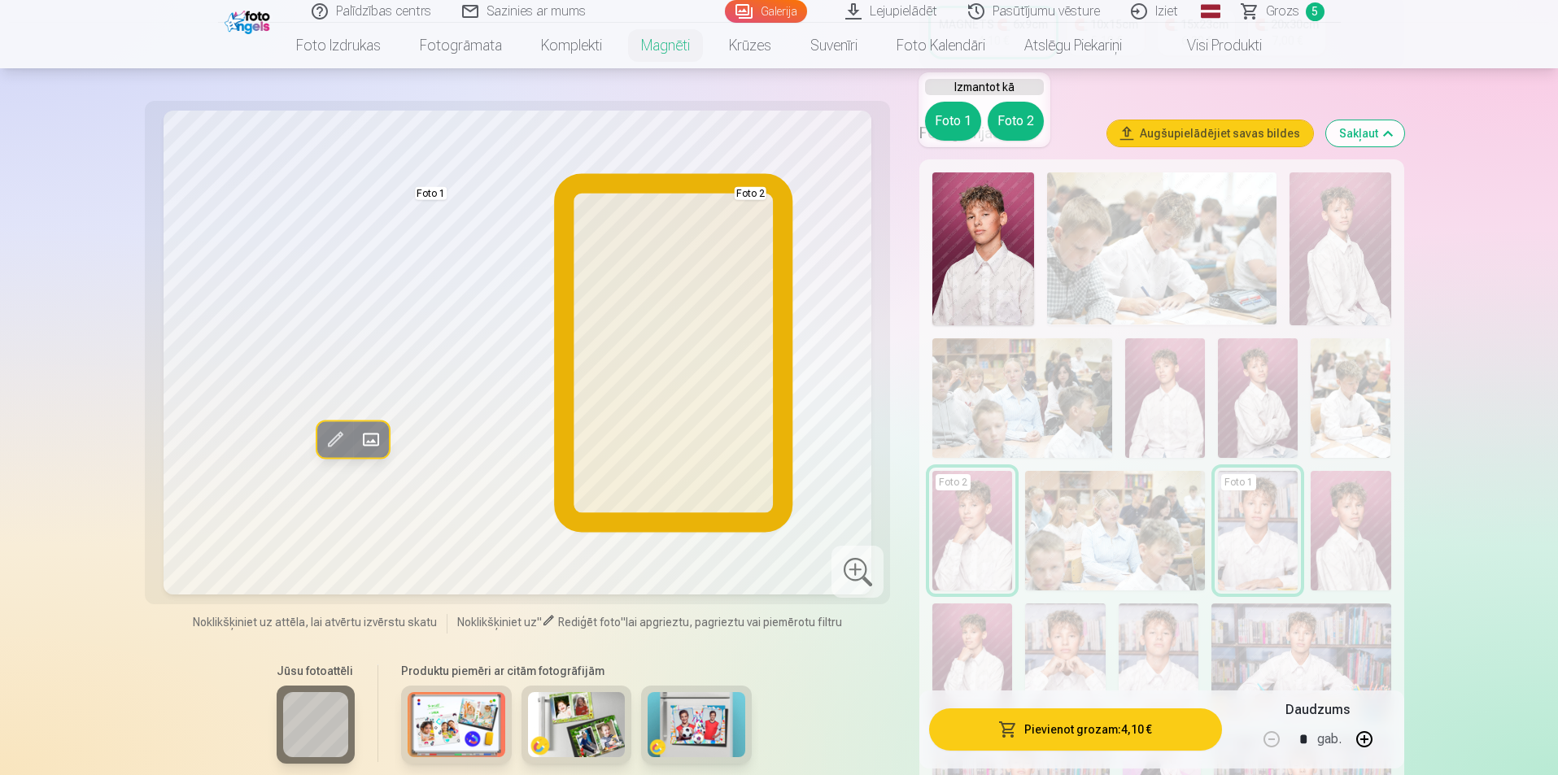
click at [1021, 122] on button "Foto 2" at bounding box center [1016, 121] width 56 height 39
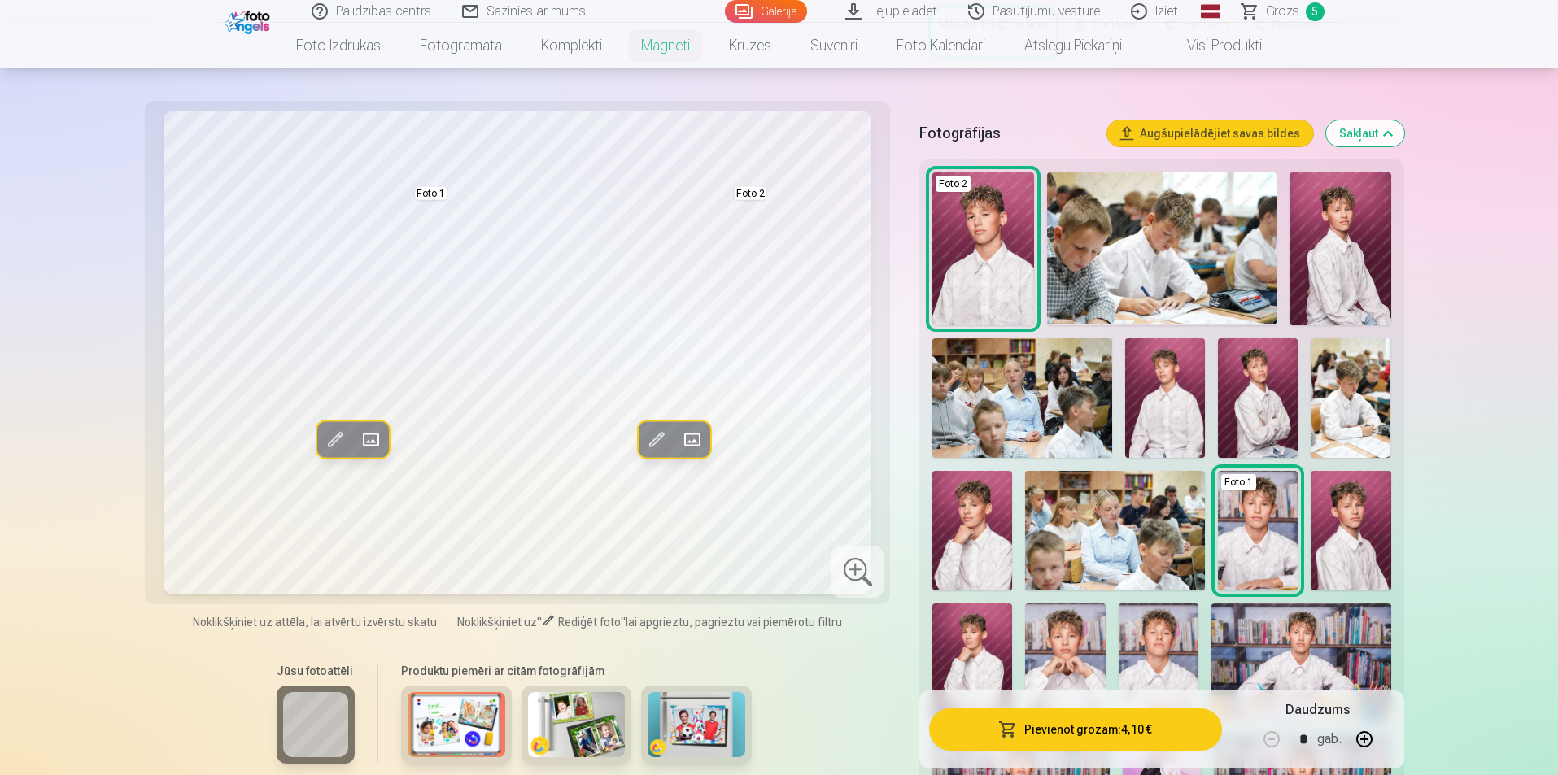
click at [1175, 379] on img at bounding box center [1165, 398] width 80 height 120
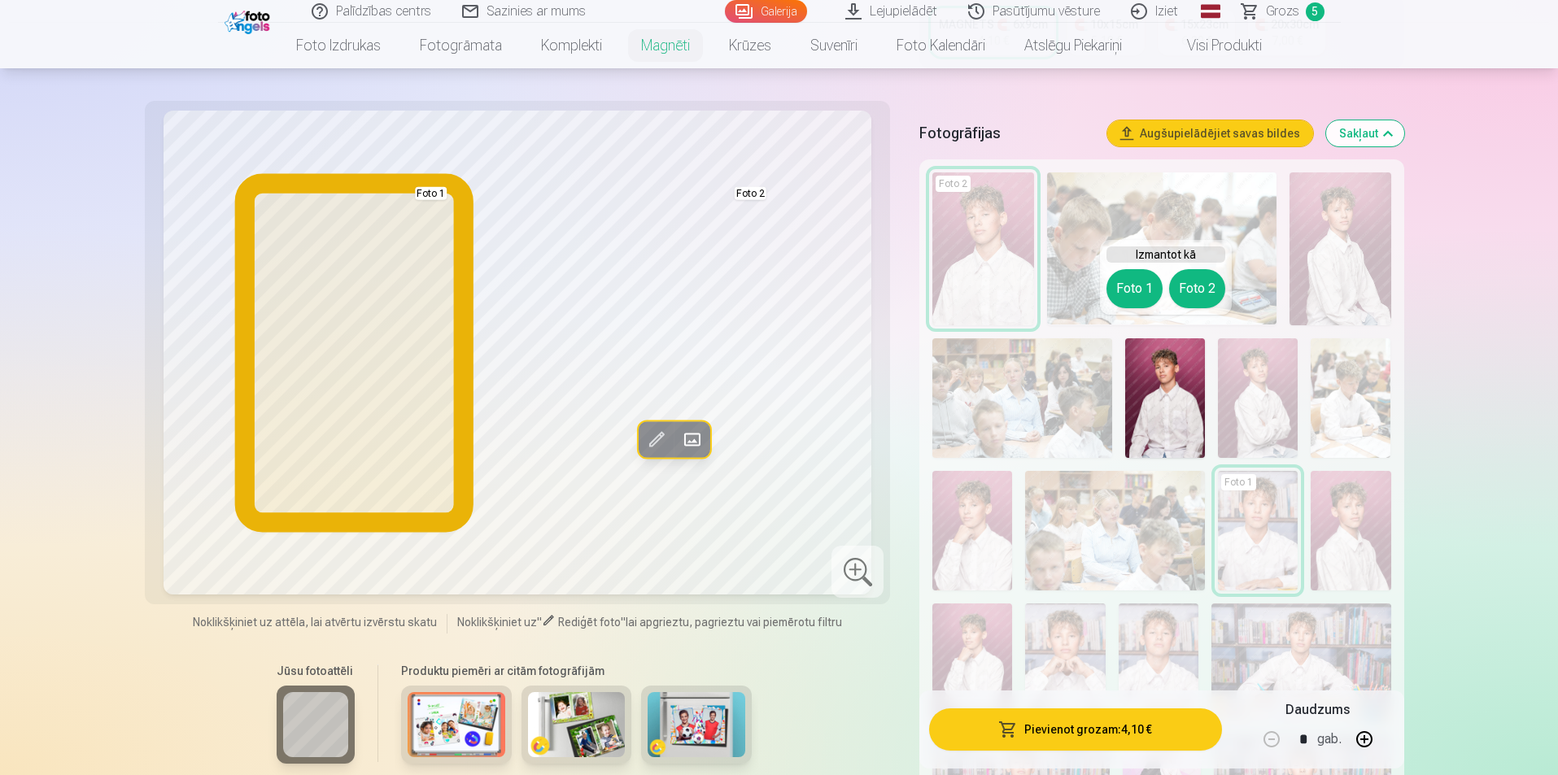
click at [1128, 288] on button "Foto 1" at bounding box center [1135, 288] width 56 height 39
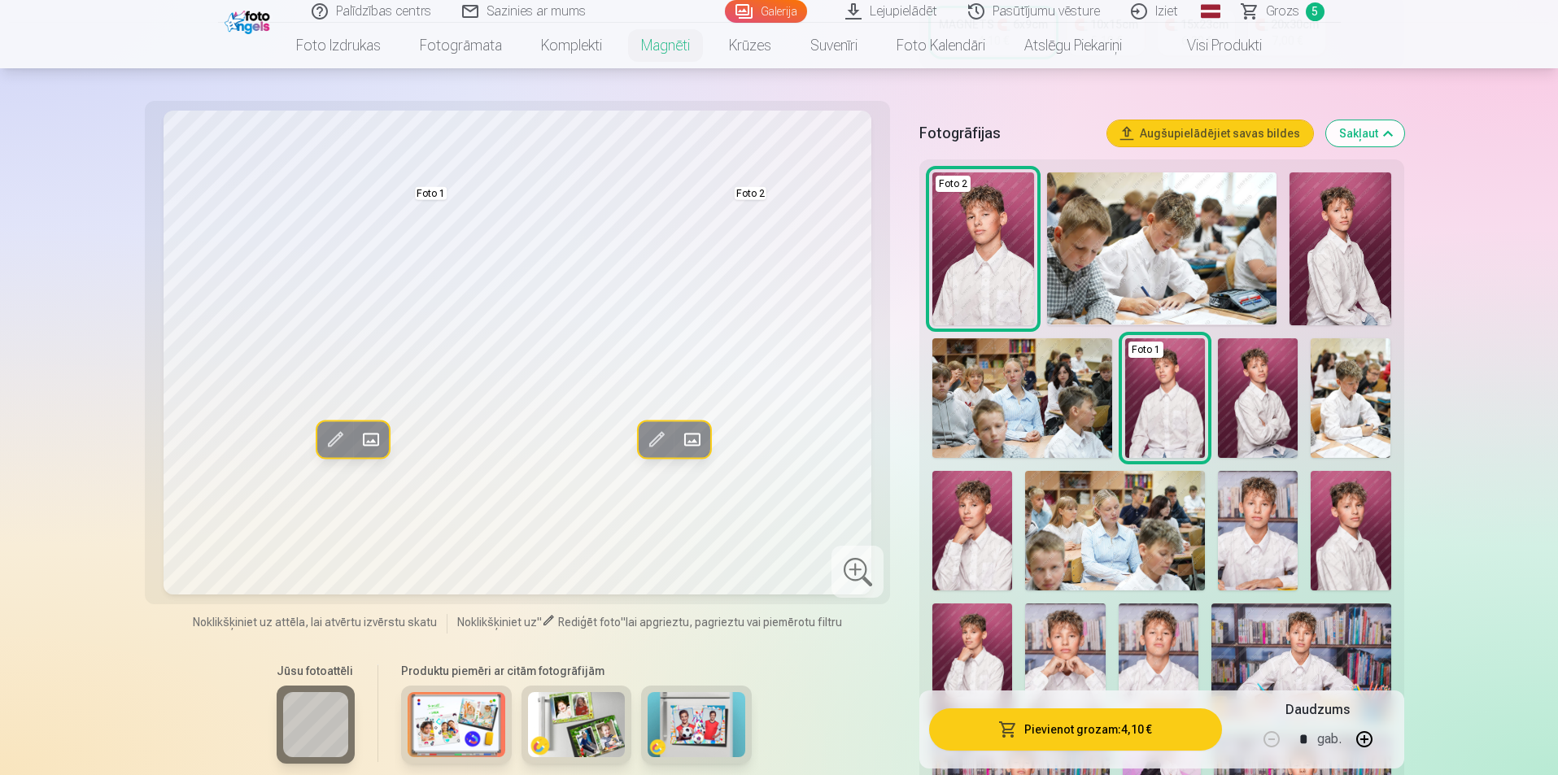
click at [1277, 2] on span "Grozs" at bounding box center [1282, 12] width 33 height 20
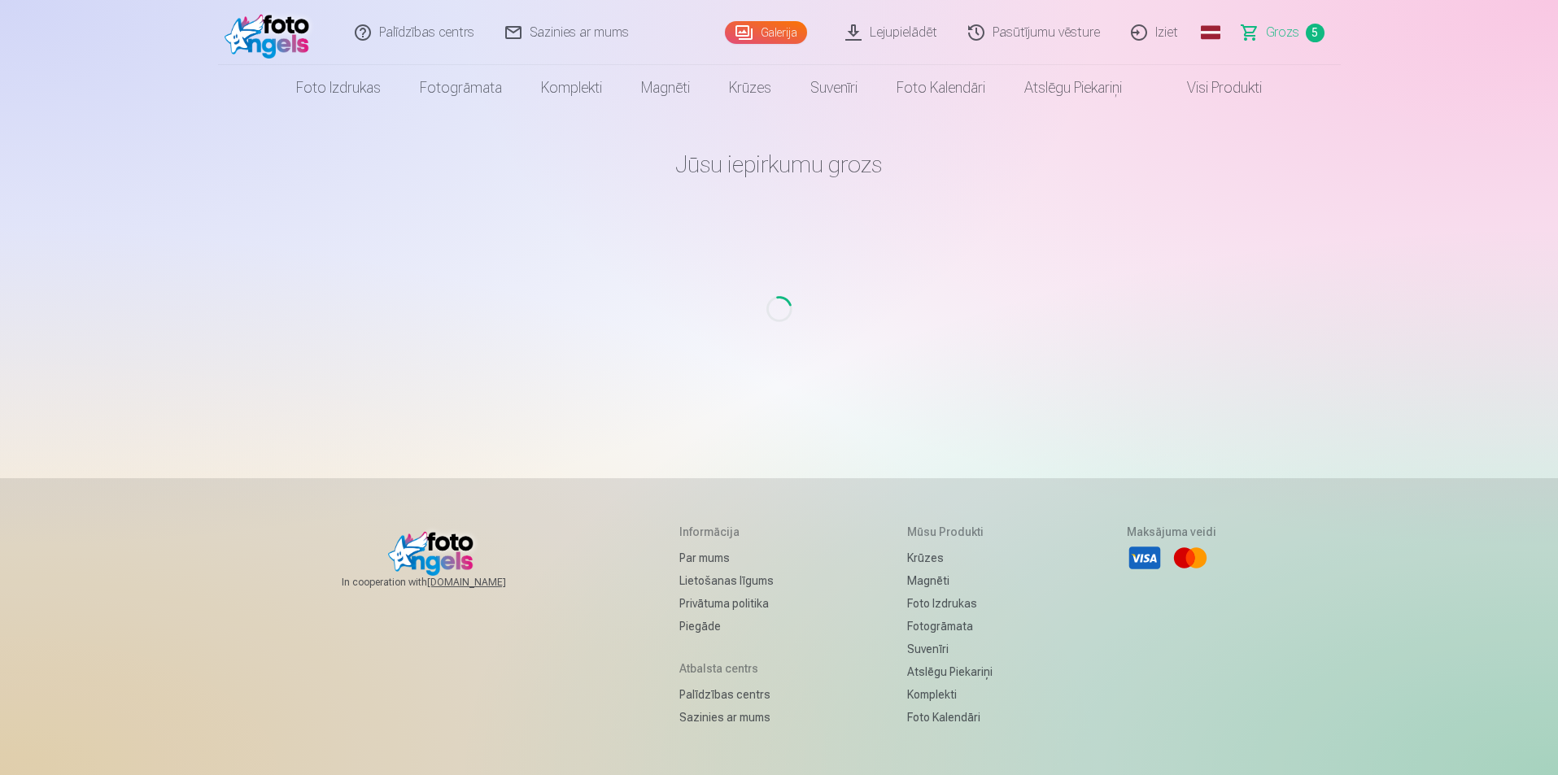
click at [1278, 31] on span "Grozs" at bounding box center [1282, 33] width 33 height 20
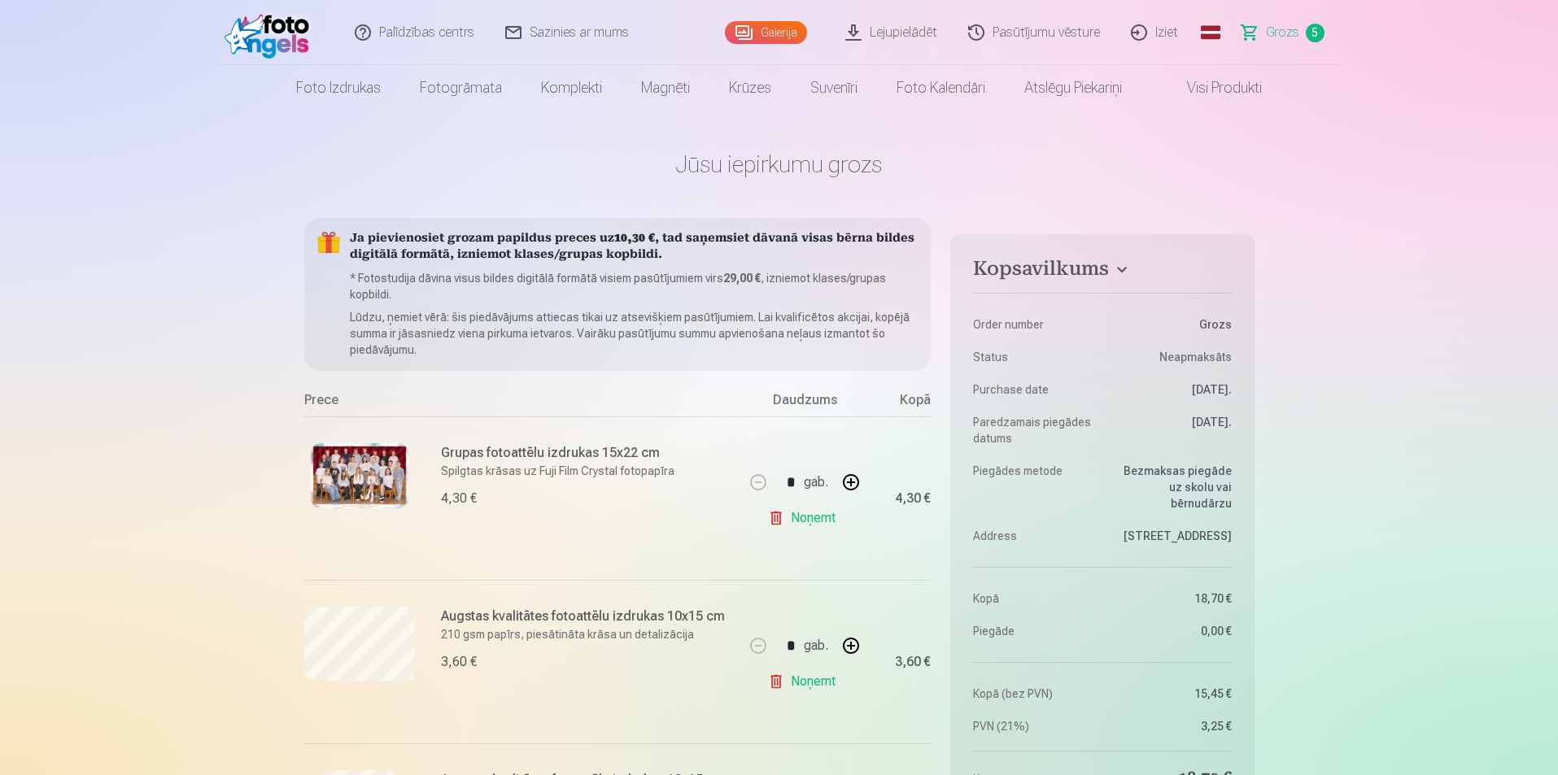
click at [1228, 98] on link "Visi produkti" at bounding box center [1212, 88] width 140 height 46
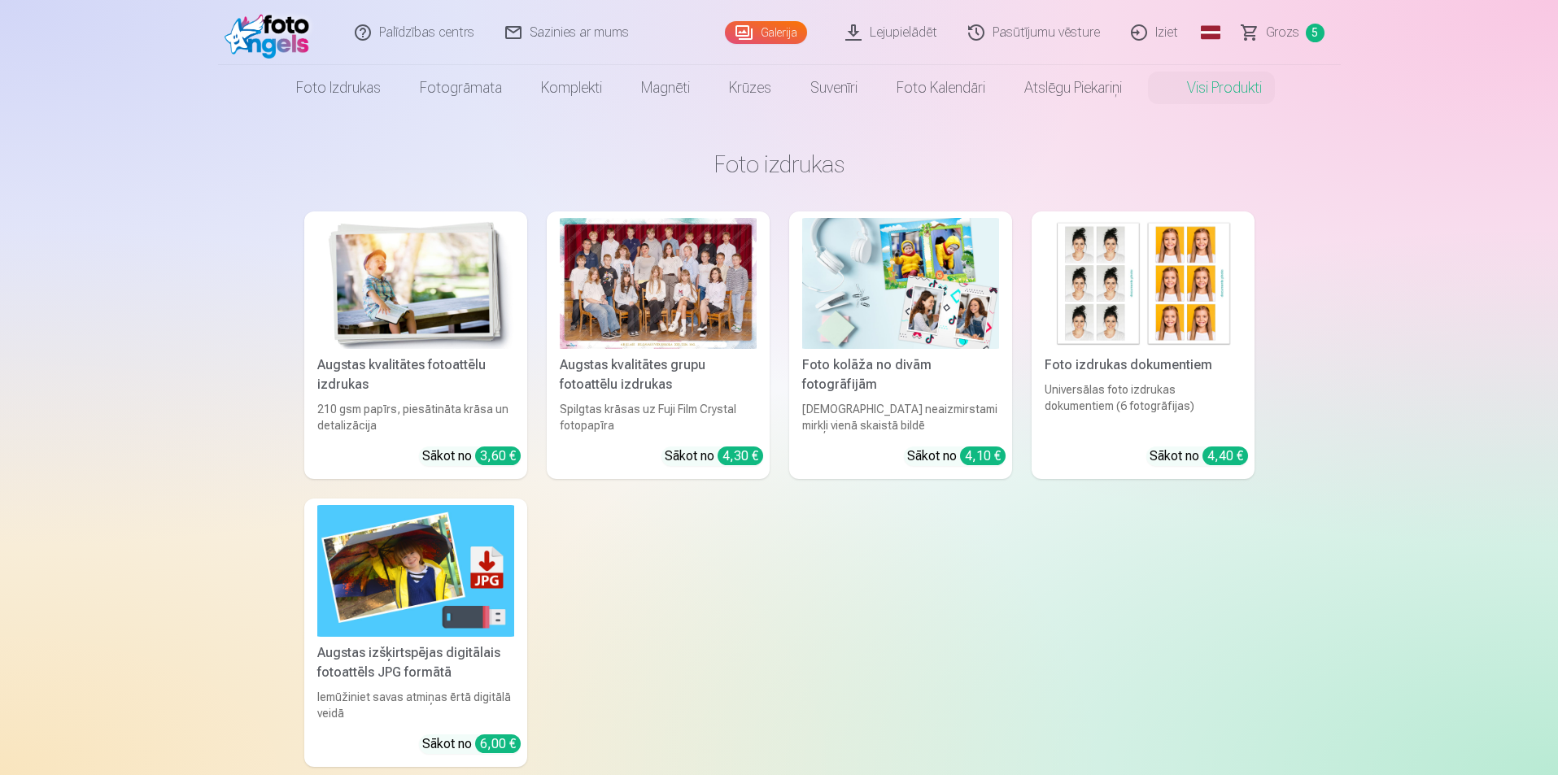
click at [1210, 95] on link "Visi produkti" at bounding box center [1212, 88] width 140 height 46
click at [433, 306] on img at bounding box center [415, 283] width 197 height 131
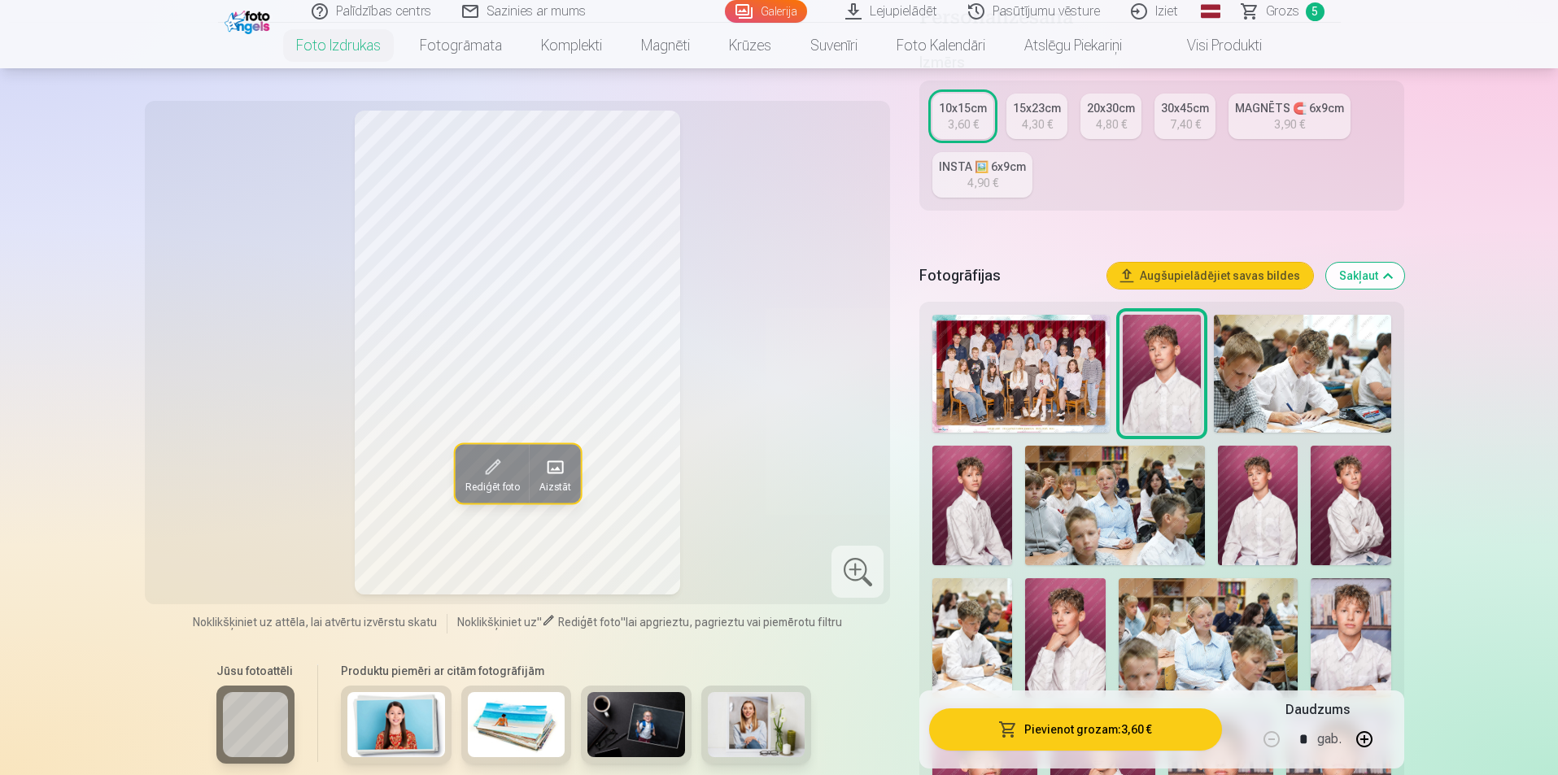
scroll to position [407, 0]
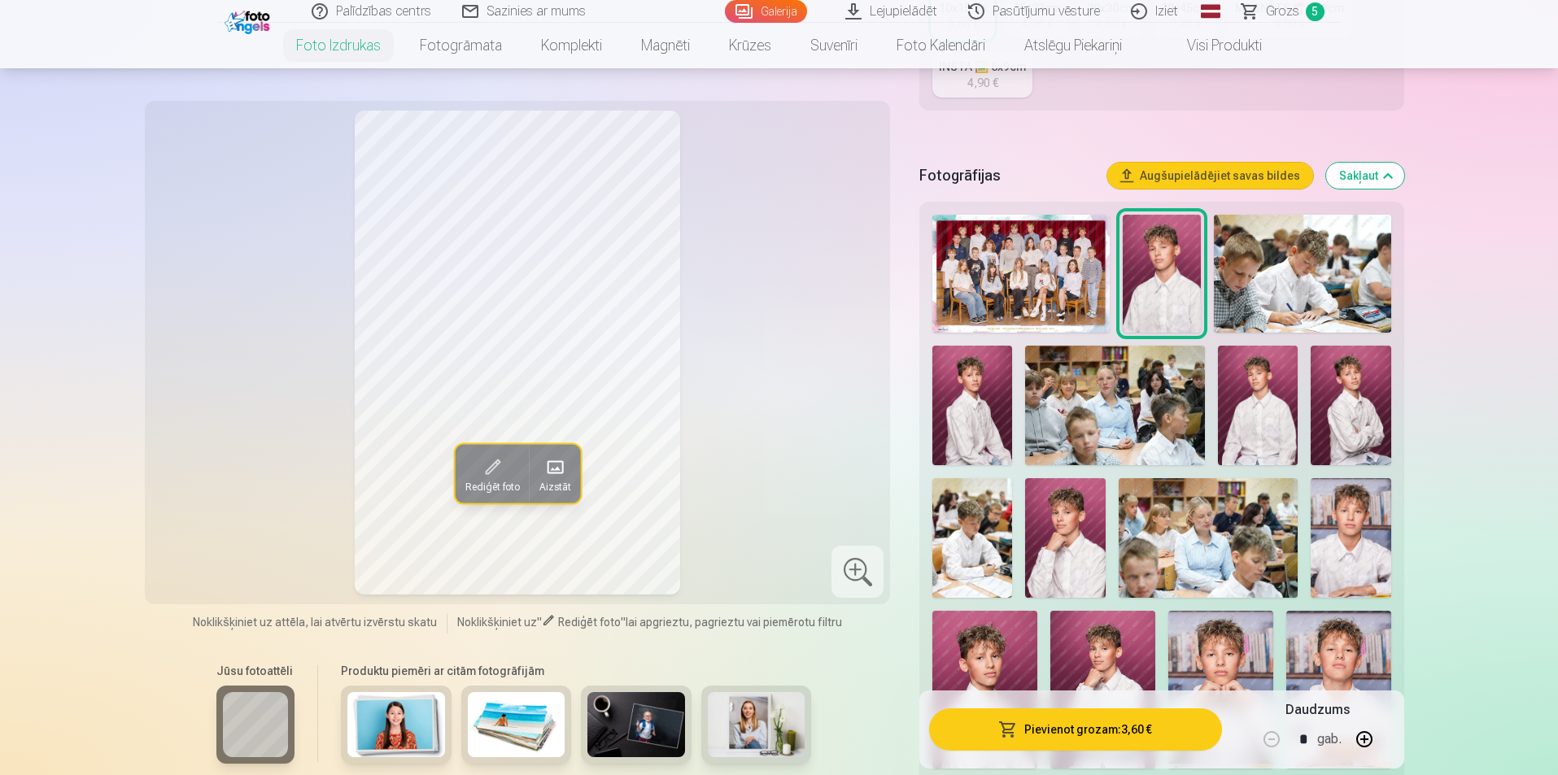
click at [974, 566] on img at bounding box center [972, 538] width 80 height 120
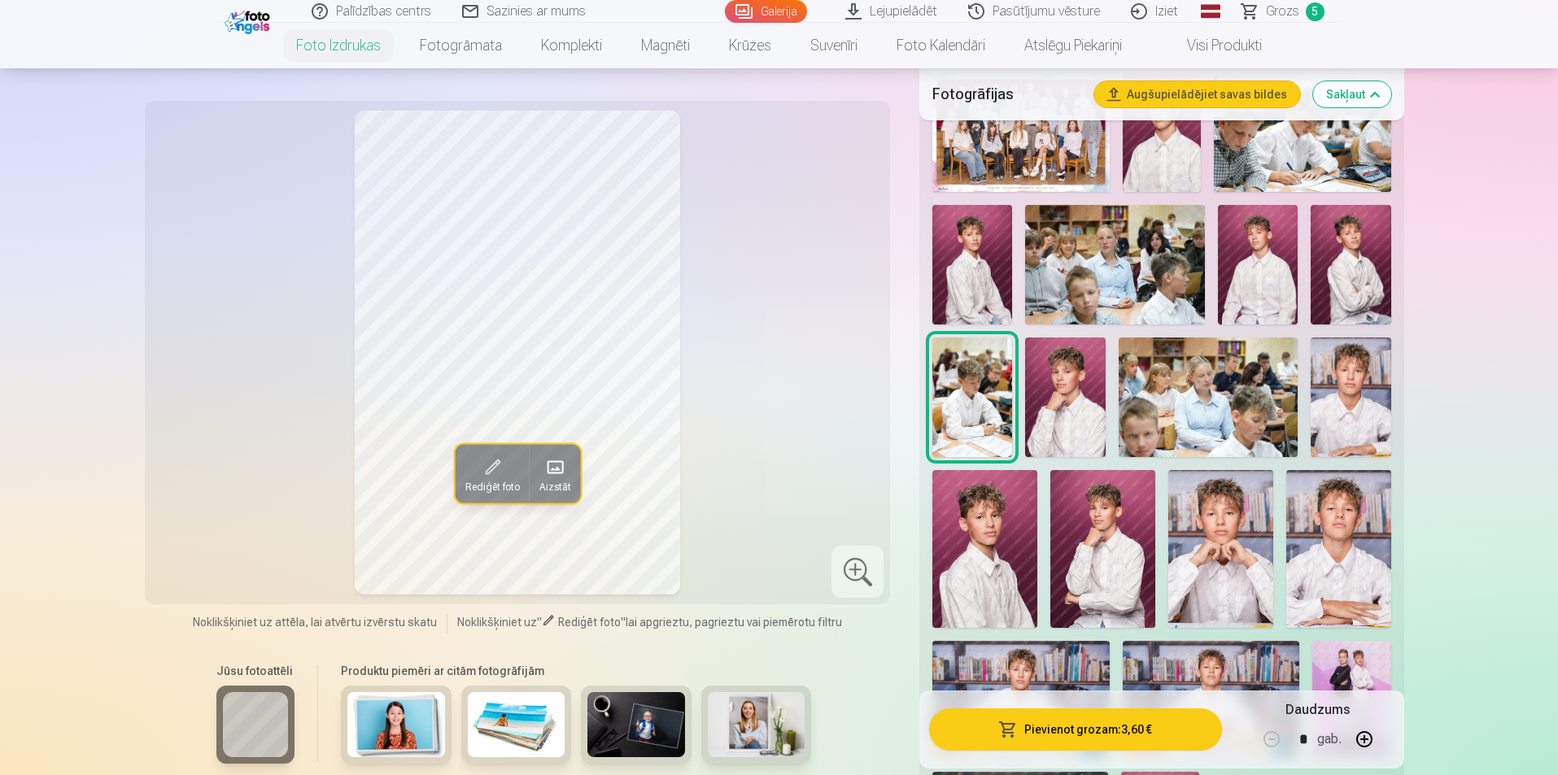
scroll to position [570, 0]
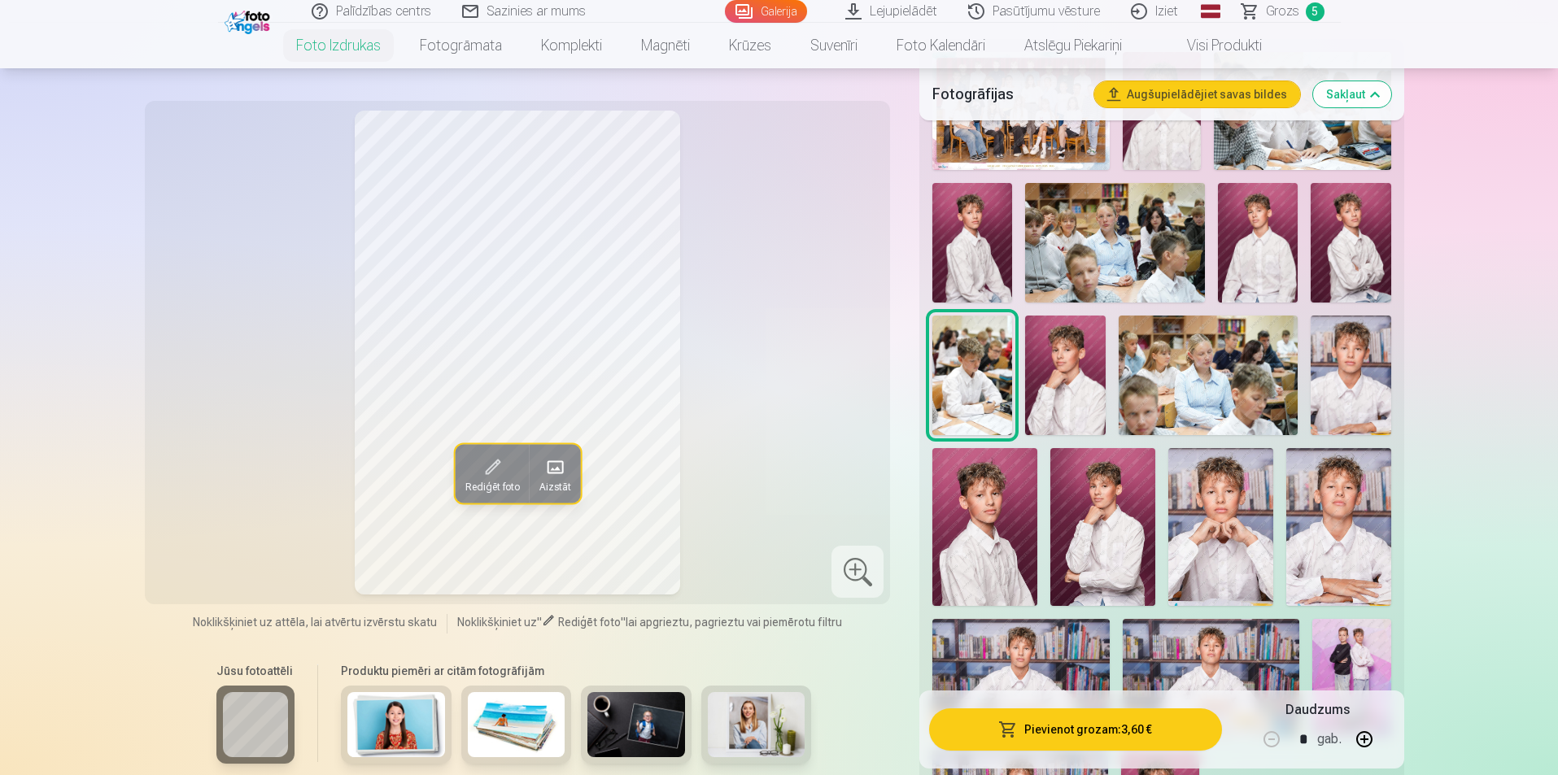
click at [1211, 544] on img at bounding box center [1220, 526] width 105 height 157
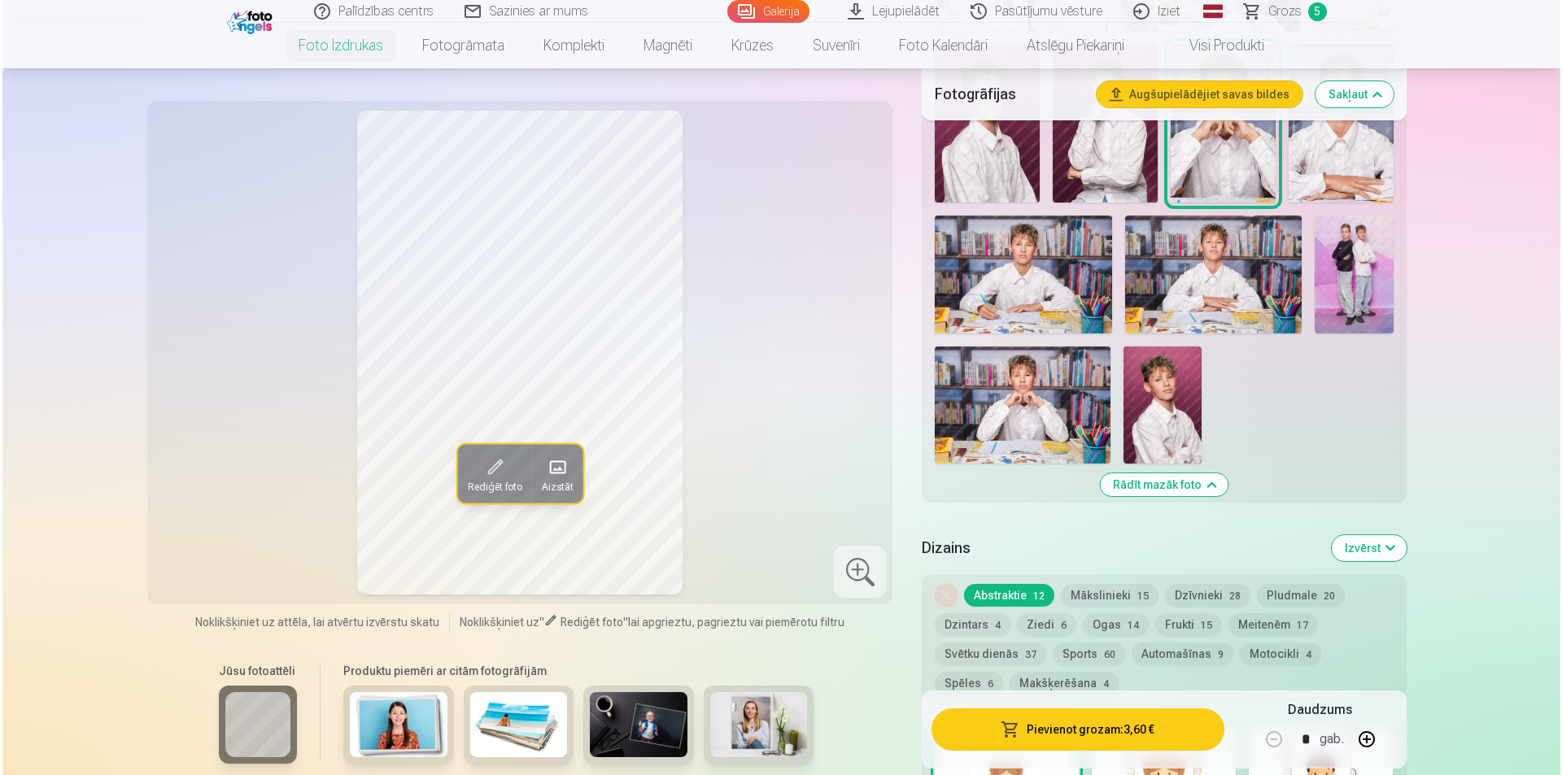
scroll to position [976, 0]
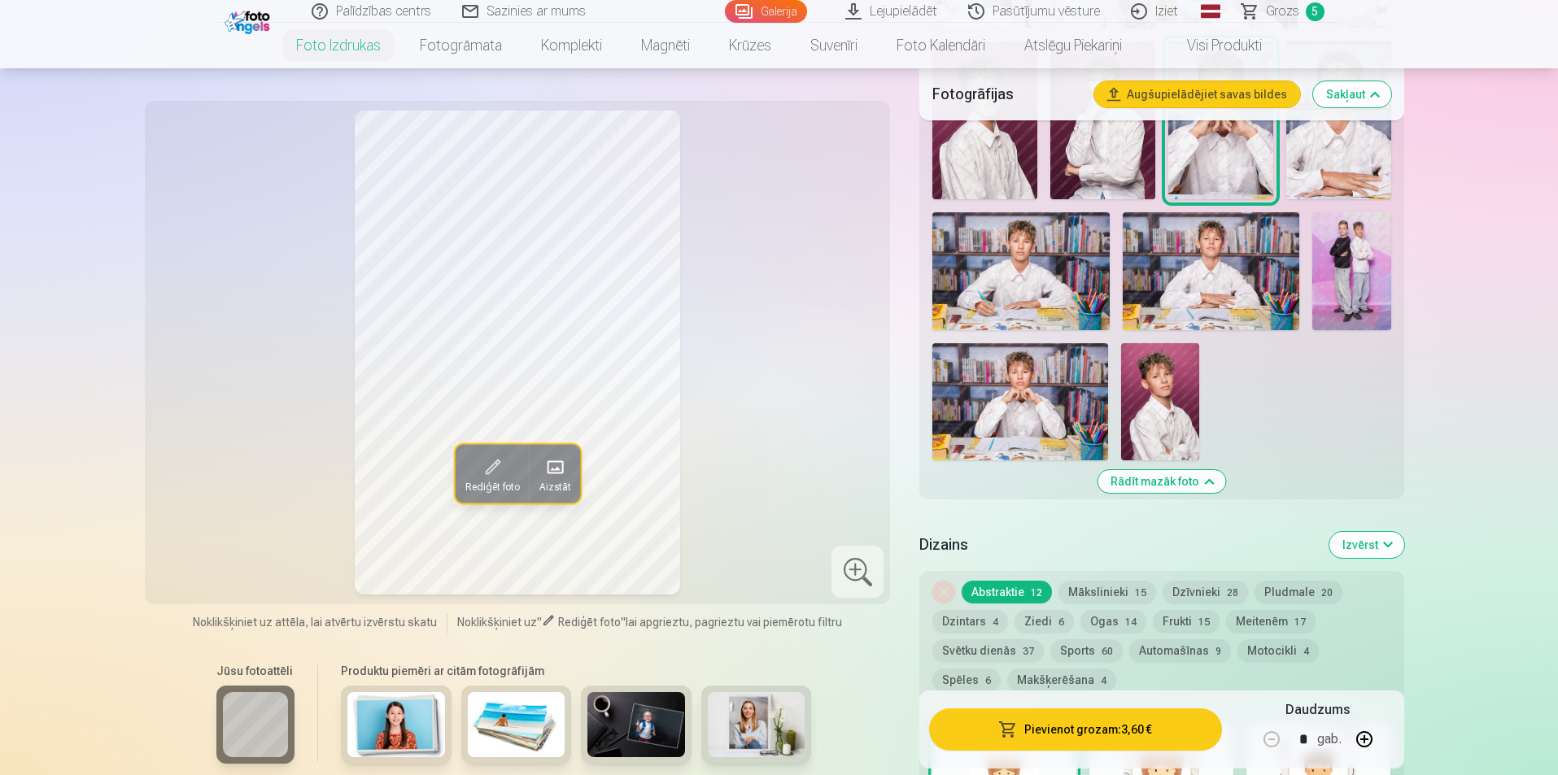
click at [1100, 736] on button "Pievienot grozam : 3,60 €" at bounding box center [1075, 730] width 292 height 42
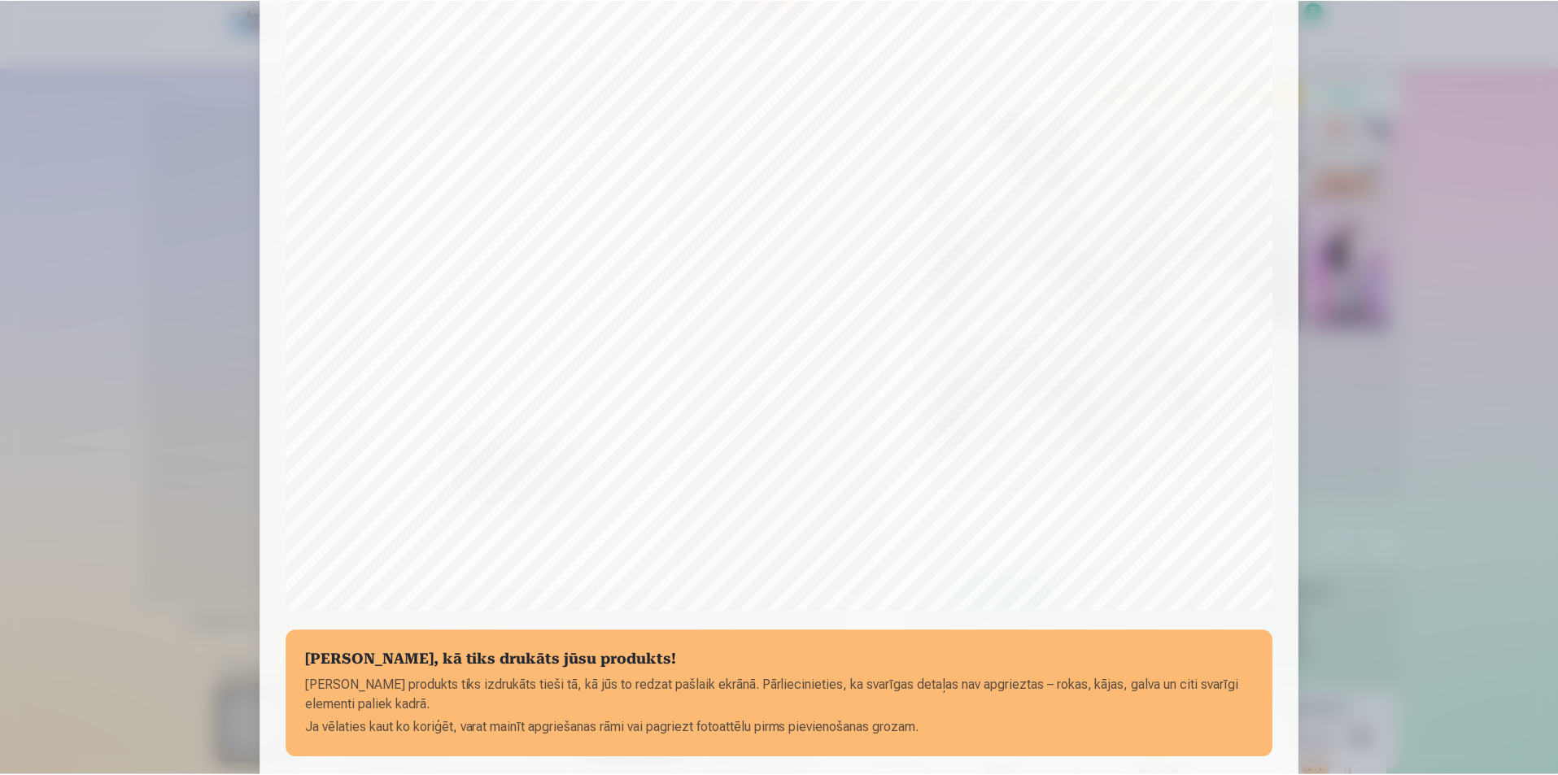
scroll to position [396, 0]
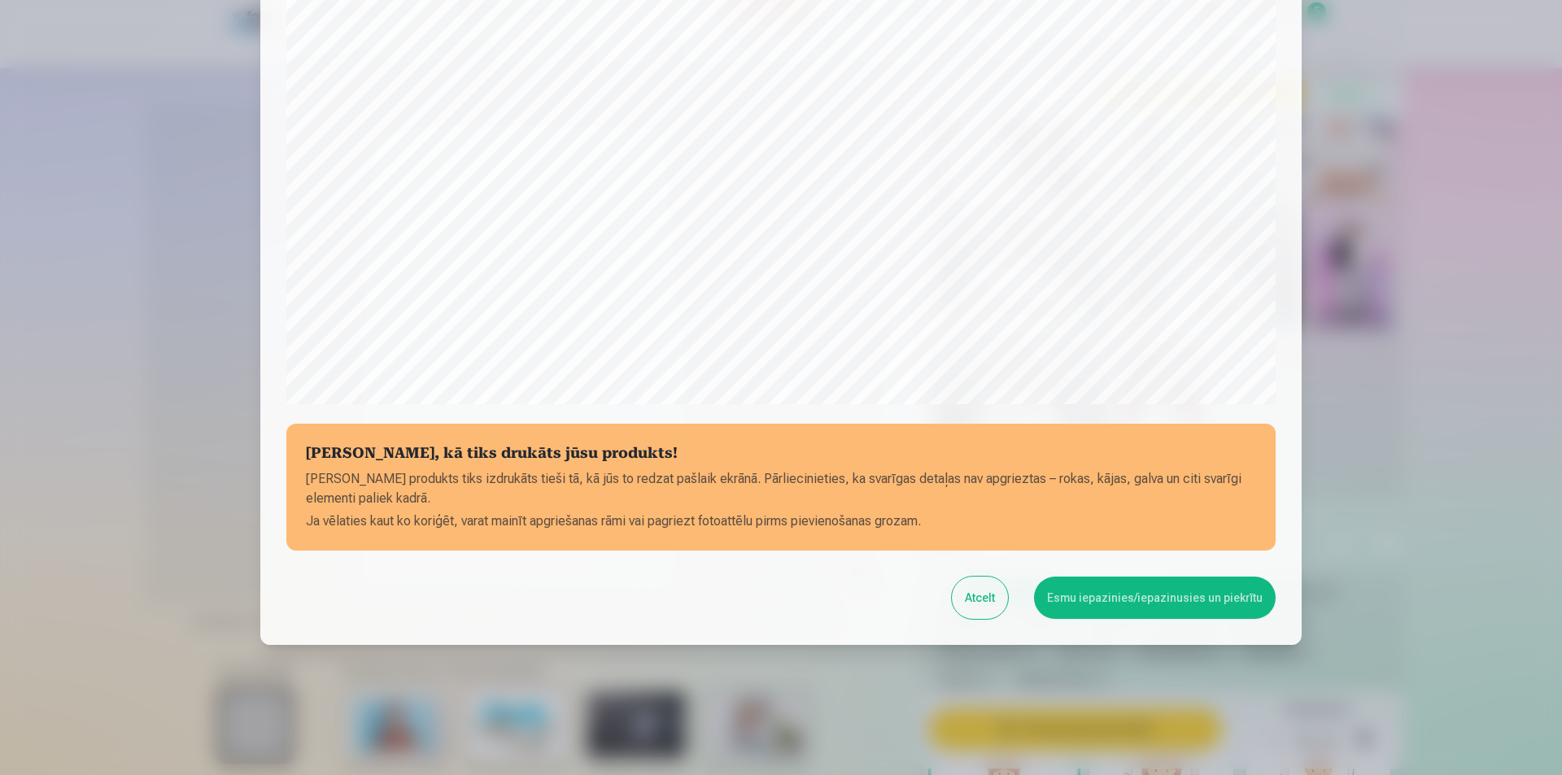
click at [1104, 600] on button "Esmu iepazinies/iepazinusies un piekrītu" at bounding box center [1155, 598] width 242 height 42
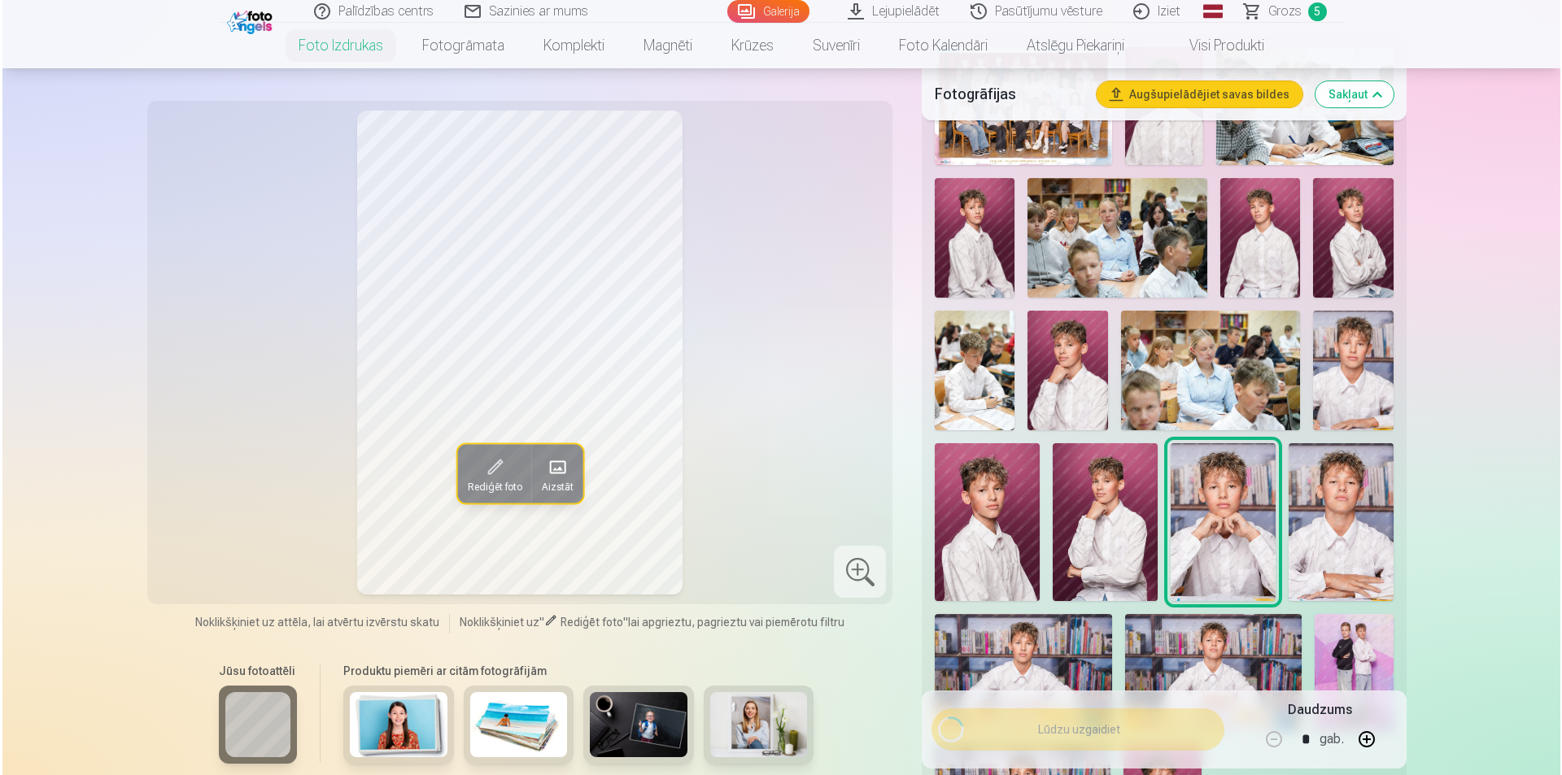
scroll to position [570, 0]
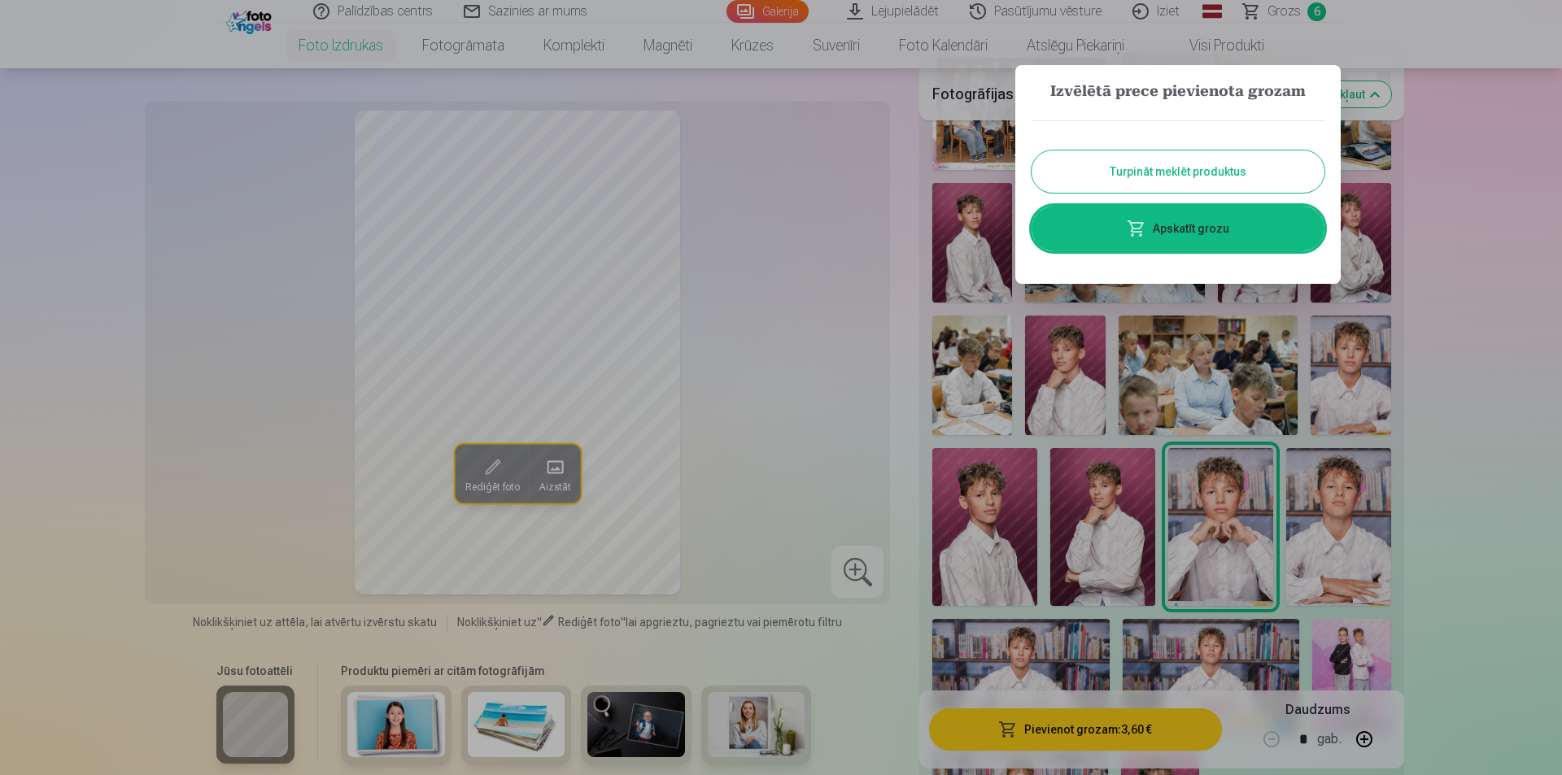
click at [1218, 229] on link "Apskatīt grozu" at bounding box center [1178, 229] width 293 height 46
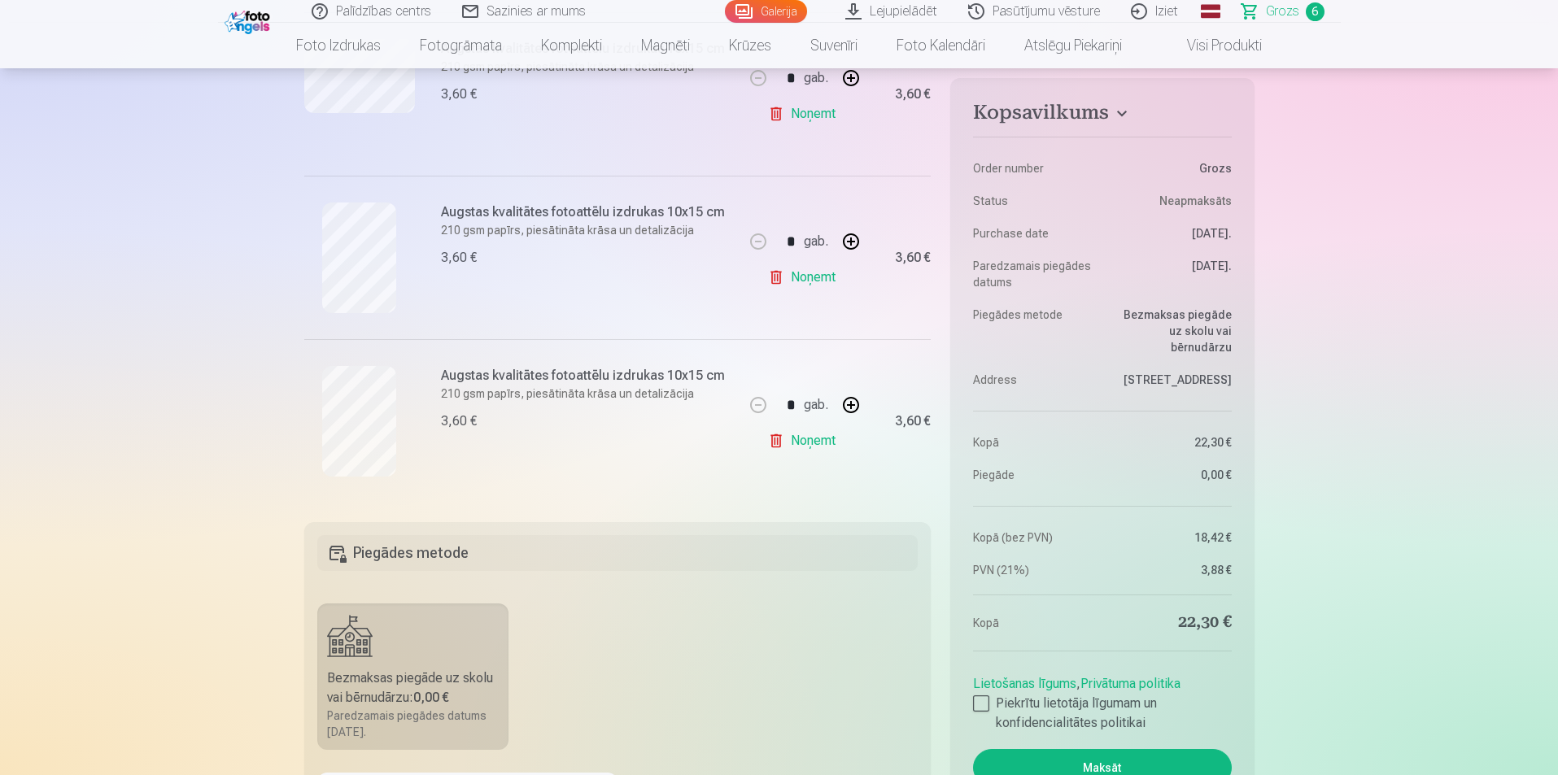
scroll to position [1058, 0]
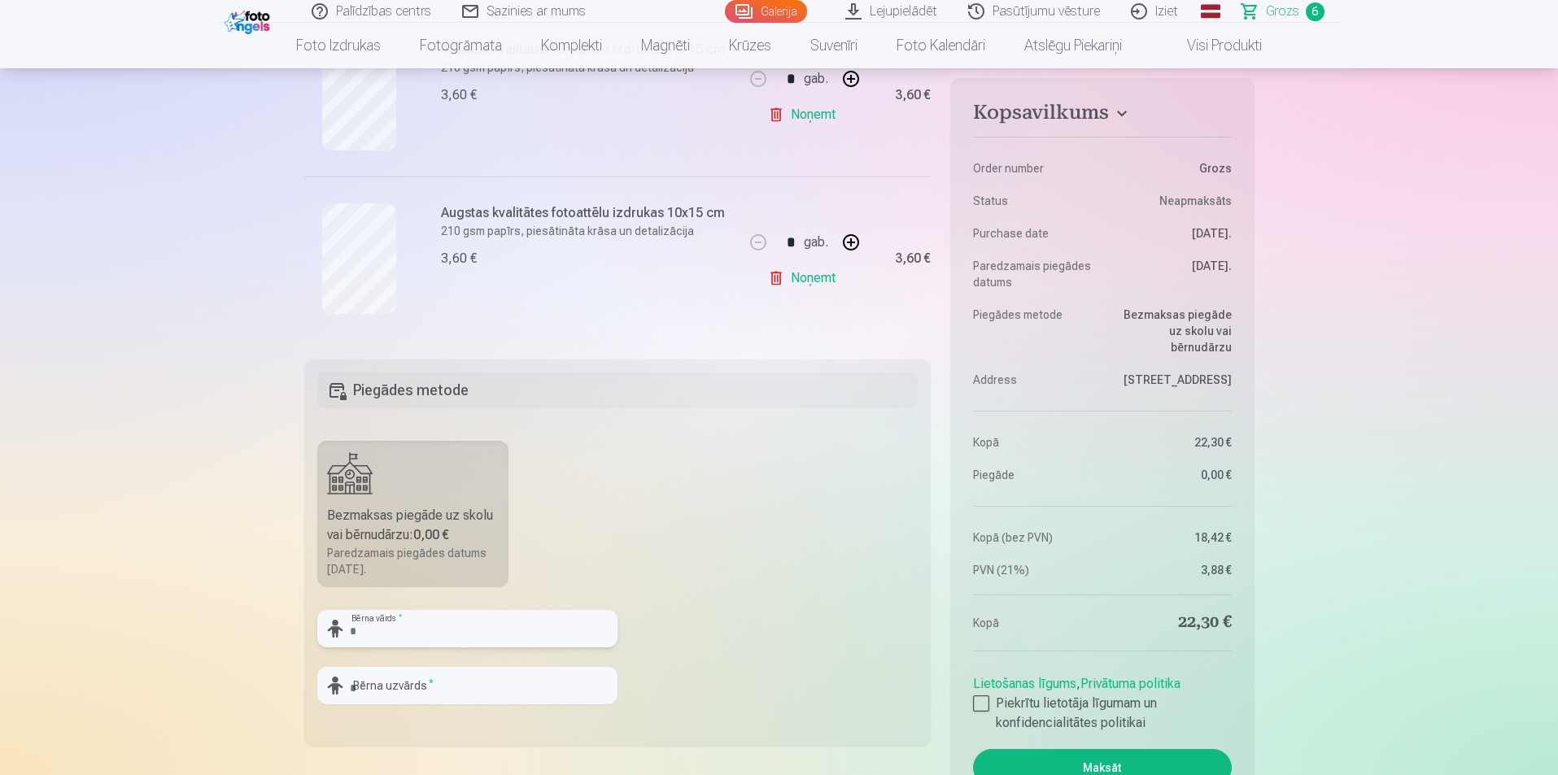
click at [451, 635] on input "text" at bounding box center [467, 628] width 300 height 37
type input "******"
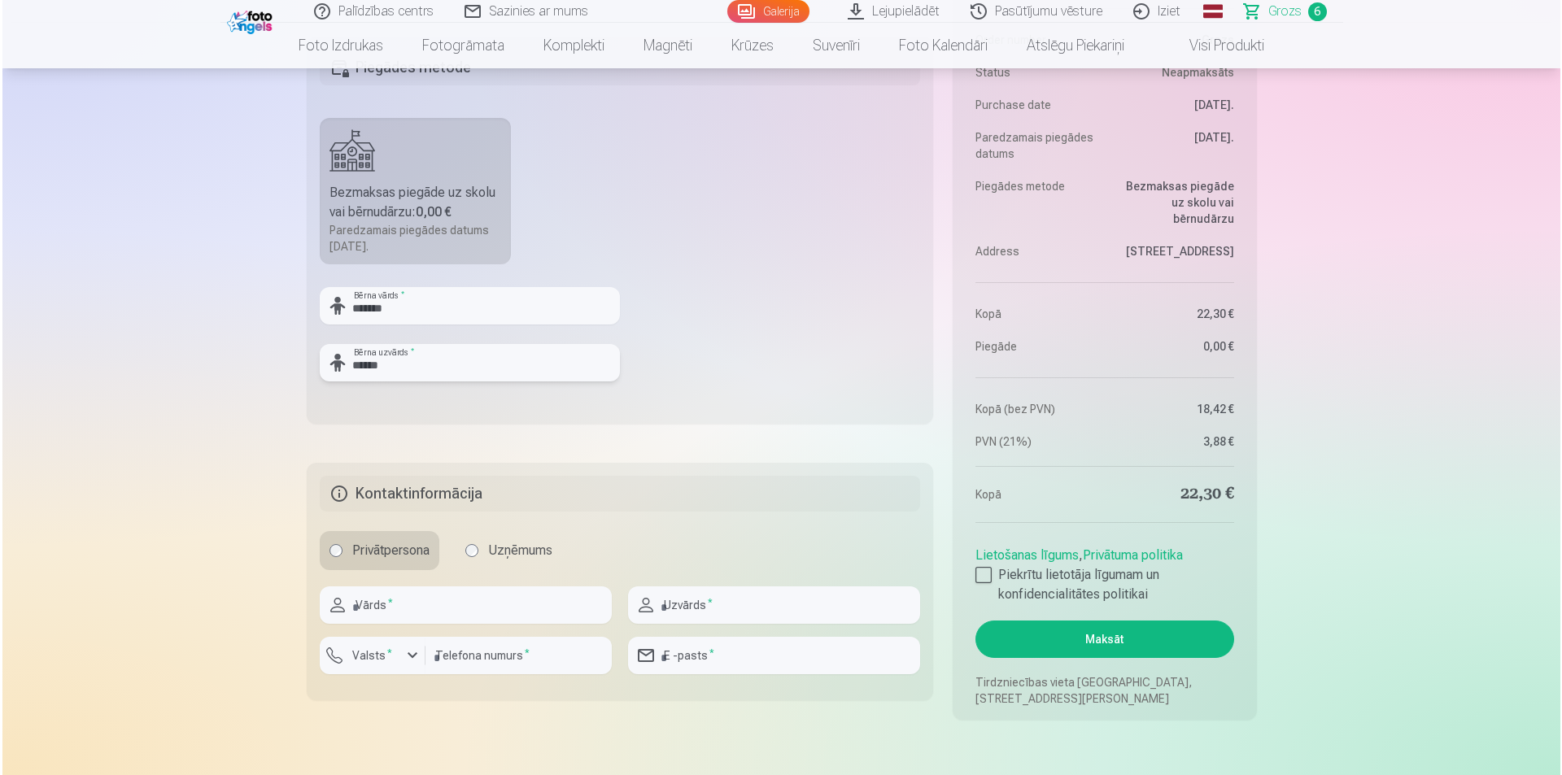
scroll to position [1465, 0]
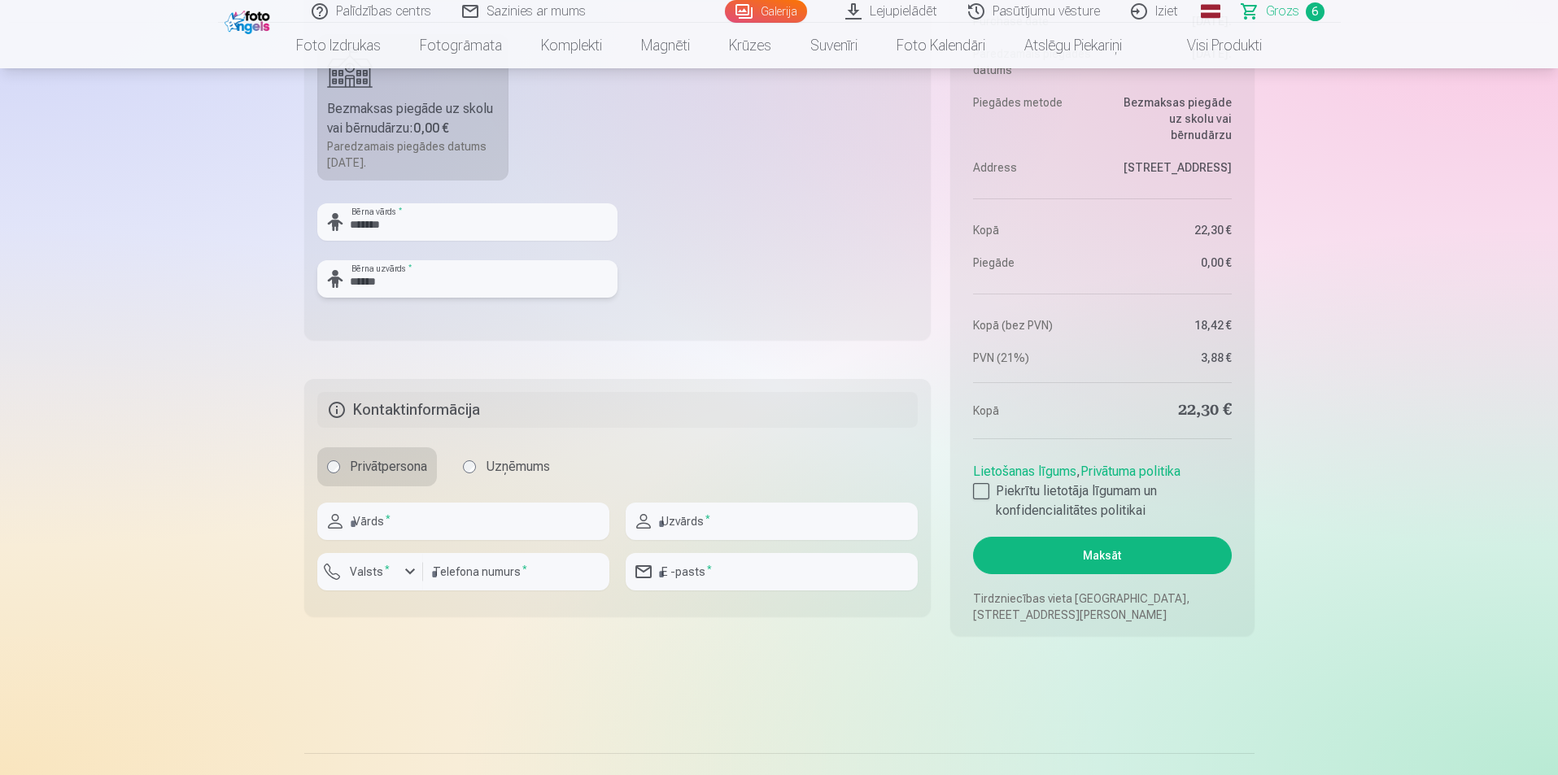
type input "******"
click at [405, 522] on input "text" at bounding box center [463, 521] width 292 height 37
type input "*****"
type input "******"
click at [417, 580] on div "button" at bounding box center [410, 572] width 20 height 20
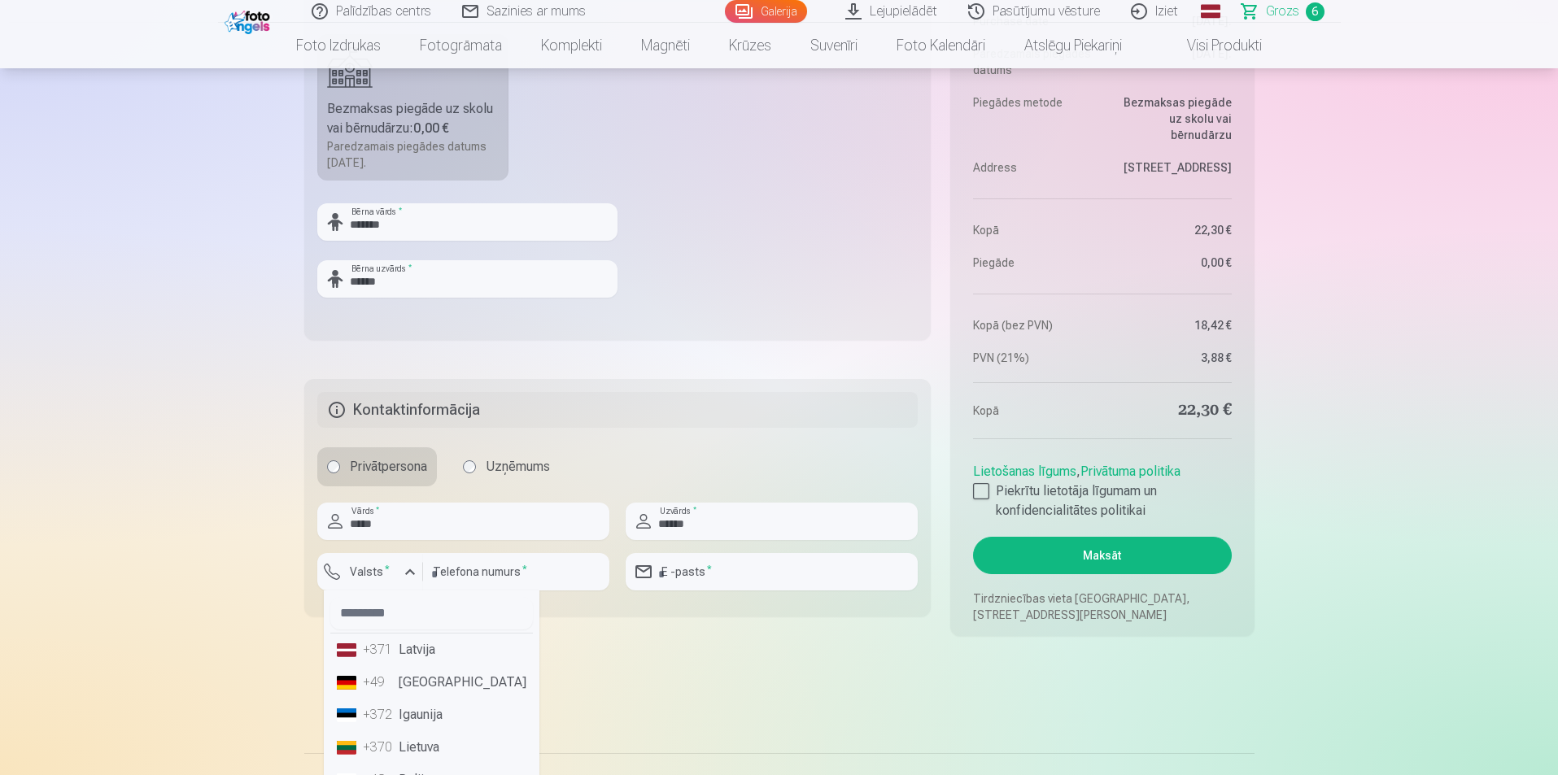
click at [410, 661] on li "+371 Latvija" at bounding box center [431, 650] width 203 height 33
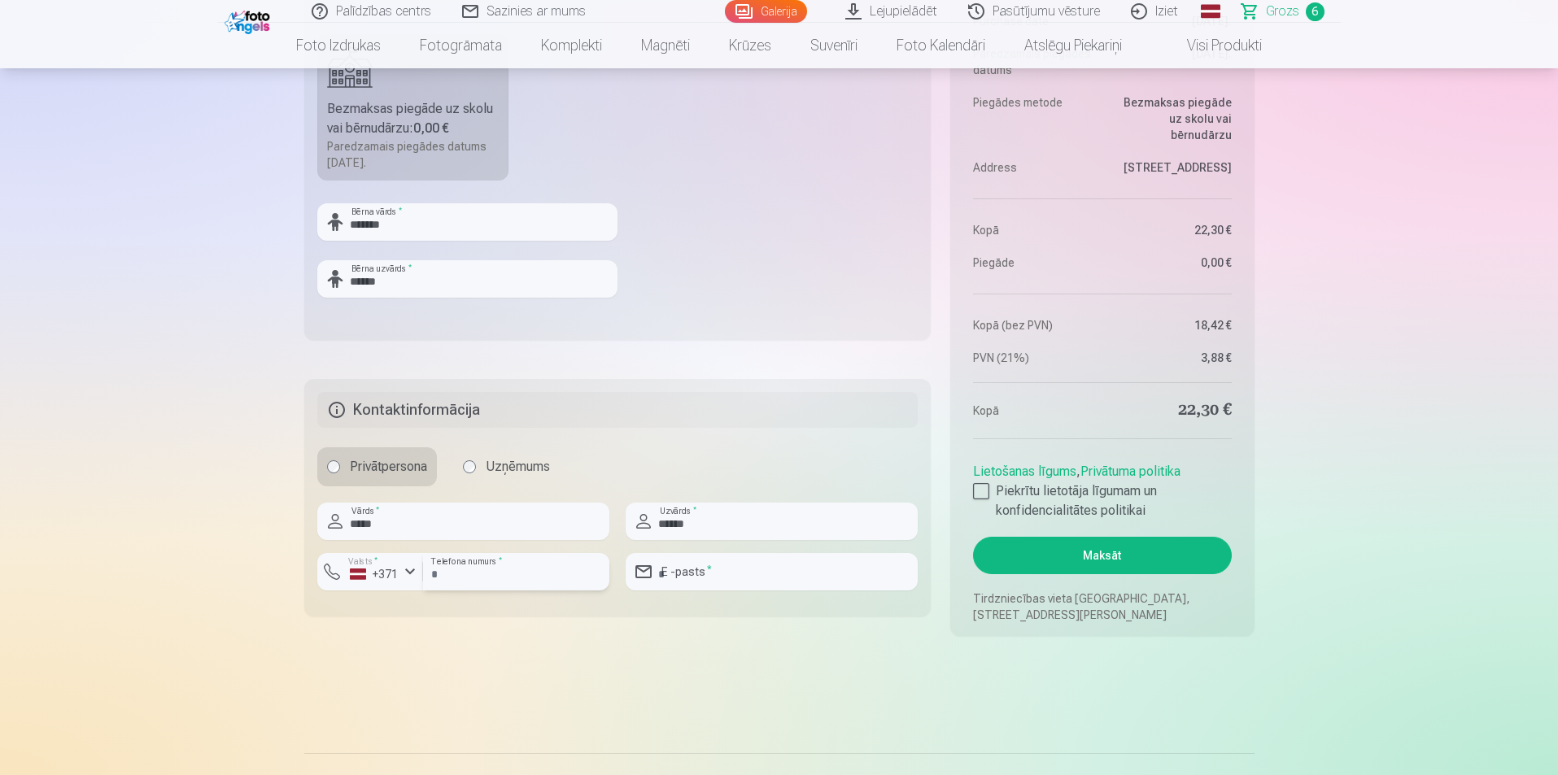
click at [478, 566] on input "number" at bounding box center [516, 571] width 186 height 37
type input "********"
click at [712, 564] on input "email" at bounding box center [772, 571] width 292 height 37
type input "**********"
click at [984, 490] on div at bounding box center [981, 491] width 16 height 16
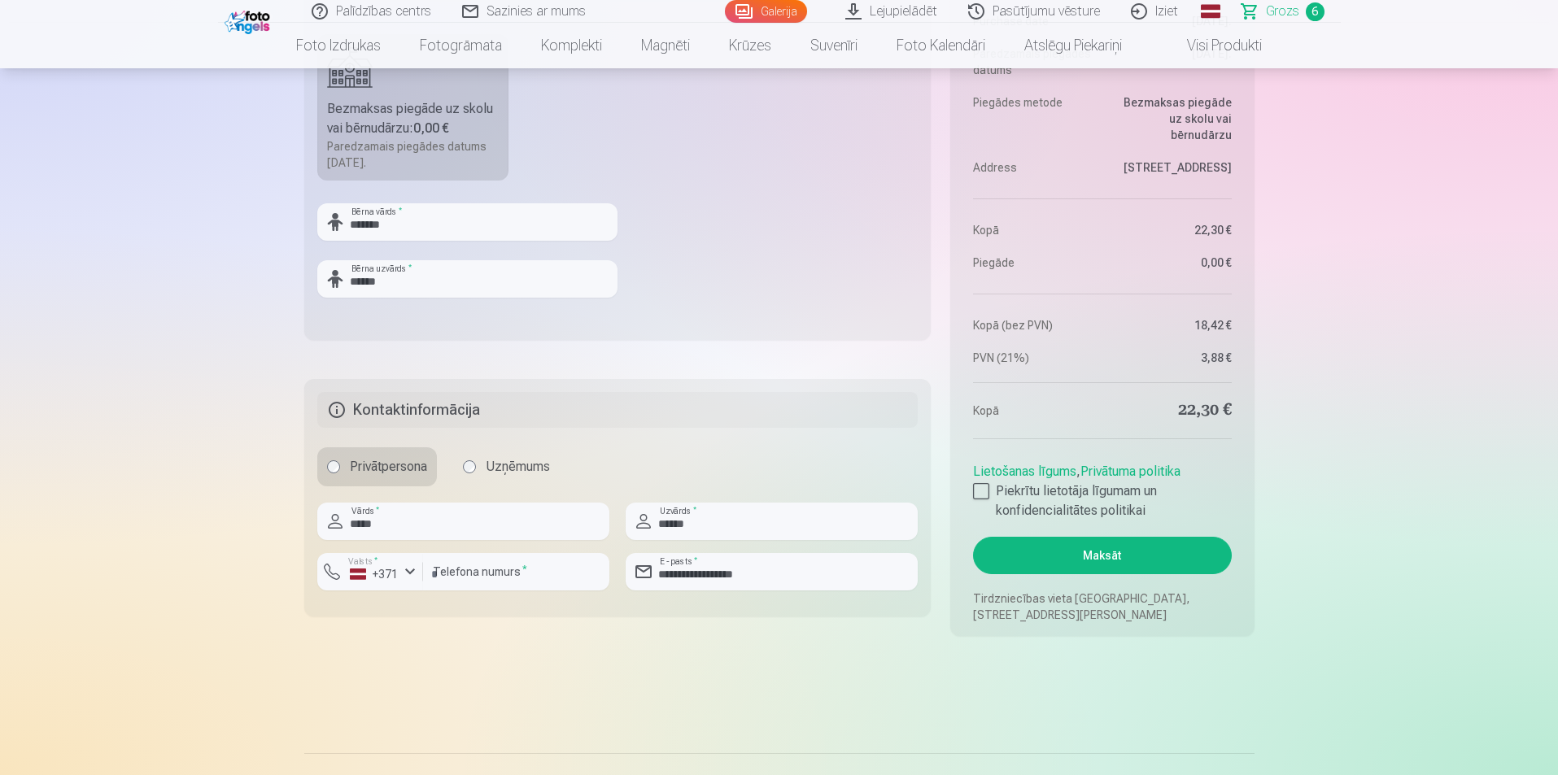
click at [1144, 554] on button "Maksāt" at bounding box center [1102, 555] width 258 height 37
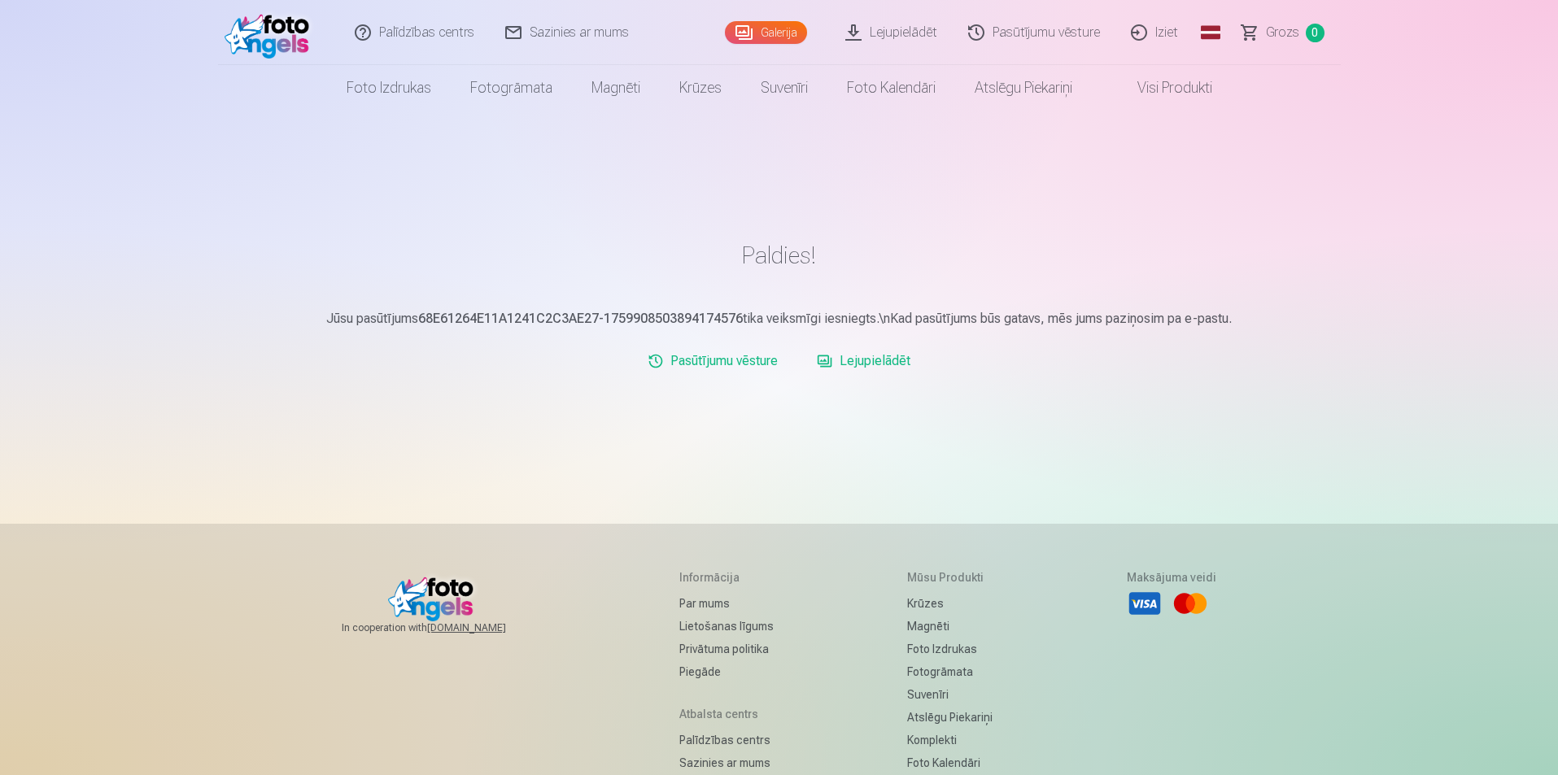
click at [1160, 33] on link "Iziet" at bounding box center [1155, 32] width 78 height 65
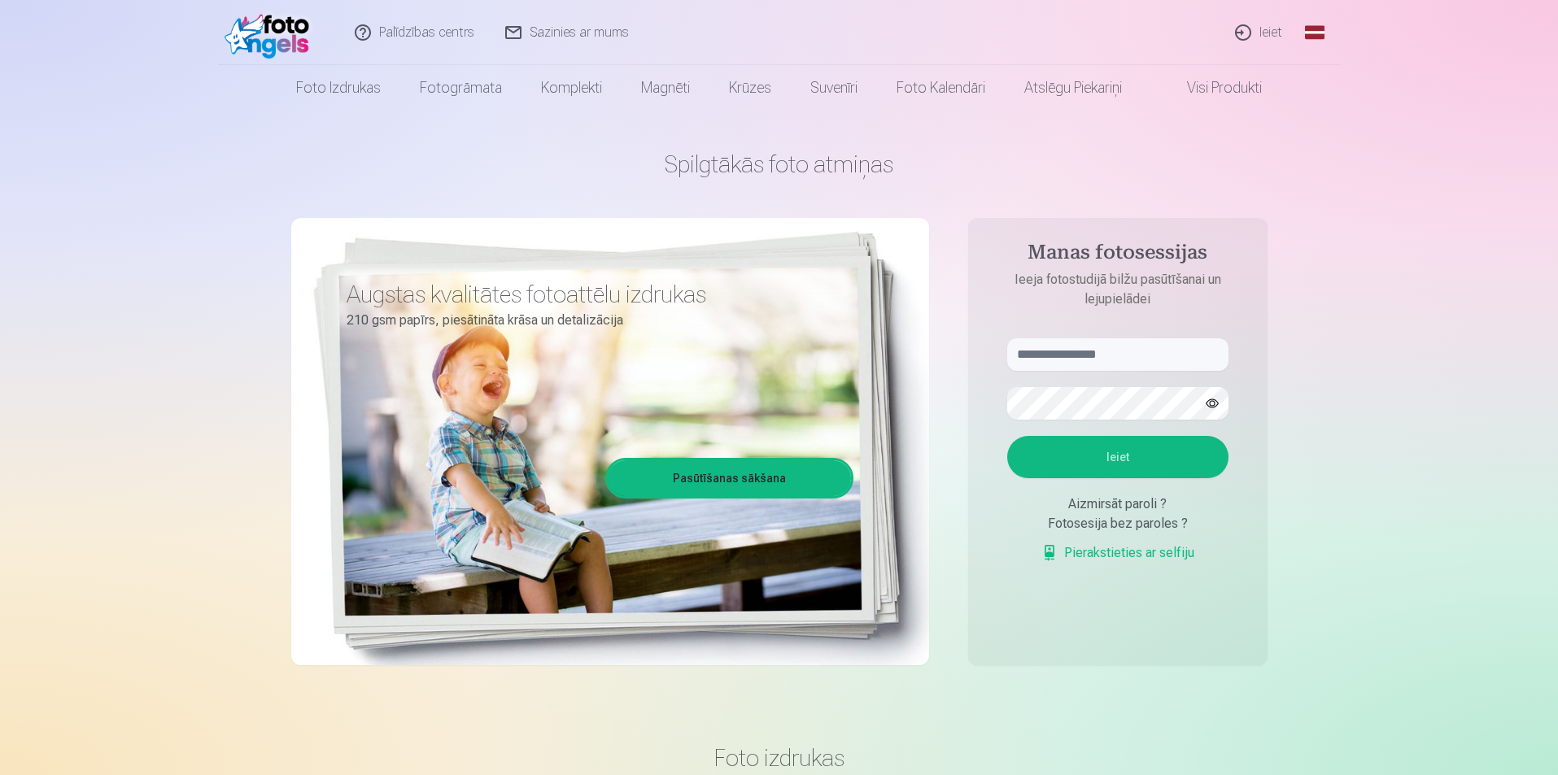
click at [1268, 23] on link "Ieiet" at bounding box center [1260, 32] width 78 height 65
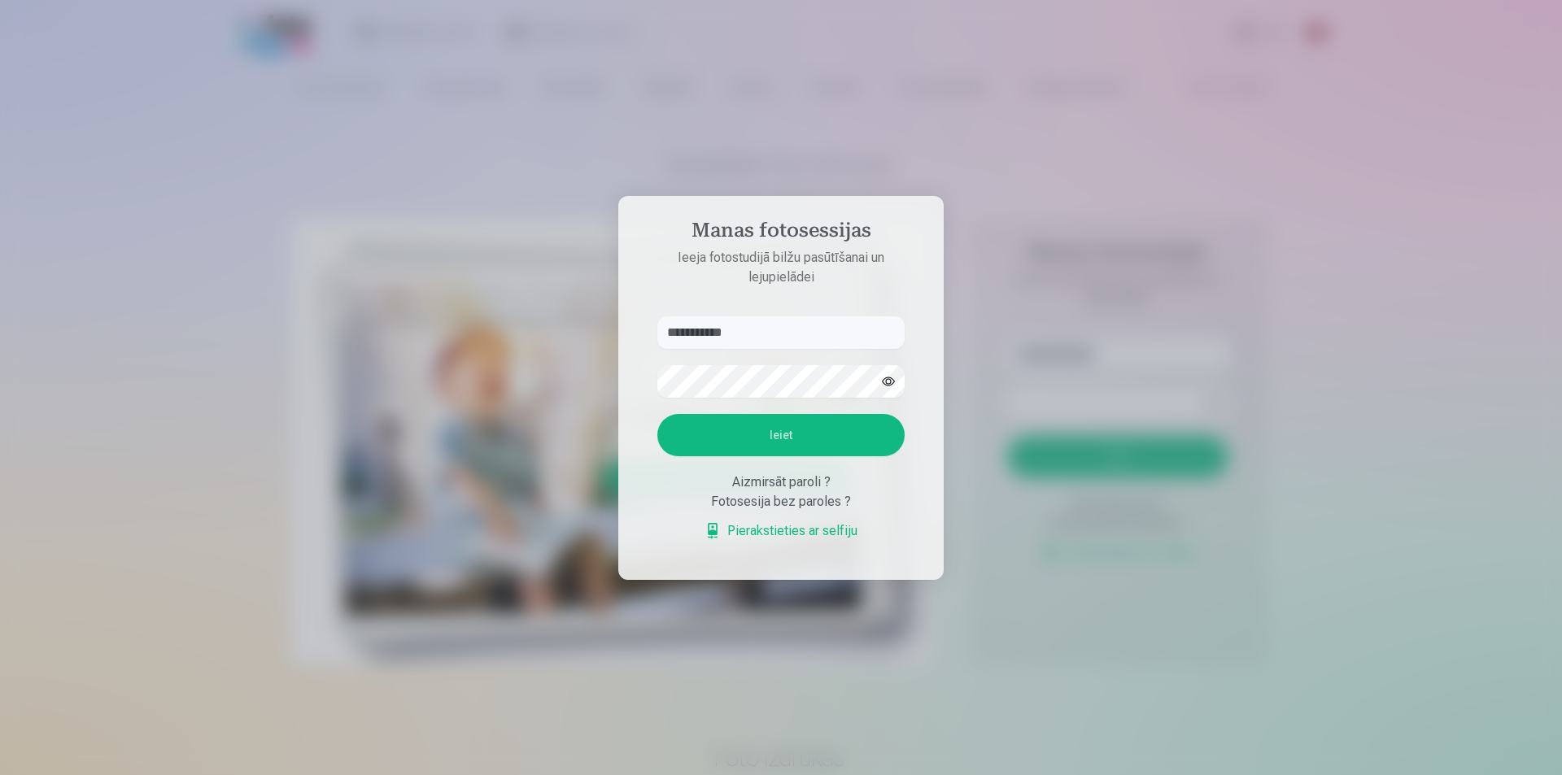
type input "**********"
click at [814, 439] on button "Ieiet" at bounding box center [780, 435] width 247 height 42
